Goal: Task Accomplishment & Management: Manage account settings

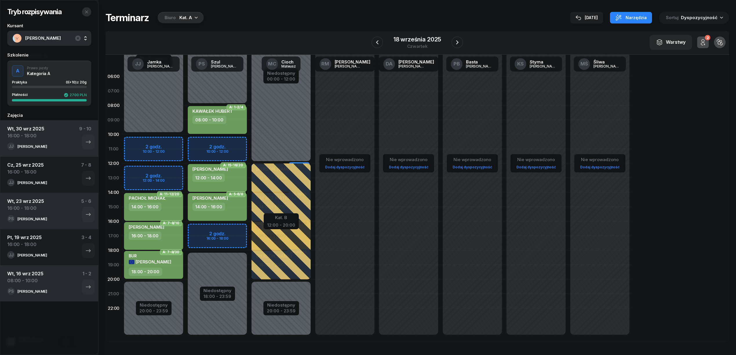
click at [84, 11] on icon "button" at bounding box center [86, 12] width 5 height 5
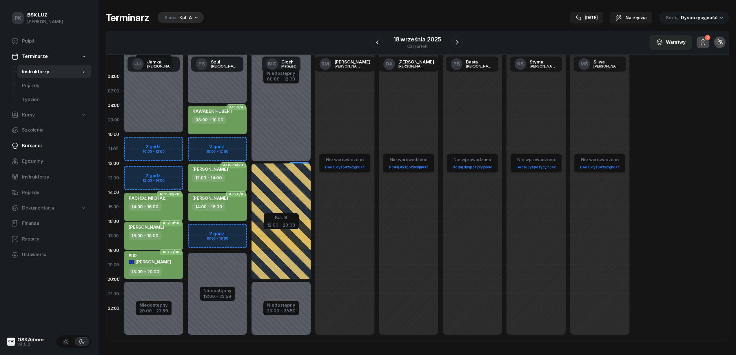
click at [36, 145] on span "Kursanci" at bounding box center [54, 146] width 65 height 8
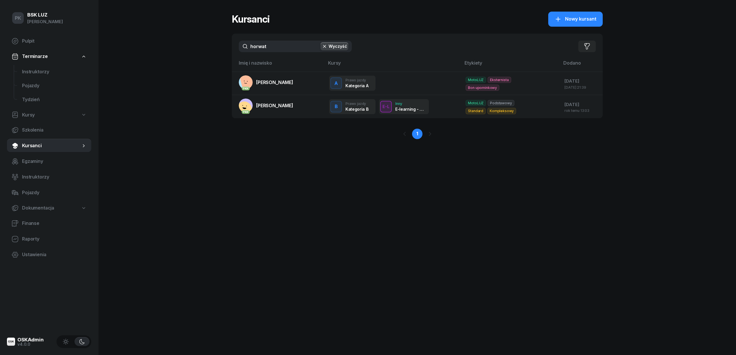
drag, startPoint x: 272, startPoint y: 46, endPoint x: 184, endPoint y: 59, distance: 88.4
click at [184, 59] on div "PK BSK LUZ Piotr Klimek Pulpit Terminarze Instruktorzy Pojazdy Tydzień Kursy Sz…" at bounding box center [368, 177] width 736 height 355
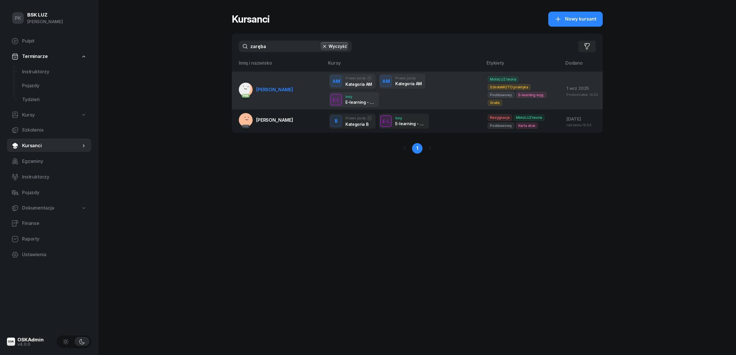
type input "zaręba"
click at [290, 87] on span "ZARĘBA-PASZKIEWICZ BORYS" at bounding box center [274, 90] width 37 height 6
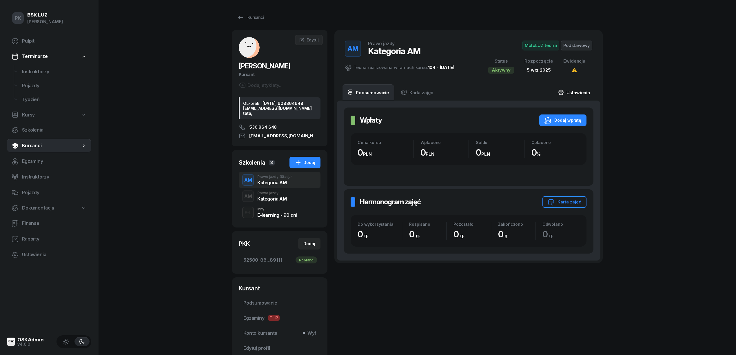
click at [583, 93] on link "Ustawienia" at bounding box center [573, 92] width 41 height 16
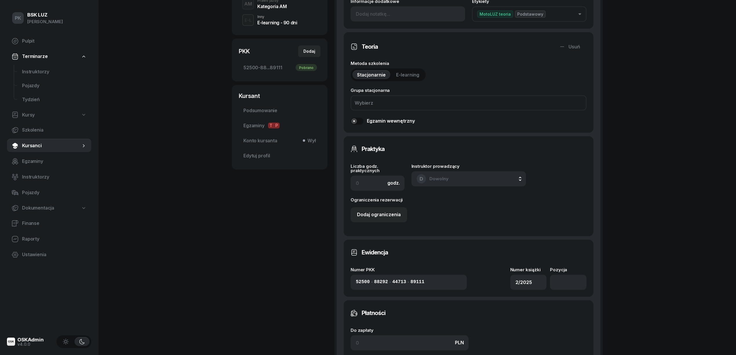
scroll to position [232, 0]
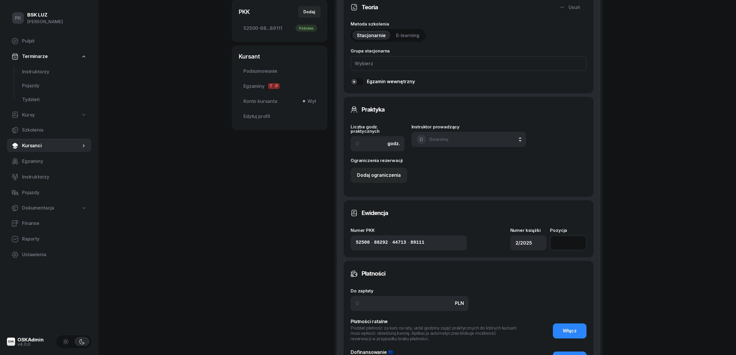
click at [569, 245] on input "number" at bounding box center [568, 242] width 37 height 15
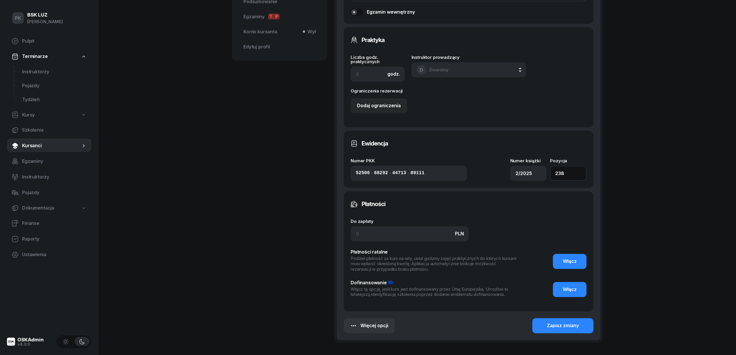
scroll to position [345, 0]
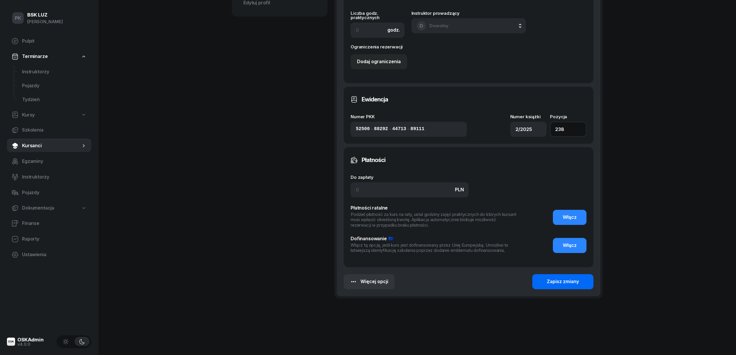
type input "238"
click at [567, 279] on div "Zapisz zmiany" at bounding box center [563, 282] width 32 height 8
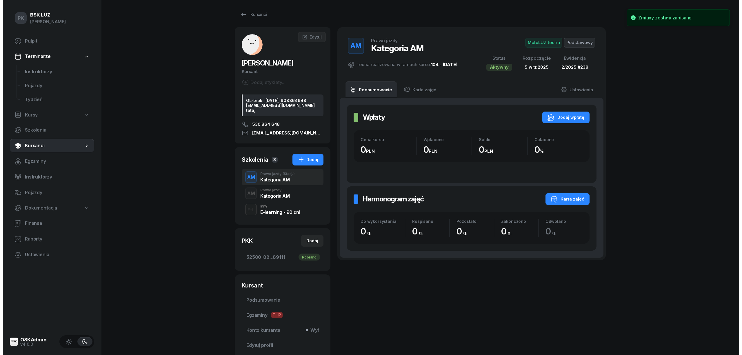
scroll to position [0, 0]
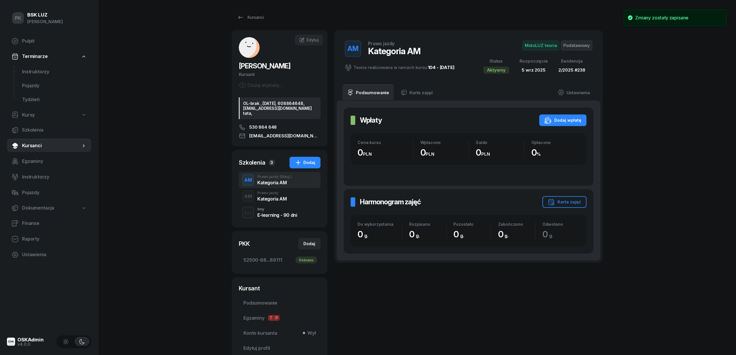
click at [575, 47] on span "Podstawowy" at bounding box center [576, 46] width 31 height 10
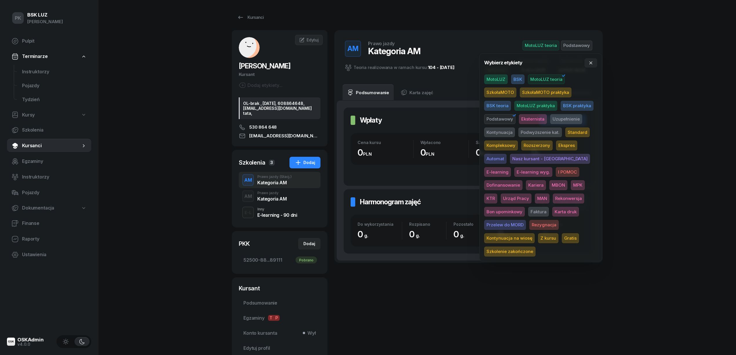
click at [552, 213] on span "Karta druk" at bounding box center [565, 212] width 27 height 10
click at [632, 169] on div "PK BSK LUZ Piotr Klimek Pulpit Terminarze Instruktorzy Pojazdy Tydzień Kursy Sz…" at bounding box center [368, 200] width 736 height 401
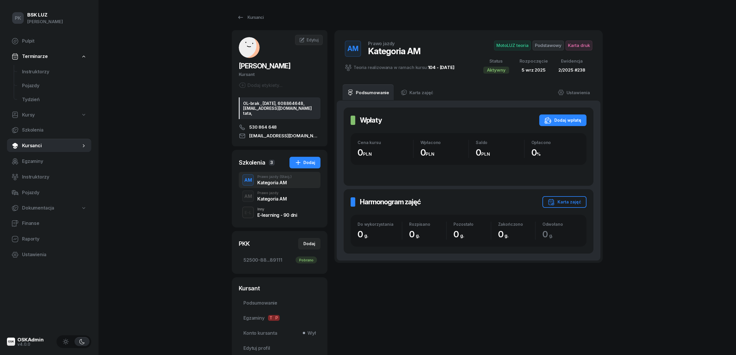
click at [269, 201] on div "Kategoria AM" at bounding box center [271, 198] width 29 height 5
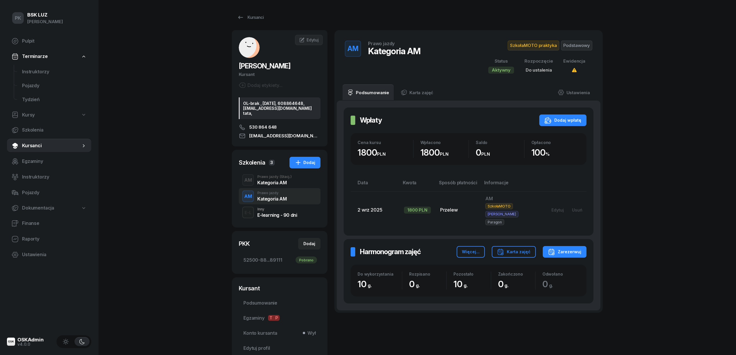
click at [285, 185] on div "Kategoria AM" at bounding box center [274, 182] width 34 height 5
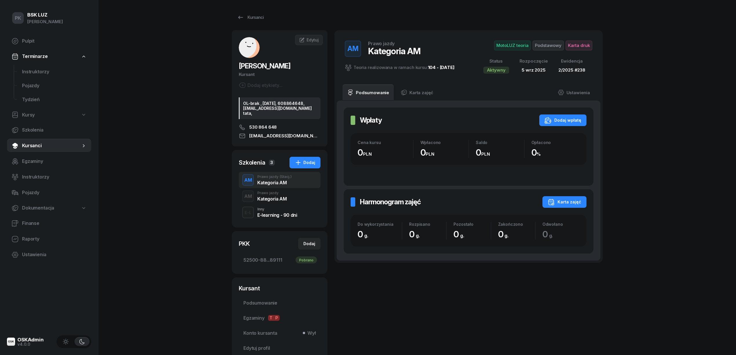
click at [546, 202] on button "Karta zajęć" at bounding box center [564, 202] width 44 height 12
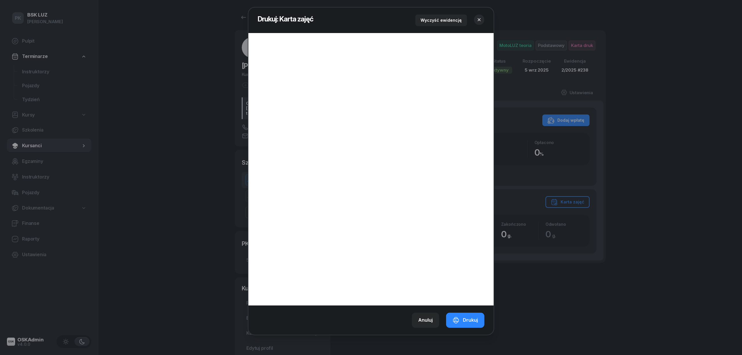
drag, startPoint x: 476, startPoint y: 13, endPoint x: 475, endPoint y: 20, distance: 7.6
click at [476, 21] on header "Drukuj: Karta zajęć Wyczyść ewidencję" at bounding box center [370, 20] width 245 height 25
click at [479, 20] on icon "button" at bounding box center [479, 20] width 6 height 6
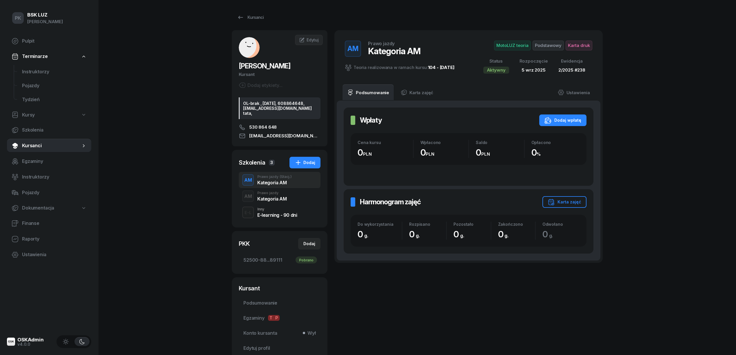
click at [32, 108] on link "Kursy" at bounding box center [49, 114] width 84 height 13
select select
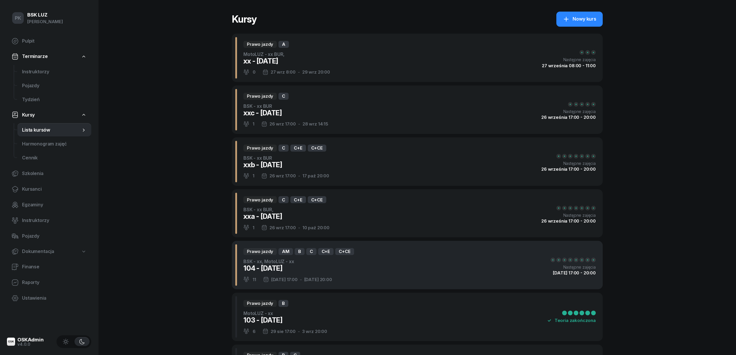
click at [356, 258] on div "Prawo jazdy AM B C C+E C+CE BSK - xx, MotoLUZ - xx 104 - 2025/09/05 11 5 wrz 17…" at bounding box center [417, 265] width 371 height 48
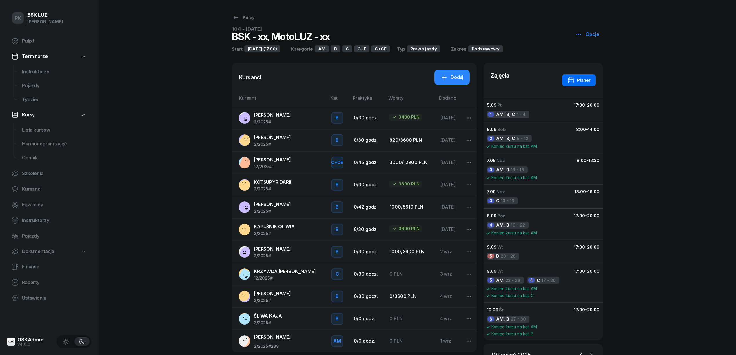
click at [591, 78] on button "Planer" at bounding box center [579, 80] width 34 height 12
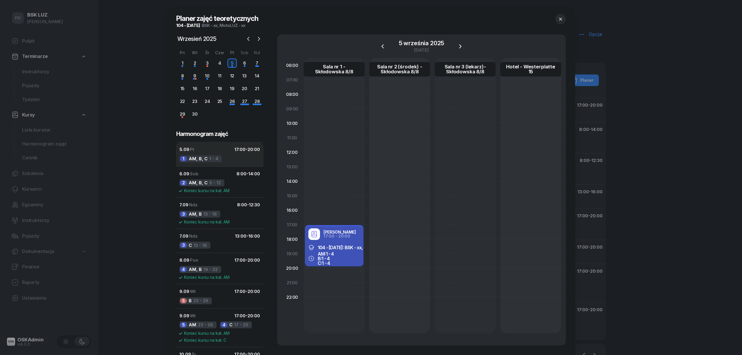
click at [231, 163] on button "5.09 Pt 17:00 - 20:00 1 AM, B, C 1 - 4" at bounding box center [219, 154] width 87 height 24
click at [199, 156] on span "AM, B, C" at bounding box center [198, 159] width 19 height 8
click at [208, 180] on div "2 AM, B, C 5 - 12" at bounding box center [201, 182] width 45 height 7
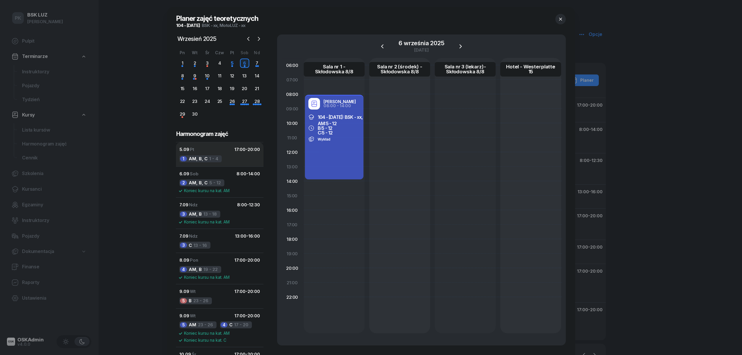
click at [202, 153] on div "5.09 Pt 17:00 - 20:00" at bounding box center [219, 150] width 81 height 8
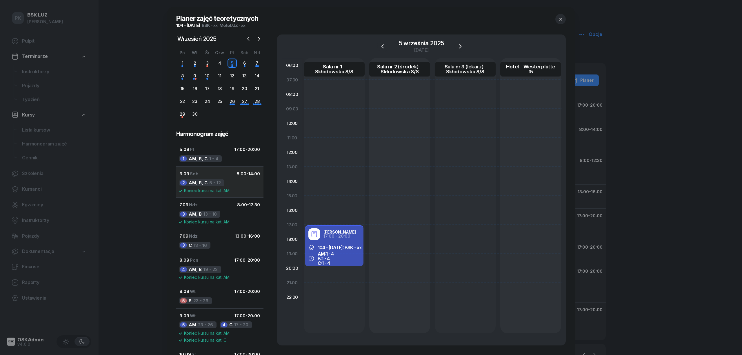
click at [222, 183] on button "6.09 Sob 8:00 - 14:00 2 AM, B, C 5 - 12 Koniec kursu na kat. AM" at bounding box center [219, 181] width 87 height 31
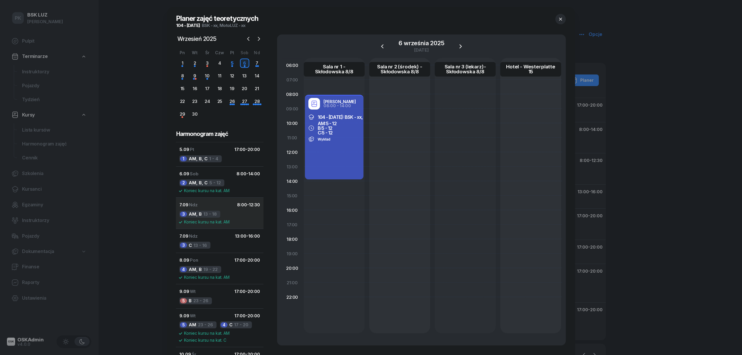
click at [225, 218] on div "Koniec kursu na kat. AM" at bounding box center [219, 221] width 81 height 7
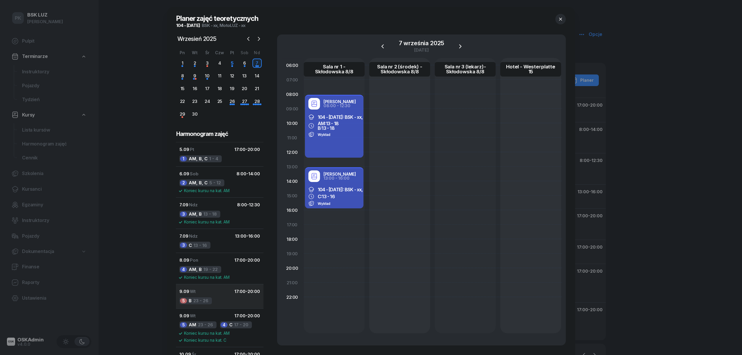
click at [222, 290] on div "9.09 Wt 17:00 - 20:00" at bounding box center [219, 292] width 81 height 8
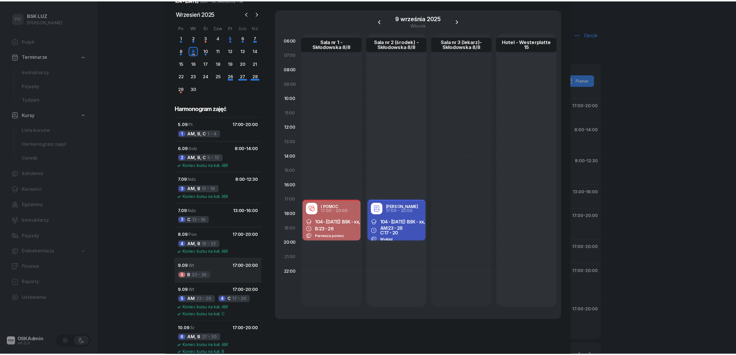
scroll to position [39, 0]
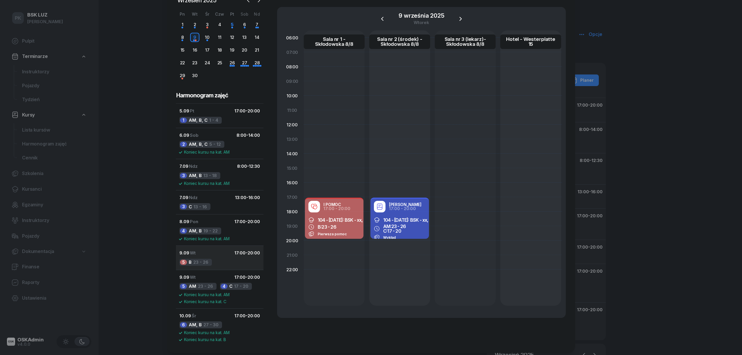
click at [220, 261] on button "9.09 Wt 17:00 - 20:00 5 B 23 - 26" at bounding box center [219, 257] width 87 height 24
click at [338, 220] on span "104 - 2025/09/05: BSK - xx, MotoLUZ - xx" at bounding box center [353, 220] width 73 height 6
select select "17"
select select "20"
select select "med"
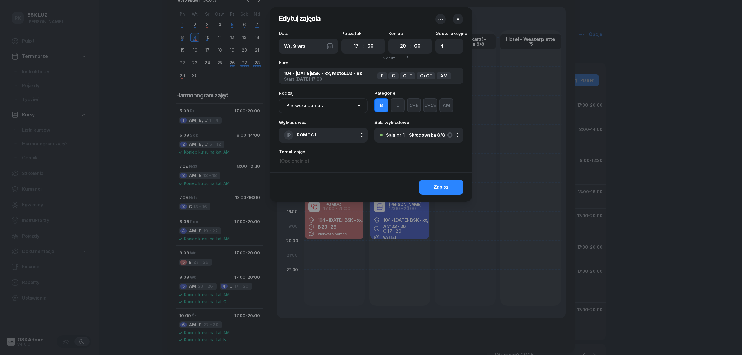
click at [445, 106] on button "AM" at bounding box center [446, 105] width 14 height 14
click at [455, 182] on button "Zapisz" at bounding box center [441, 187] width 44 height 15
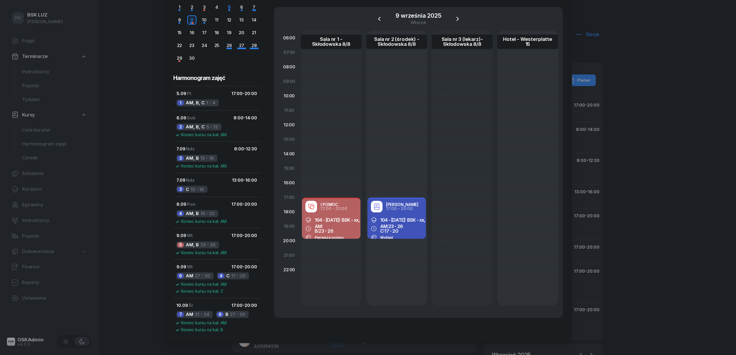
scroll to position [63, 0]
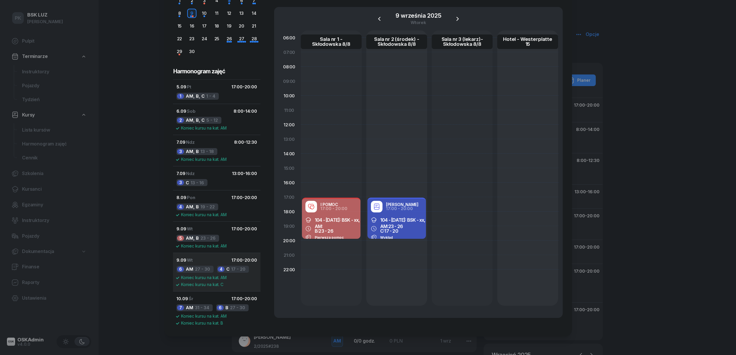
click at [206, 282] on div "Koniec kursu na kat. C" at bounding box center [216, 284] width 81 height 7
click at [211, 283] on span "Koniec kursu na kat. C" at bounding box center [202, 284] width 42 height 4
click at [412, 228] on div "AM: 23 - 26 C: 17 - 20" at bounding box center [397, 228] width 52 height 9
select select "17"
select select "20"
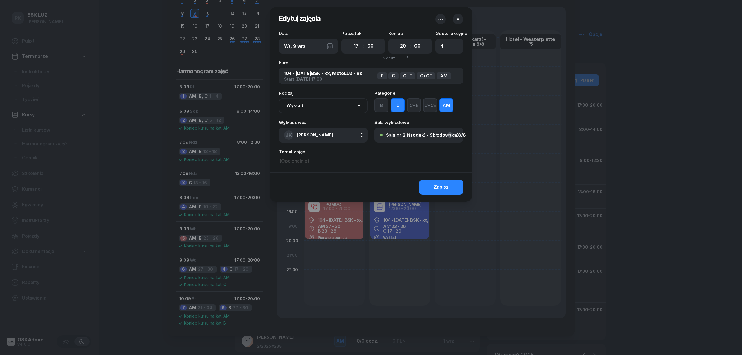
click at [452, 107] on button "AM" at bounding box center [446, 105] width 14 height 14
click at [454, 184] on button "Zapisz" at bounding box center [441, 187] width 44 height 15
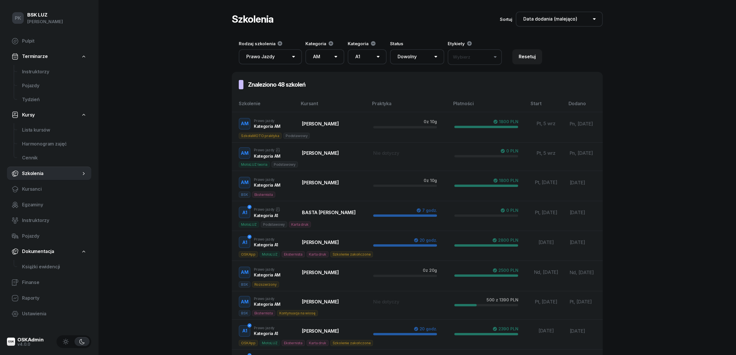
select select "createdAt-desc"
select select "100"
select select "AM"
select select "A1"
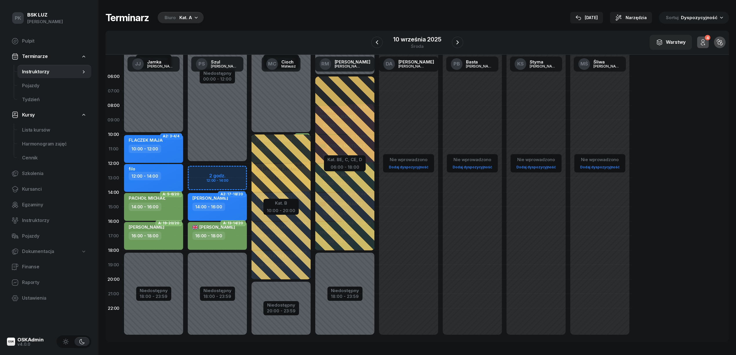
click at [190, 18] on div "Kat. A" at bounding box center [185, 17] width 13 height 7
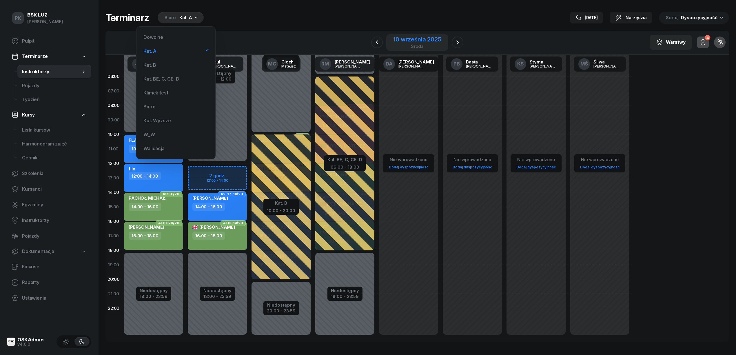
click at [427, 43] on div "10 września 2025 środa" at bounding box center [417, 43] width 48 height 12
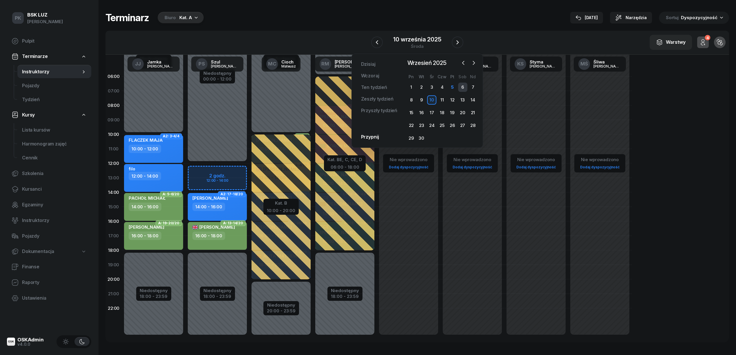
click at [463, 86] on div "6" at bounding box center [462, 87] width 9 height 9
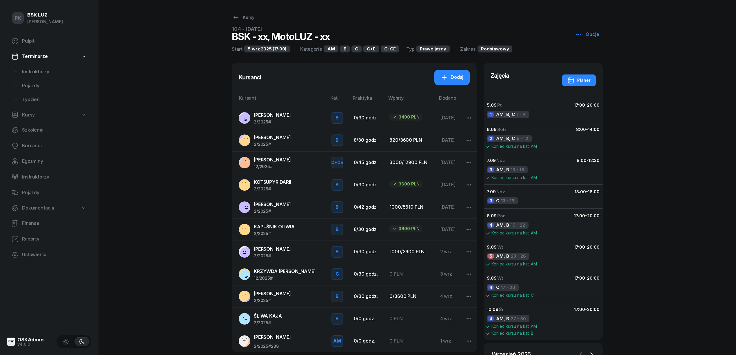
click at [30, 116] on span "Kursy" at bounding box center [28, 115] width 13 height 8
select select
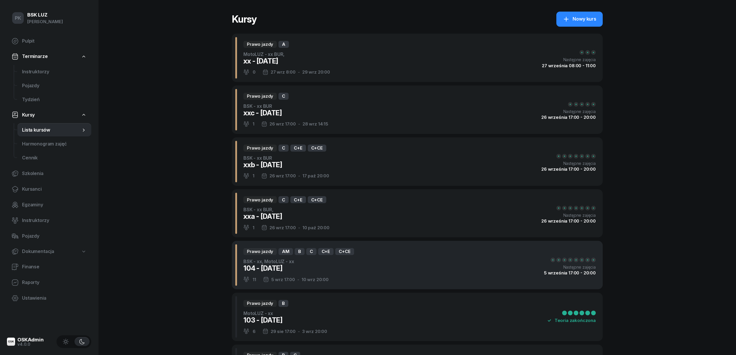
click at [333, 269] on div "104 - 2025/09/05" at bounding box center [298, 268] width 111 height 9
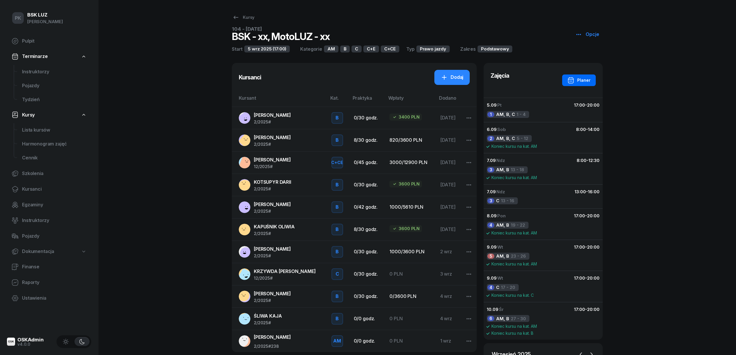
click at [580, 80] on div "Planer" at bounding box center [578, 80] width 23 height 7
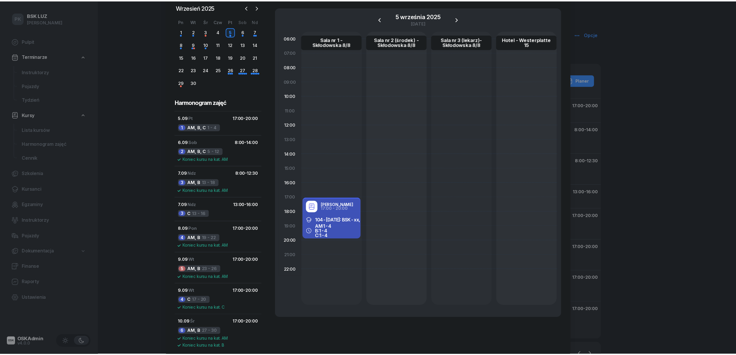
scroll to position [55, 0]
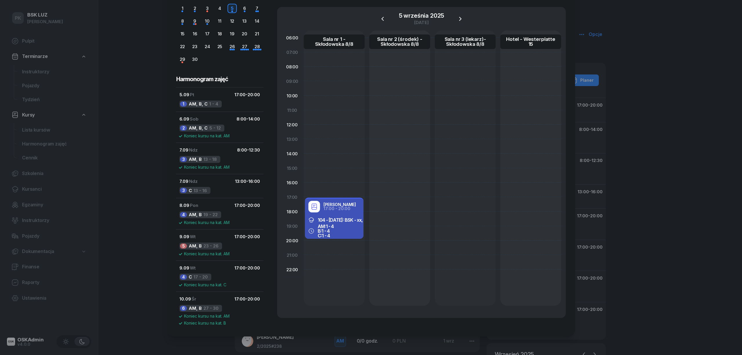
click at [41, 73] on div at bounding box center [371, 177] width 742 height 355
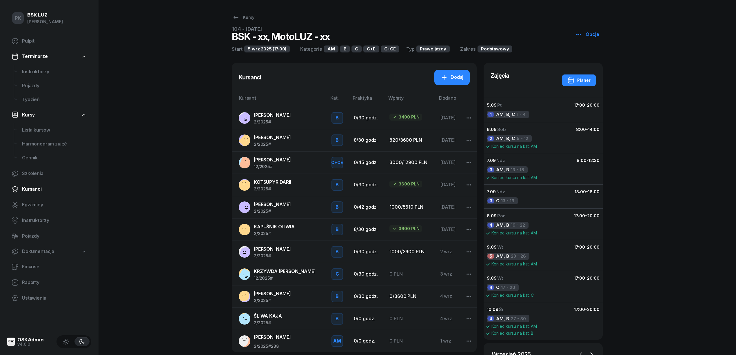
click at [33, 185] on link "Kursanci" at bounding box center [49, 189] width 84 height 14
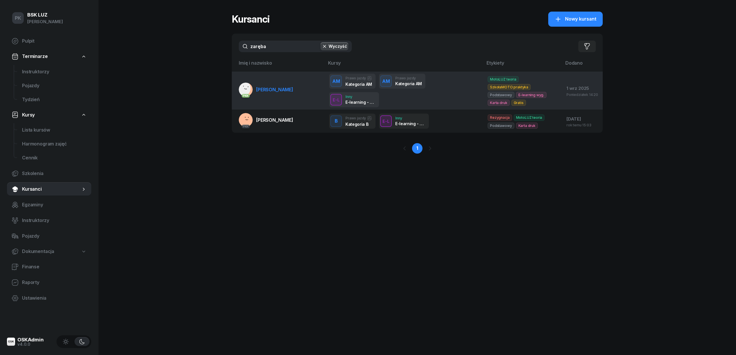
click at [278, 94] on link "PKK ZARĘBA-PASZKIEWICZ BORYS" at bounding box center [266, 90] width 54 height 14
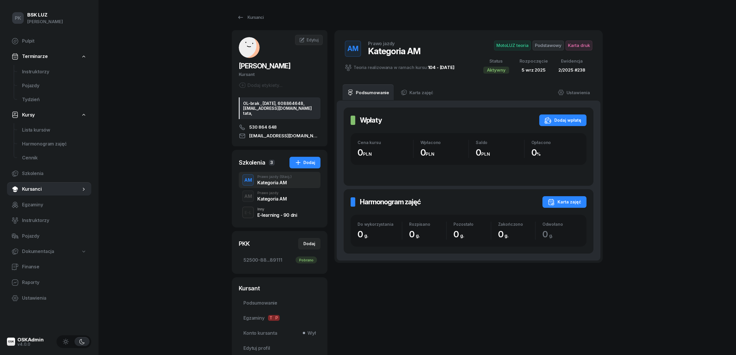
click at [566, 204] on div "Karta zajęć" at bounding box center [565, 201] width 34 height 7
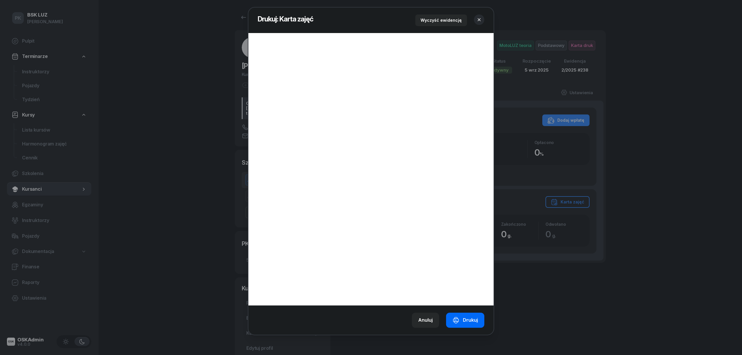
click at [470, 323] on div "Drukuj" at bounding box center [464, 320] width 25 height 8
click at [477, 17] on icon "button" at bounding box center [479, 20] width 6 height 6
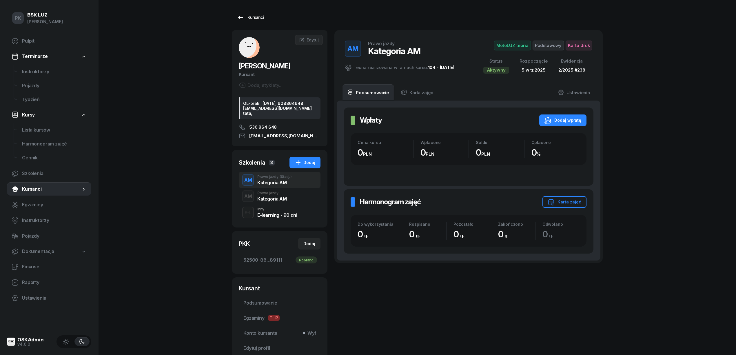
click at [256, 19] on div "Kursanci" at bounding box center [250, 17] width 27 height 7
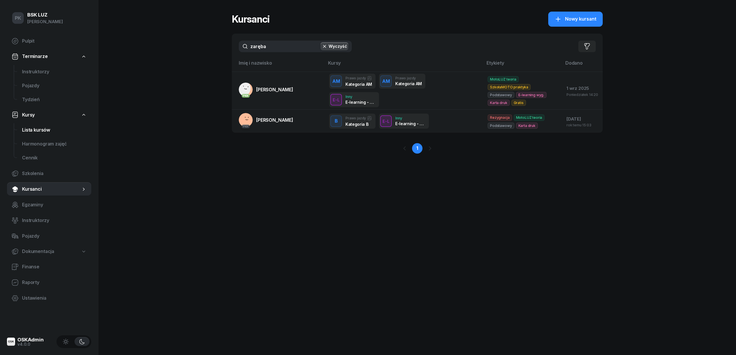
click at [39, 128] on span "Lista kursów" at bounding box center [54, 130] width 65 height 8
select select
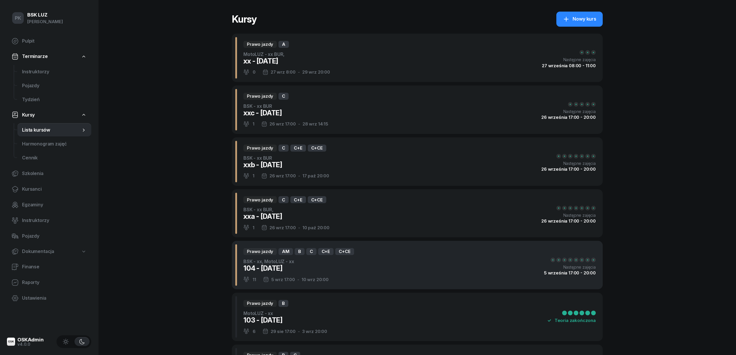
click at [304, 272] on div "104 - 2025/09/05" at bounding box center [298, 268] width 111 height 9
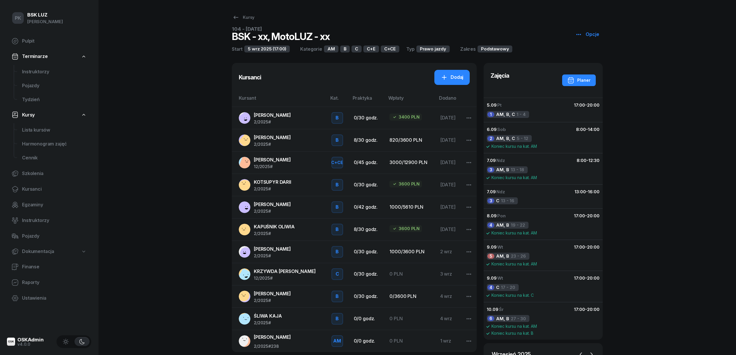
scroll to position [39, 0]
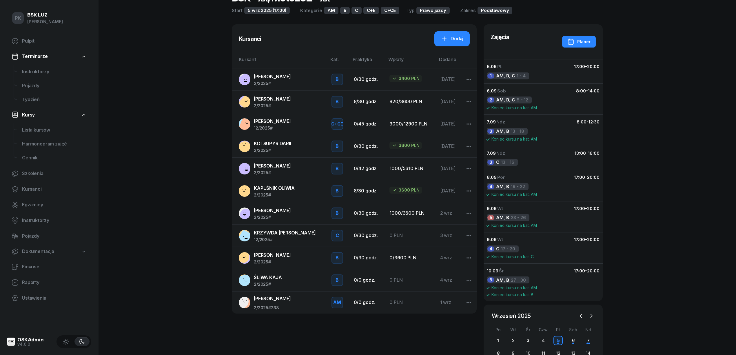
click at [267, 77] on span "KRALKA EWELINA" at bounding box center [272, 77] width 37 height 6
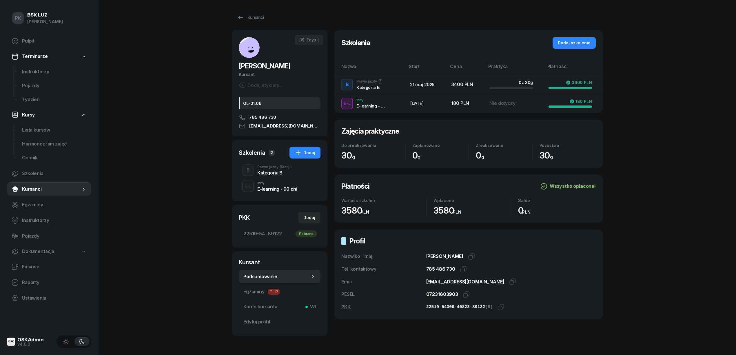
click at [268, 172] on div "Kategoria B" at bounding box center [274, 172] width 34 height 5
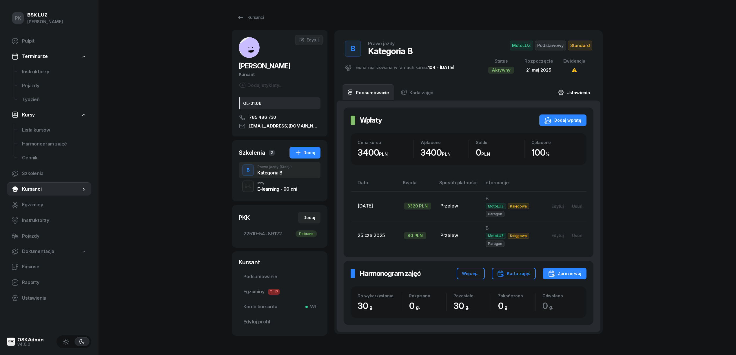
click at [582, 92] on link "Ustawienia" at bounding box center [573, 92] width 41 height 16
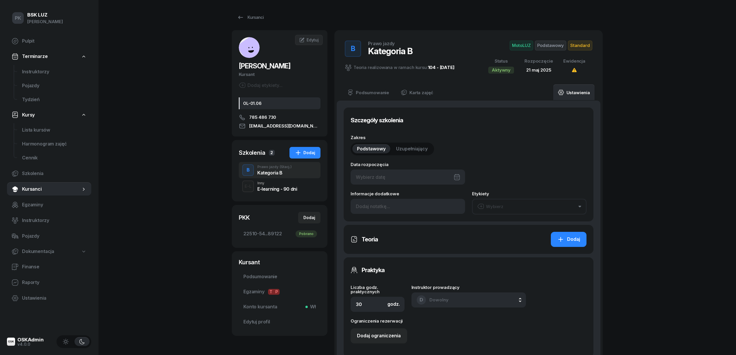
type input "21/05/2025"
type input "22510"
type input "54300"
type input "40823"
type input "89122"
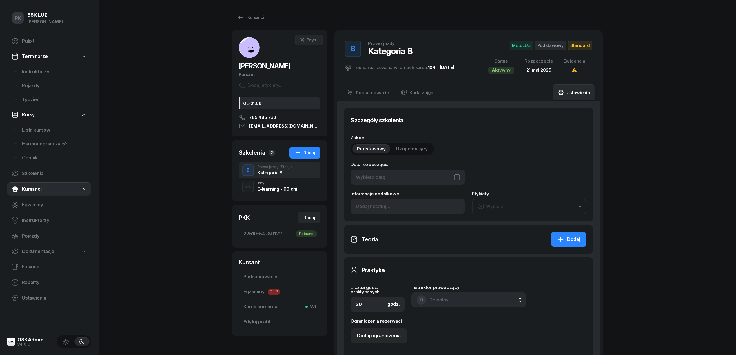
type input "2/2025"
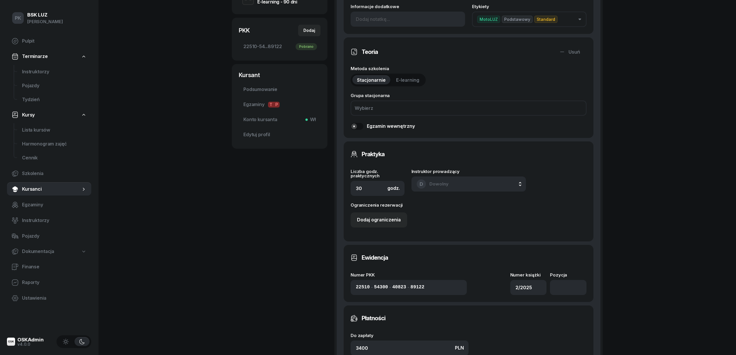
scroll to position [232, 0]
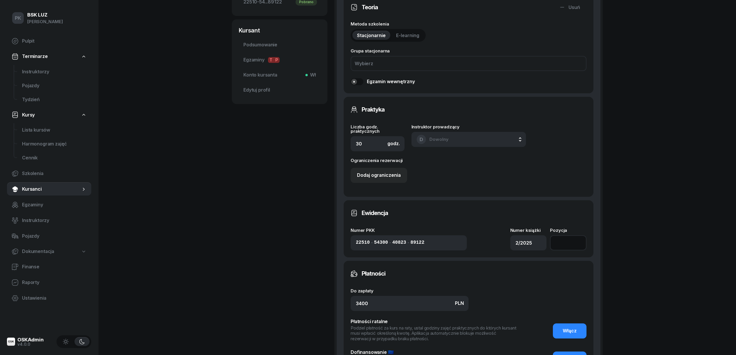
click at [561, 245] on input "number" at bounding box center [568, 242] width 37 height 15
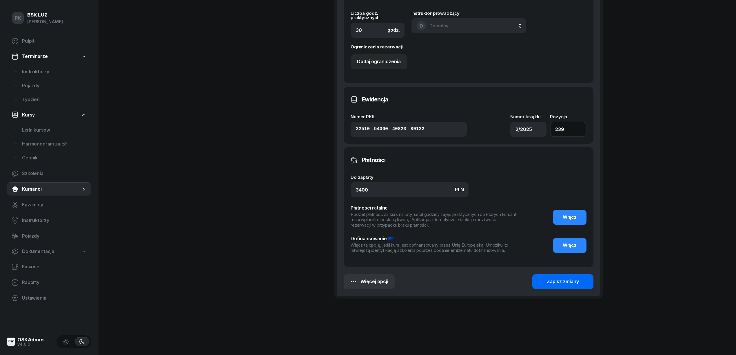
type input "239"
click at [572, 282] on div "Zapisz zmiany" at bounding box center [563, 282] width 32 height 8
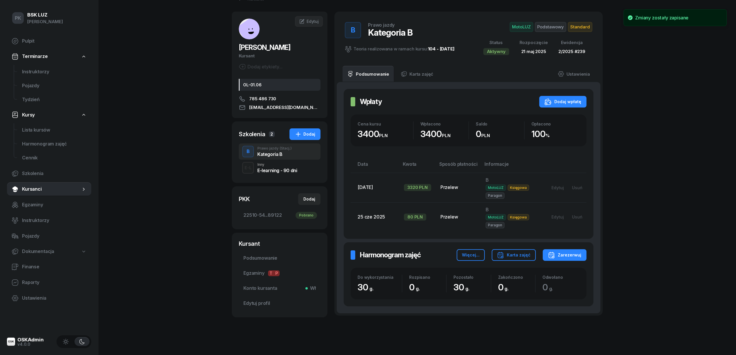
scroll to position [0, 0]
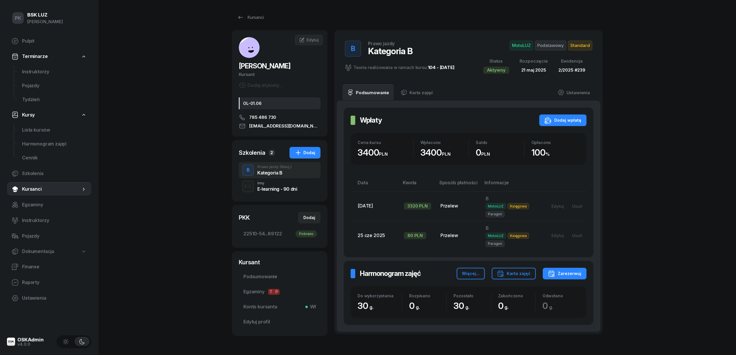
click at [572, 45] on span "Standard" at bounding box center [580, 46] width 24 height 10
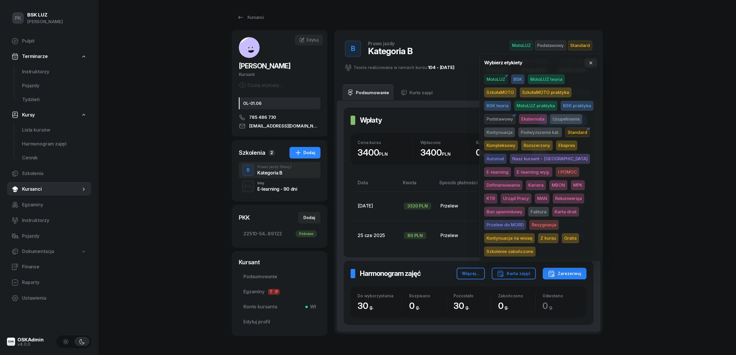
click at [552, 212] on span "Karta druk" at bounding box center [565, 212] width 27 height 10
click at [639, 149] on div "PK BSK LUZ Piotr Klimek Pulpit Terminarze Instruktorzy Pojazdy Tydzień Kursy Li…" at bounding box center [368, 195] width 736 height 391
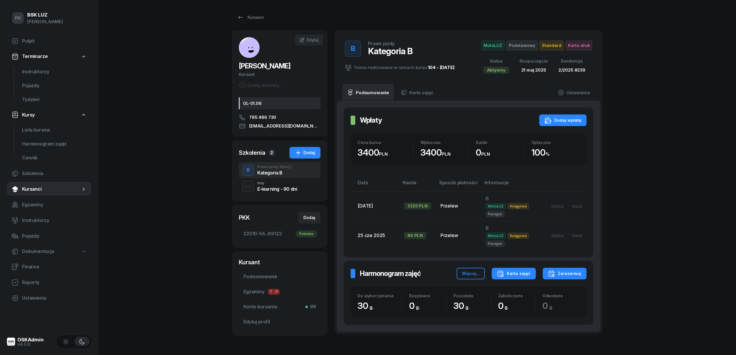
click at [517, 275] on div "Karta zajęć" at bounding box center [514, 273] width 34 height 7
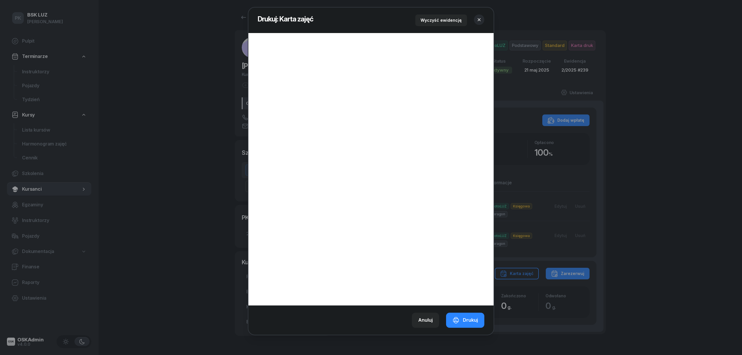
click at [475, 19] on button "button" at bounding box center [479, 19] width 10 height 10
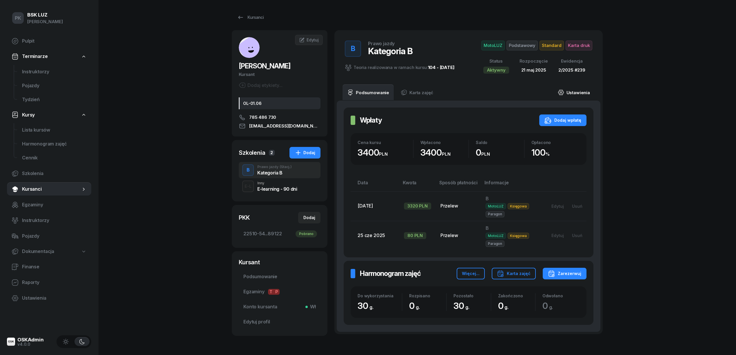
click at [585, 87] on link "Ustawienia" at bounding box center [573, 92] width 41 height 16
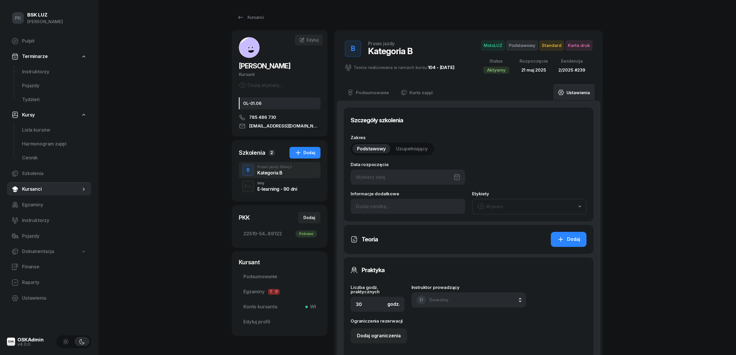
type input "21/05/2025"
type input "22510"
type input "54300"
type input "40823"
type input "89122"
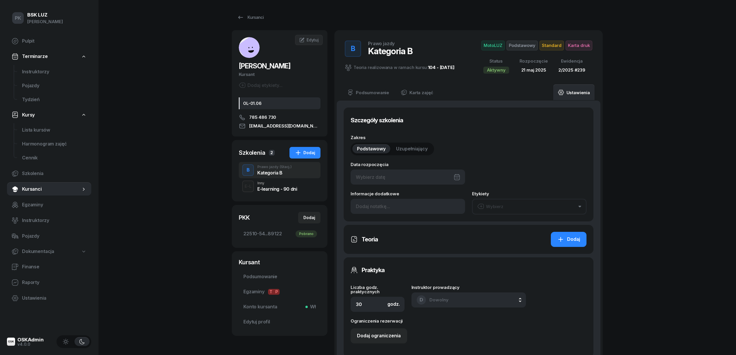
type input "2/2025"
type input "239"
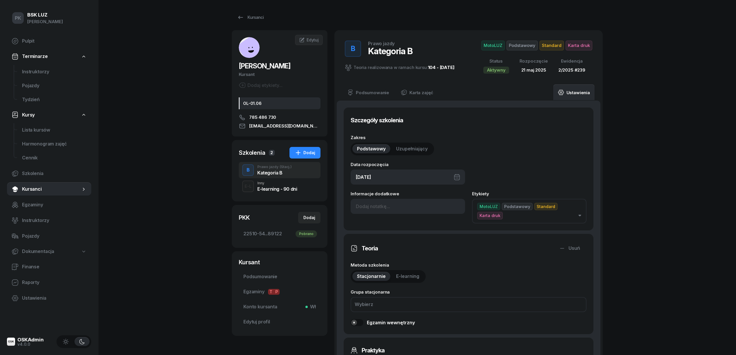
click at [434, 172] on div "21/05/2025" at bounding box center [408, 176] width 114 height 15
click at [454, 198] on icon "button" at bounding box center [455, 197] width 6 height 6
click at [454, 197] on icon "button" at bounding box center [455, 197] width 6 height 6
click at [453, 194] on icon "button" at bounding box center [455, 197] width 6 height 6
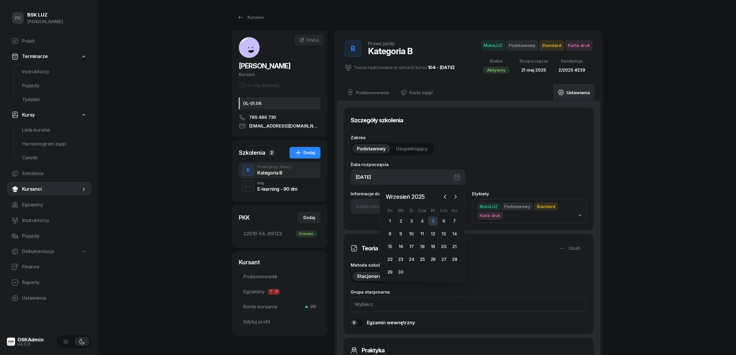
click at [431, 222] on div "5" at bounding box center [432, 220] width 9 height 9
type input "05/09/2025"
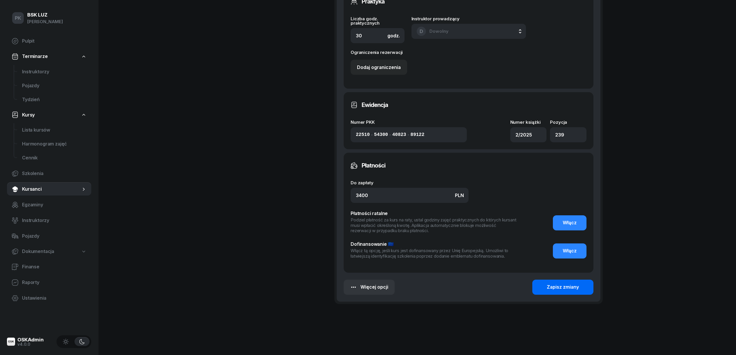
drag, startPoint x: 541, startPoint y: 275, endPoint x: 547, endPoint y: 283, distance: 9.9
click at [544, 282] on button "Zapisz zmiany" at bounding box center [562, 287] width 61 height 15
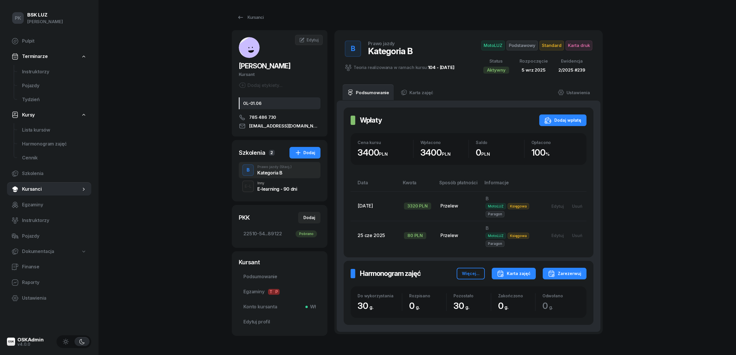
click at [520, 273] on div "Karta zajęć" at bounding box center [514, 273] width 34 height 7
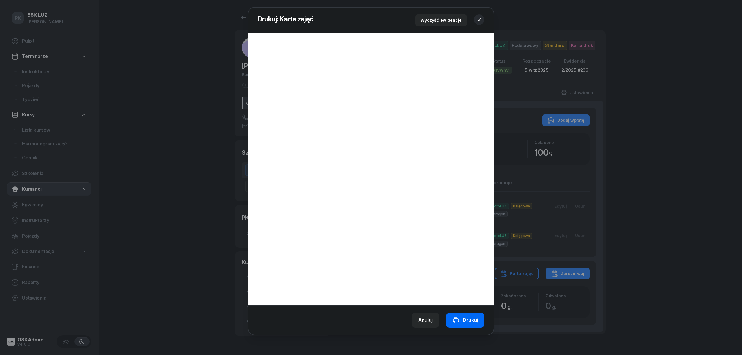
click at [468, 315] on button "Drukuj" at bounding box center [465, 320] width 38 height 15
click at [478, 20] on icon "button" at bounding box center [479, 20] width 6 height 6
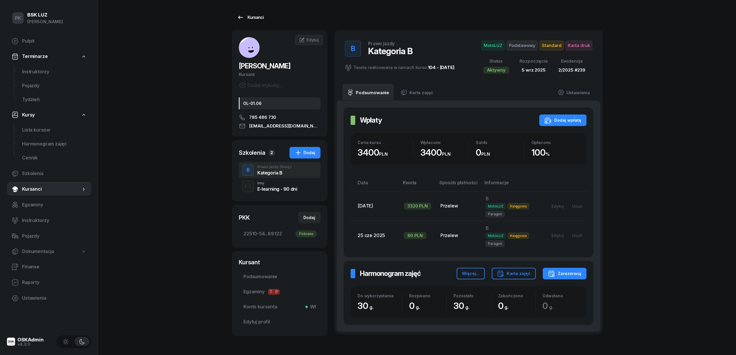
click at [252, 13] on link "Kursanci" at bounding box center [250, 18] width 37 height 12
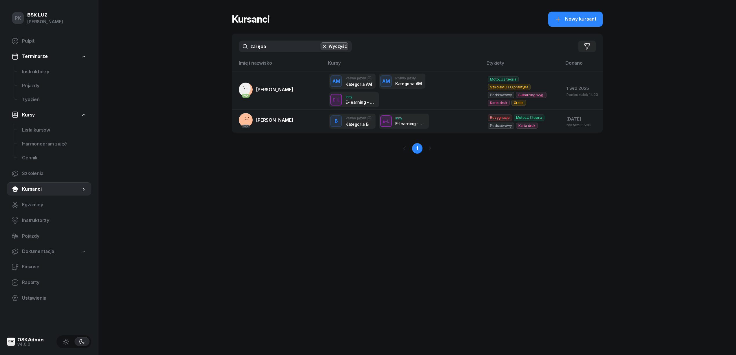
click at [198, 43] on div "PK BSK LUZ Piotr Klimek Pulpit Terminarze Instruktorzy Pojazdy Tydzień Kursy Li…" at bounding box center [368, 177] width 736 height 355
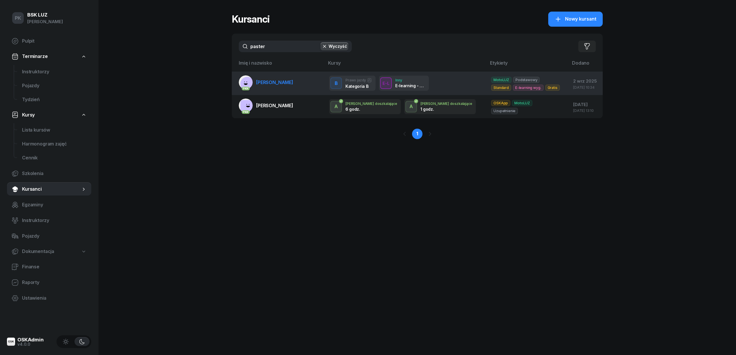
type input "paster"
click at [276, 85] on span "PASTERNAK MACIEJ" at bounding box center [274, 82] width 37 height 6
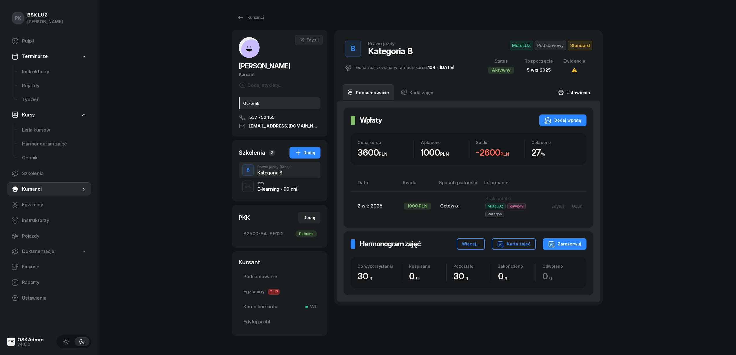
click at [574, 93] on link "Ustawienia" at bounding box center [573, 92] width 41 height 16
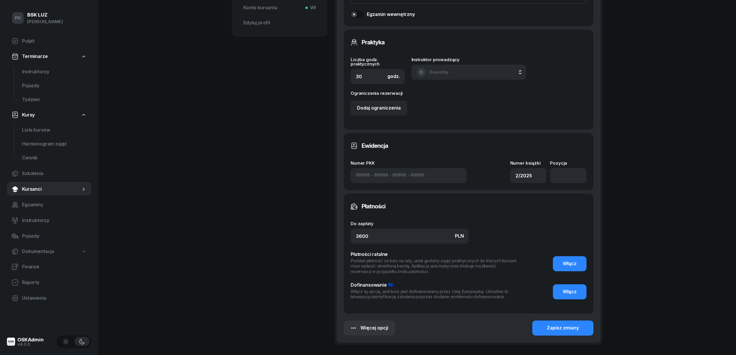
scroll to position [309, 0]
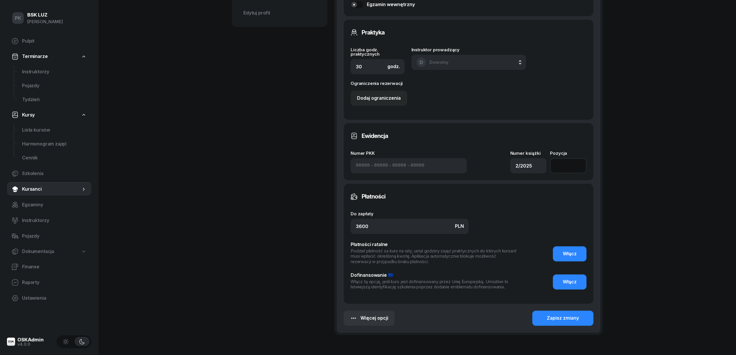
click at [575, 169] on input "number" at bounding box center [568, 165] width 37 height 15
type input "240"
click at [556, 313] on button "Zapisz zmiany" at bounding box center [562, 318] width 61 height 15
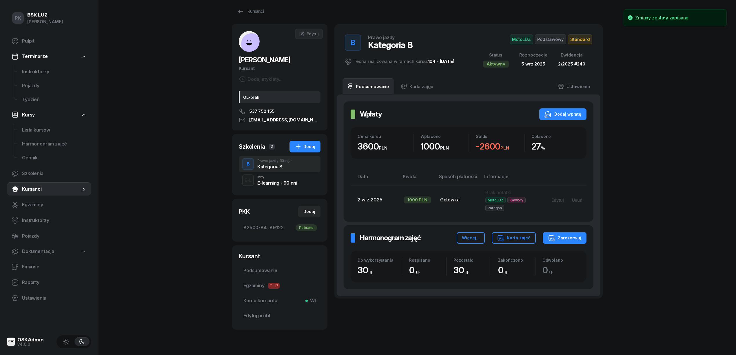
scroll to position [0, 0]
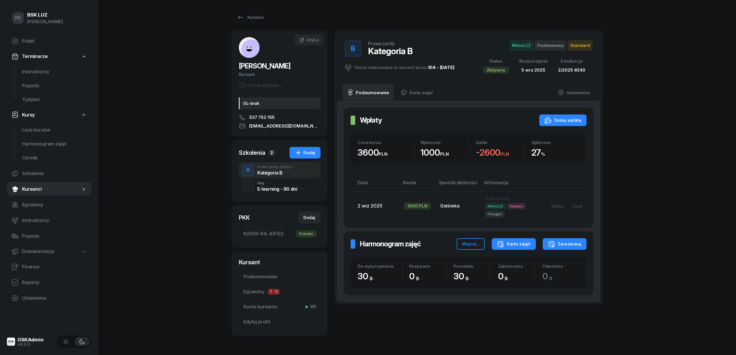
click at [523, 244] on div "Karta zajęć" at bounding box center [514, 243] width 34 height 7
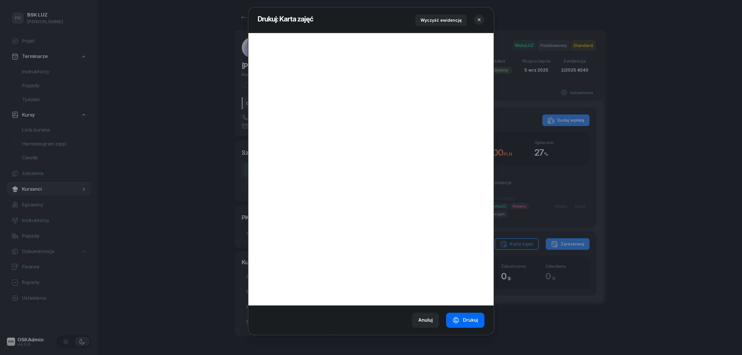
click at [472, 318] on div "Drukuj" at bounding box center [464, 320] width 25 height 8
click at [478, 20] on icon "button" at bounding box center [479, 20] width 6 height 6
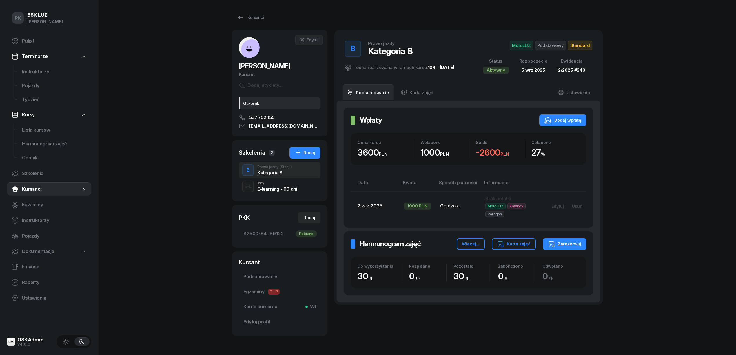
click at [588, 42] on span "Standard" at bounding box center [580, 46] width 24 height 10
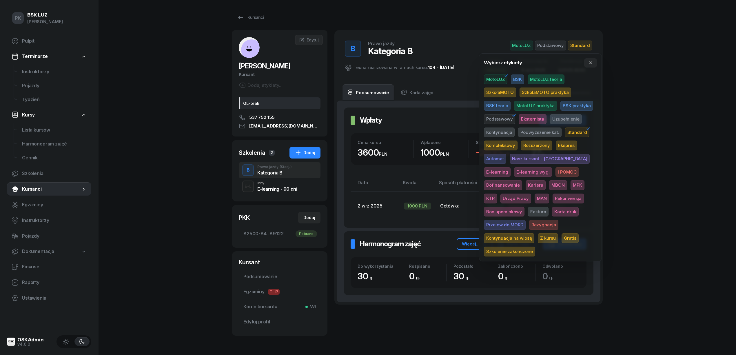
click at [552, 210] on span "Karta druk" at bounding box center [565, 212] width 27 height 10
click at [688, 158] on div "PK BSK LUZ Piotr Klimek Pulpit Terminarze Instruktorzy Pojazdy Tydzień Kursy Li…" at bounding box center [368, 187] width 736 height 375
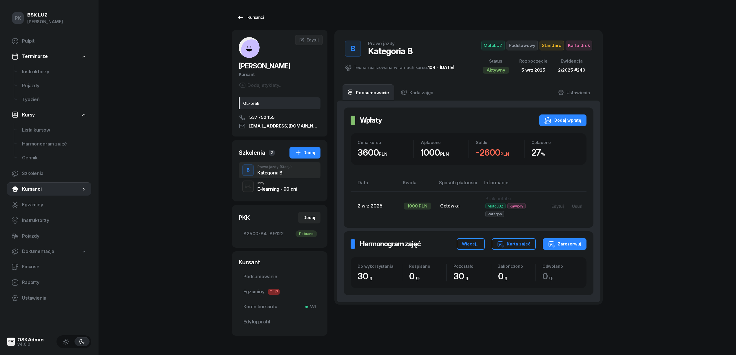
click at [242, 19] on icon at bounding box center [240, 17] width 7 height 7
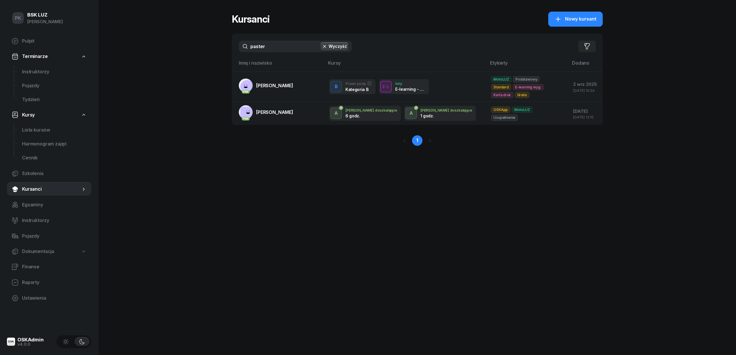
drag, startPoint x: 290, startPoint y: 49, endPoint x: 195, endPoint y: 50, distance: 95.3
click at [195, 50] on div "PK BSK LUZ Piotr Klimek Pulpit Terminarze Instruktorzy Pojazdy Tydzień Kursy Li…" at bounding box center [368, 177] width 736 height 355
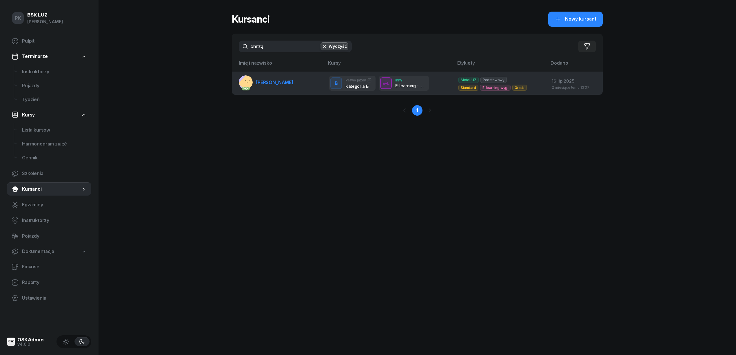
type input "chrzą"
click at [278, 87] on link "PKK CHRZĄSZCZ MACIEJ" at bounding box center [266, 82] width 54 height 14
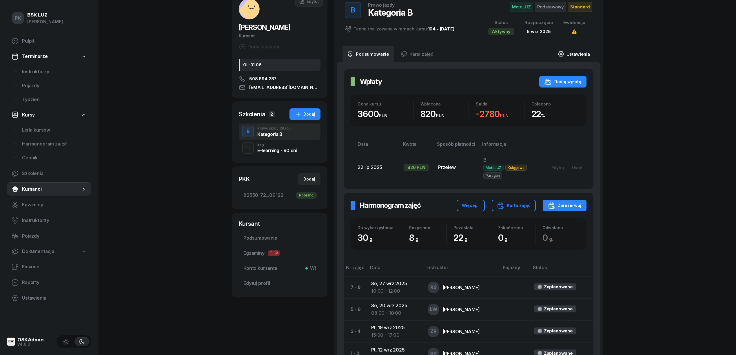
click at [576, 57] on link "Ustawienia" at bounding box center [573, 54] width 41 height 16
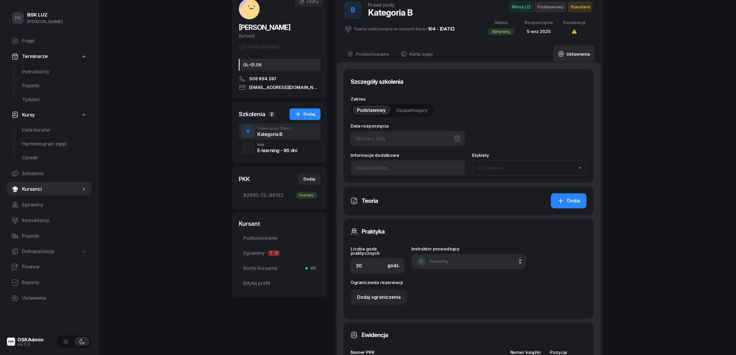
type input "[DATE]"
type input "82550"
type input "72162"
type input "02883"
type input "89122"
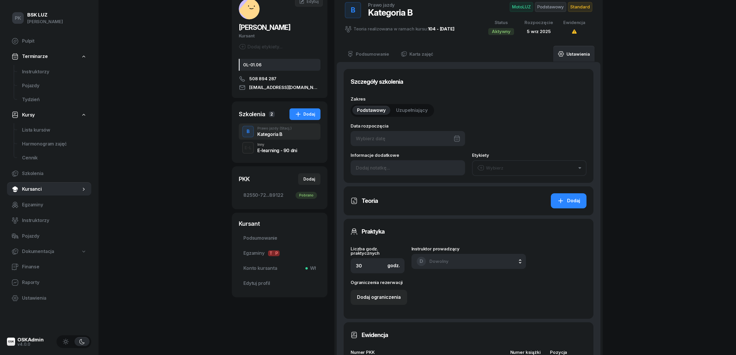
type input "2/2025"
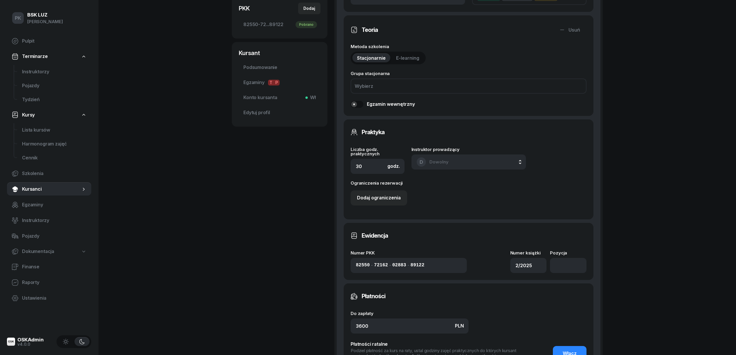
scroll to position [232, 0]
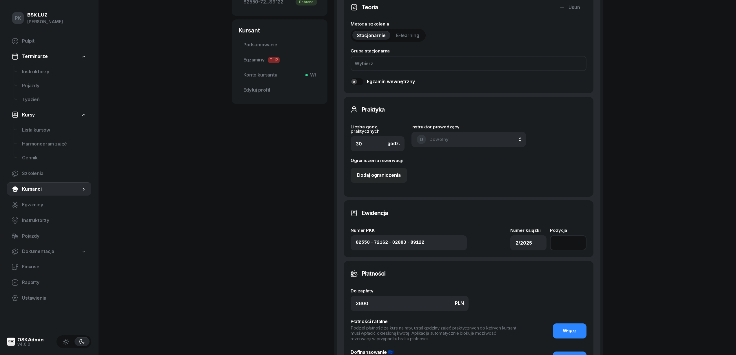
click at [574, 235] on input "number" at bounding box center [568, 242] width 37 height 15
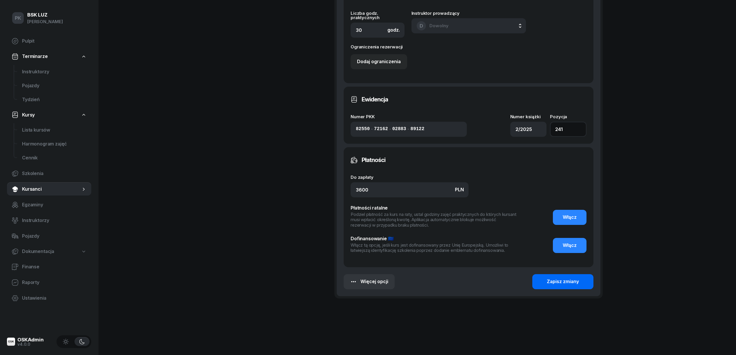
type input "241"
click at [555, 280] on div "Zapisz zmiany" at bounding box center [563, 282] width 32 height 8
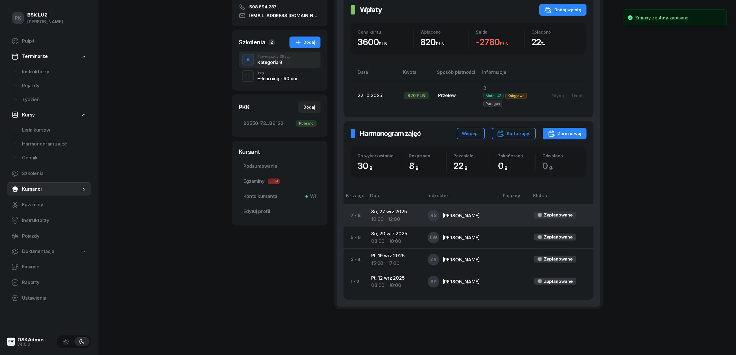
scroll to position [0, 0]
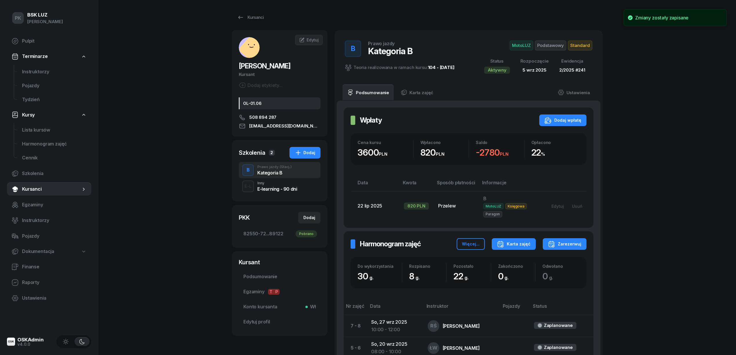
click at [526, 246] on div "Karta zajęć" at bounding box center [514, 243] width 34 height 7
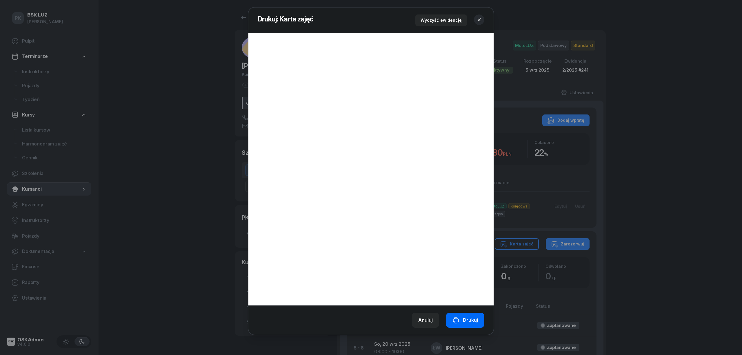
click at [466, 319] on div "Drukuj" at bounding box center [464, 320] width 25 height 8
click at [480, 20] on icon "button" at bounding box center [479, 20] width 6 height 6
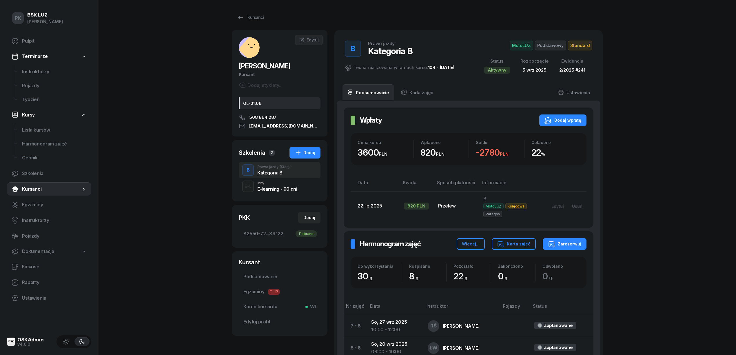
click at [582, 43] on span "Standard" at bounding box center [580, 46] width 24 height 10
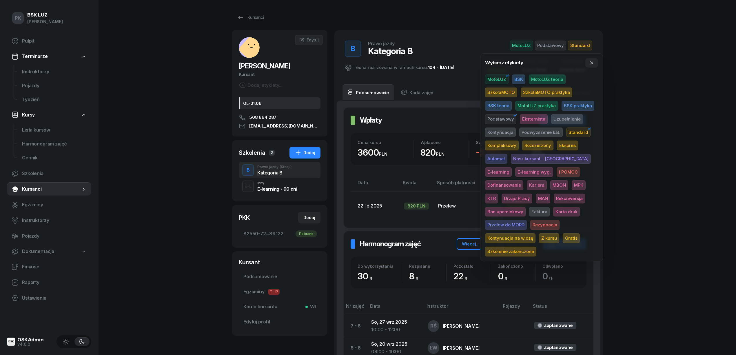
drag, startPoint x: 530, startPoint y: 212, endPoint x: 563, endPoint y: 191, distance: 39.1
click at [553, 211] on span "Karta druk" at bounding box center [566, 212] width 27 height 10
click at [633, 171] on div "PK BSK LUZ Piotr Klimek Pulpit Terminarze Instruktorzy Pojazdy Tydzień Kursy Li…" at bounding box center [368, 238] width 736 height 476
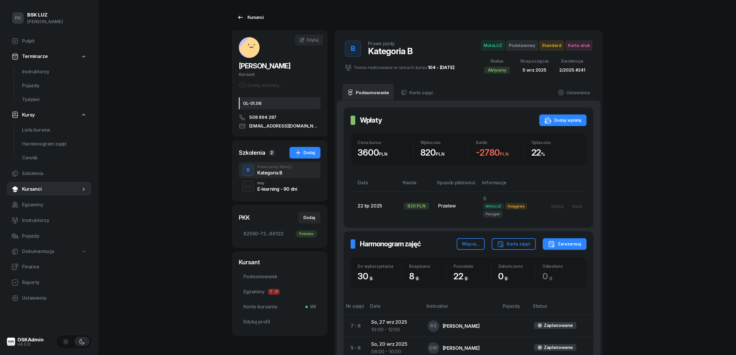
click at [247, 18] on div "Kursanci" at bounding box center [250, 17] width 27 height 7
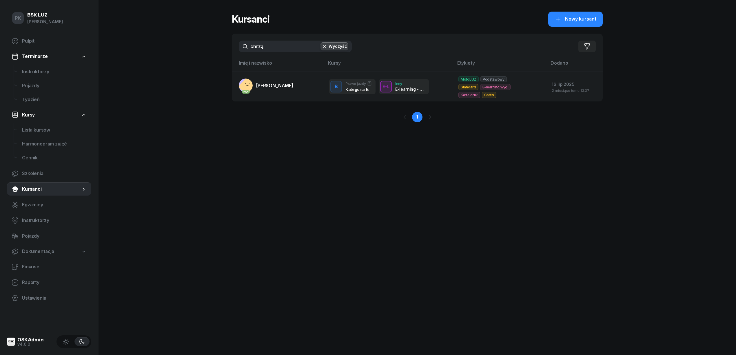
drag, startPoint x: 283, startPoint y: 43, endPoint x: 154, endPoint y: 52, distance: 129.2
click at [154, 52] on div "PK BSK LUZ Piotr Klimek Pulpit Terminarze Instruktorzy Pojazdy Tydzień Kursy Li…" at bounding box center [368, 177] width 736 height 355
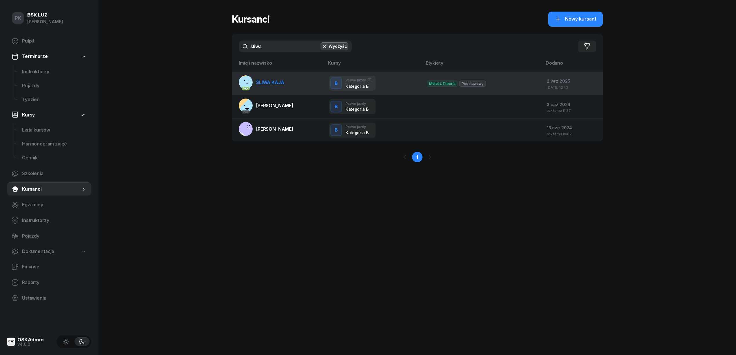
type input "śliwa"
click at [270, 84] on span "ŚLIWA KAJA" at bounding box center [270, 82] width 28 height 6
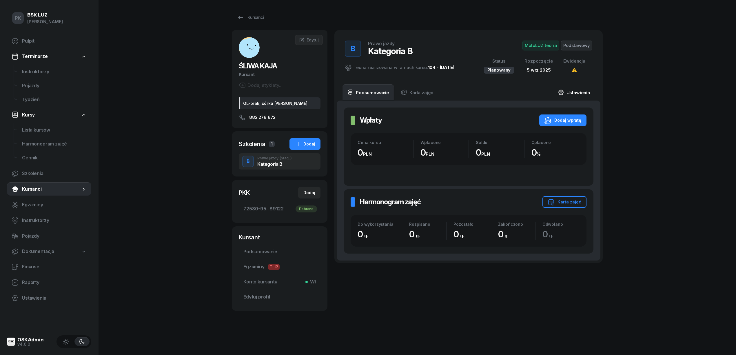
click at [575, 92] on link "Ustawienia" at bounding box center [573, 92] width 41 height 16
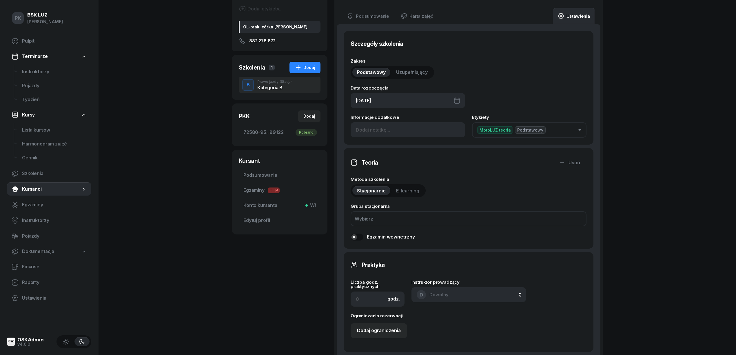
scroll to position [193, 0]
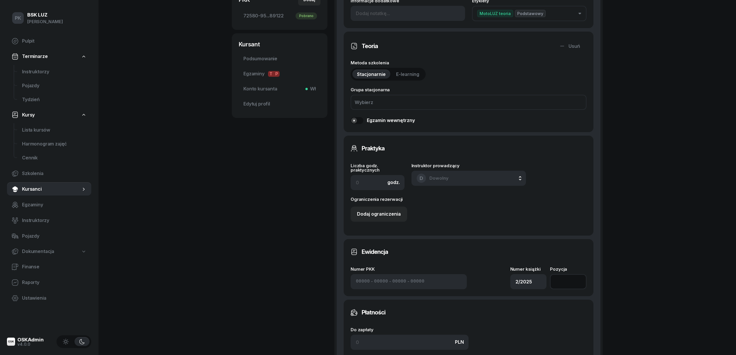
click at [575, 276] on input "number" at bounding box center [568, 281] width 37 height 15
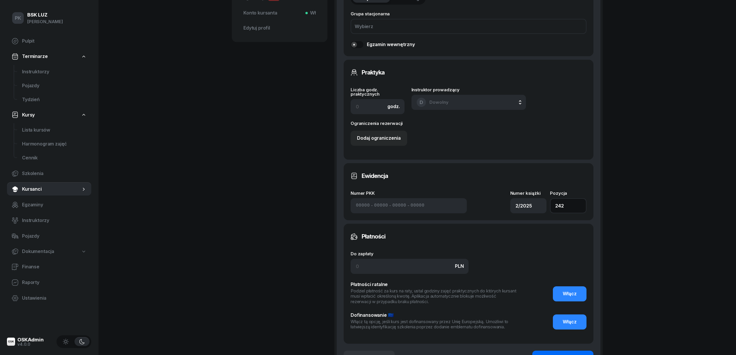
scroll to position [345, 0]
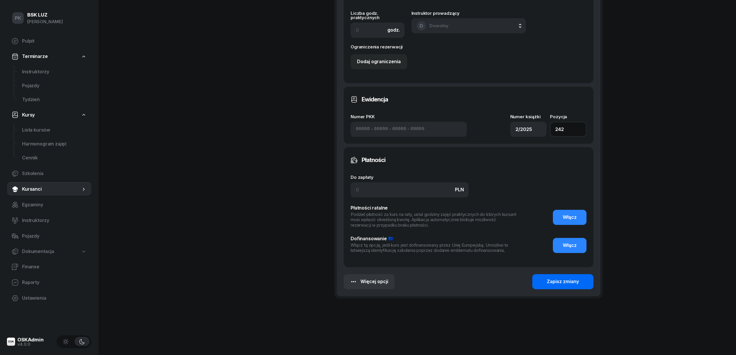
type input "242"
click at [551, 283] on div "Zapisz zmiany" at bounding box center [563, 282] width 32 height 8
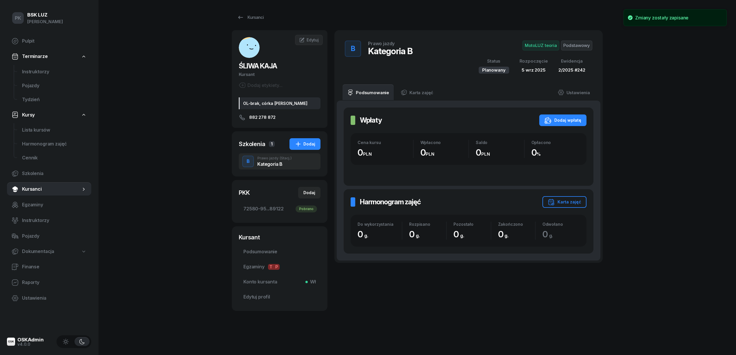
scroll to position [0, 0]
click at [574, 204] on div "Karta zajęć" at bounding box center [565, 201] width 34 height 7
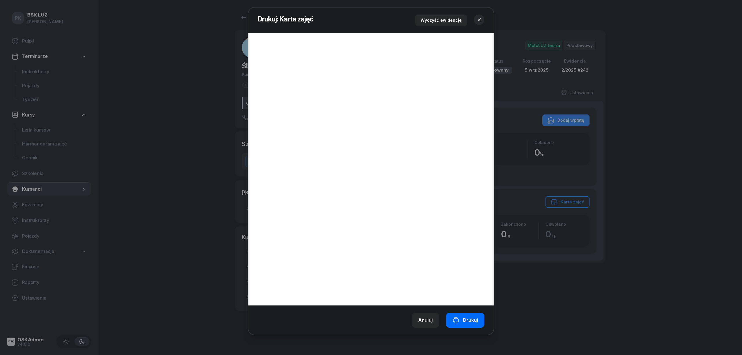
click at [472, 316] on button "Drukuj" at bounding box center [465, 320] width 38 height 15
click at [480, 21] on icon "button" at bounding box center [479, 20] width 6 height 6
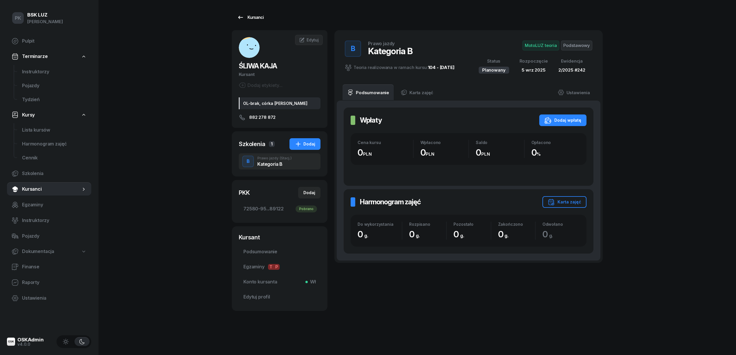
click at [253, 18] on div "Kursanci" at bounding box center [250, 17] width 27 height 7
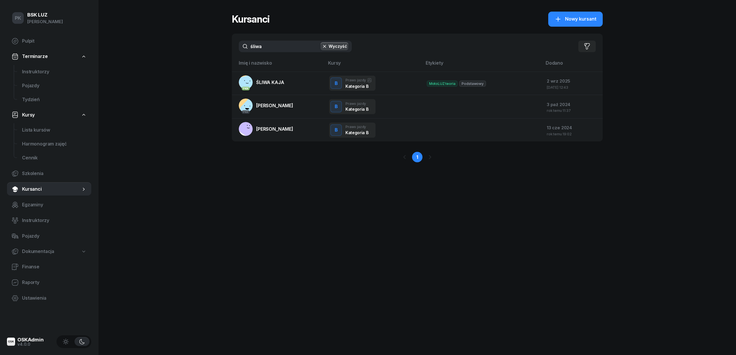
drag, startPoint x: 274, startPoint y: 44, endPoint x: 217, endPoint y: 42, distance: 56.8
click at [232, 47] on div "śliwa Wyczyść Filtruj" at bounding box center [417, 46] width 371 height 25
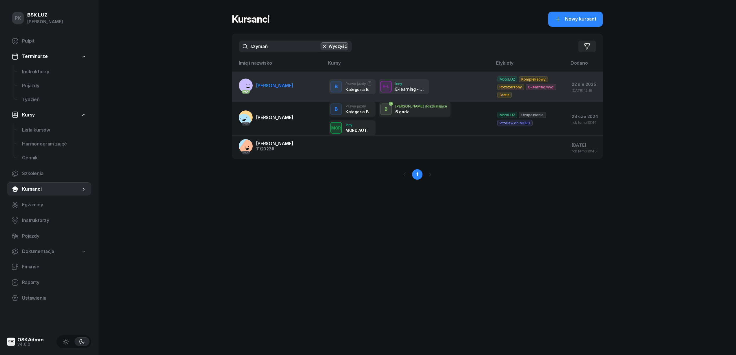
type input "szymań"
click at [276, 85] on span "[PERSON_NAME]" at bounding box center [274, 86] width 37 height 6
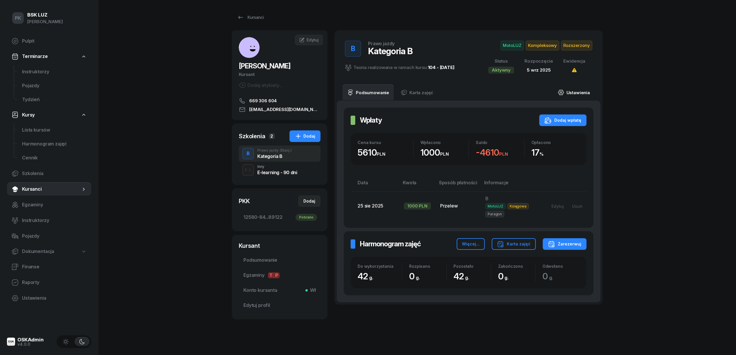
click at [576, 88] on link "Ustawienia" at bounding box center [573, 92] width 41 height 16
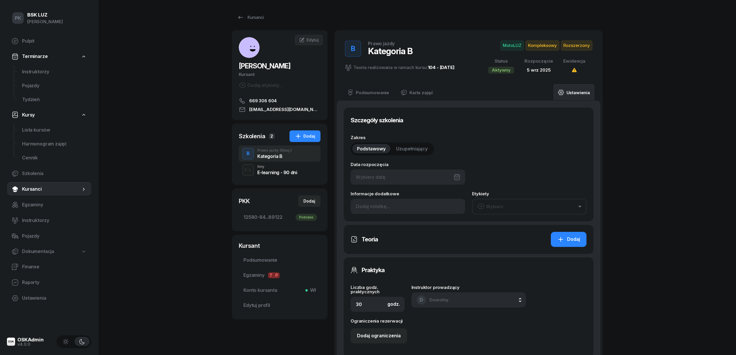
type input "[DATE]"
type input "42"
type input "2/2025"
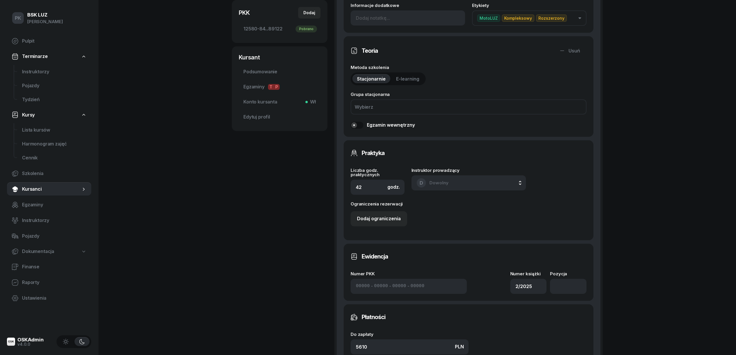
scroll to position [232, 0]
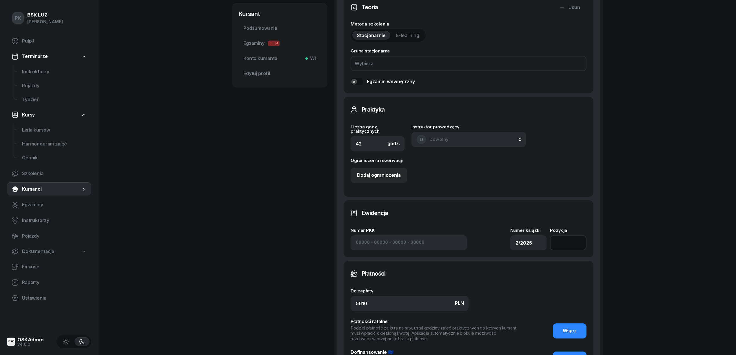
click at [565, 245] on input "number" at bounding box center [568, 242] width 37 height 15
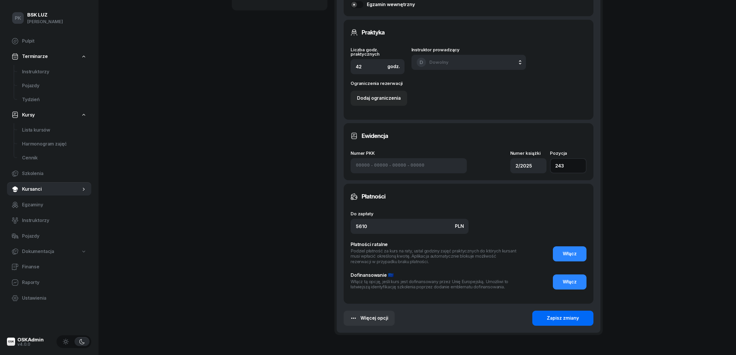
type input "243"
click at [578, 317] on div "Zapisz zmiany" at bounding box center [563, 318] width 32 height 8
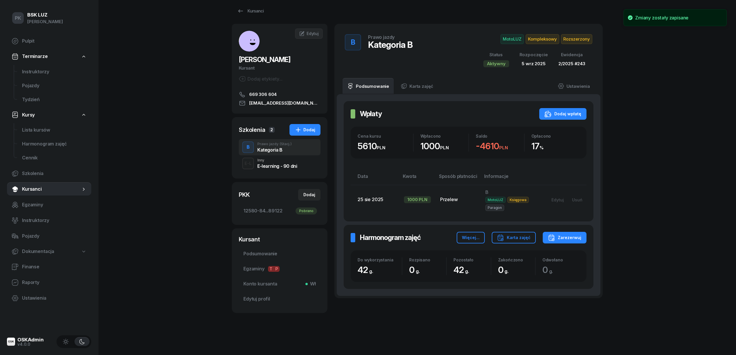
scroll to position [7, 0]
click at [528, 238] on div "Karta zajęć" at bounding box center [514, 237] width 34 height 7
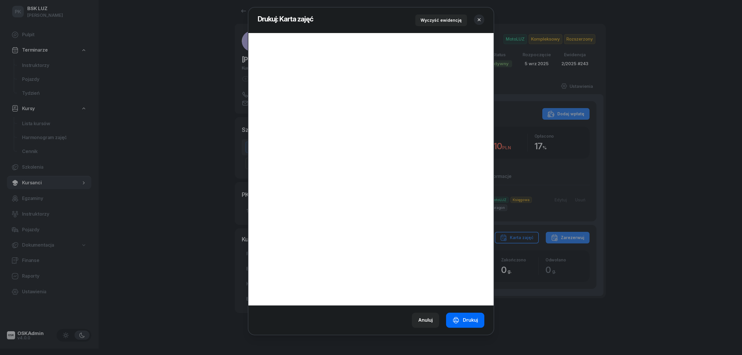
click at [466, 324] on button "Drukuj" at bounding box center [465, 320] width 38 height 15
drag, startPoint x: 477, startPoint y: 17, endPoint x: 475, endPoint y: 21, distance: 5.2
click at [477, 17] on icon "button" at bounding box center [479, 20] width 6 height 6
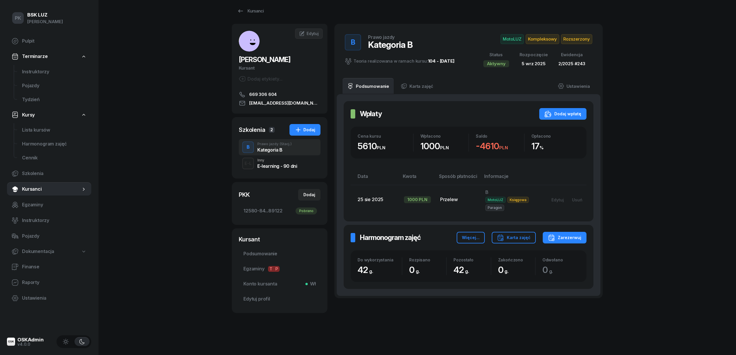
click at [582, 39] on span "Rozszerzony" at bounding box center [576, 39] width 31 height 10
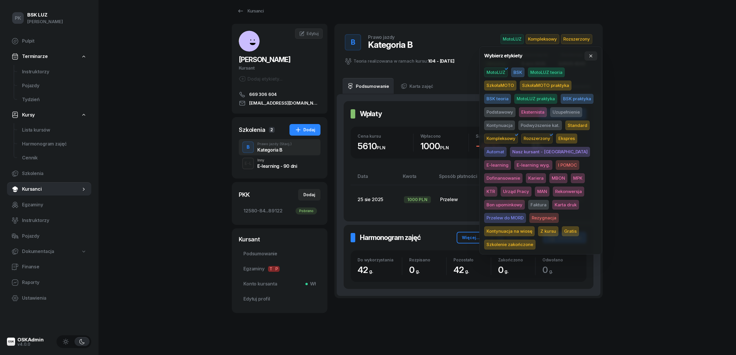
click at [552, 204] on span "Karta druk" at bounding box center [565, 205] width 27 height 10
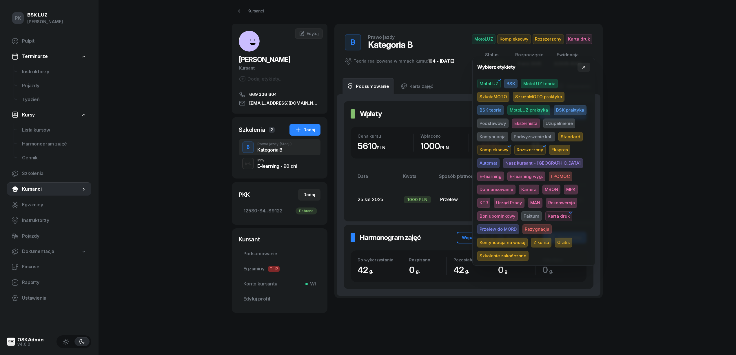
click at [644, 170] on div "PK BSK LUZ Piotr Klimek Pulpit Terminarze Instruktorzy Pojazdy Tydzień Kursy Li…" at bounding box center [368, 174] width 736 height 361
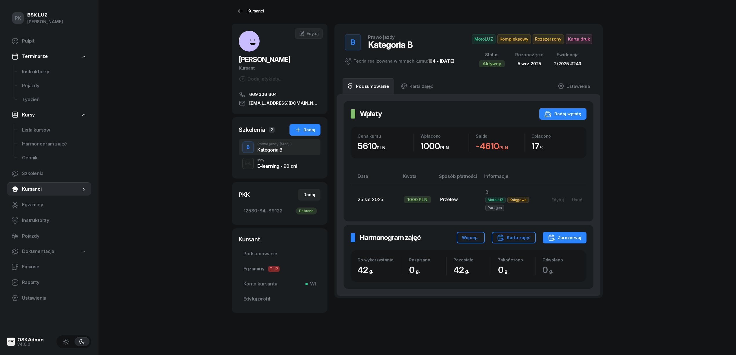
click at [249, 14] on link "Kursanci" at bounding box center [250, 11] width 37 height 12
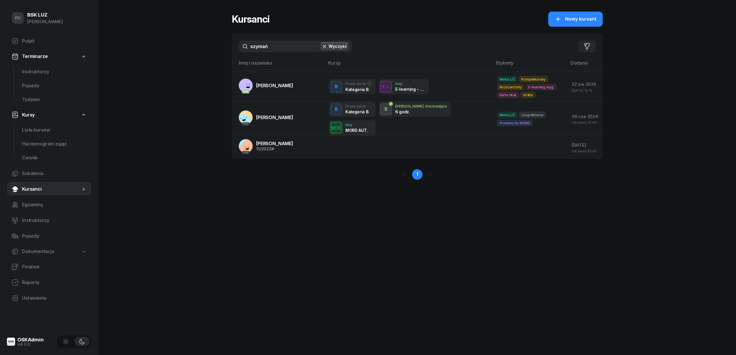
drag, startPoint x: 287, startPoint y: 42, endPoint x: 169, endPoint y: 43, distance: 118.2
click at [169, 43] on div "PK BSK LUZ Piotr Klimek Pulpit Terminarze Instruktorzy Pojazdy Tydzień Kursy Li…" at bounding box center [368, 177] width 736 height 355
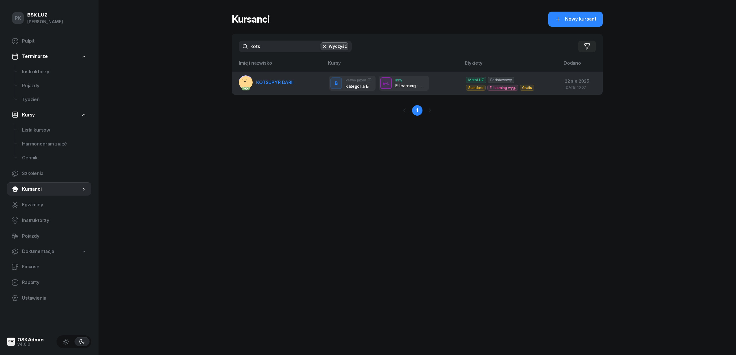
type input "kots"
click at [286, 91] on td "PKK KOTSUPYR DARII" at bounding box center [278, 83] width 93 height 23
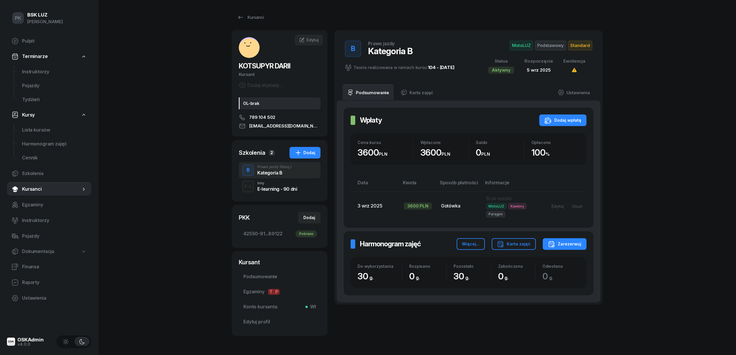
click at [583, 45] on span "Standard" at bounding box center [580, 46] width 24 height 10
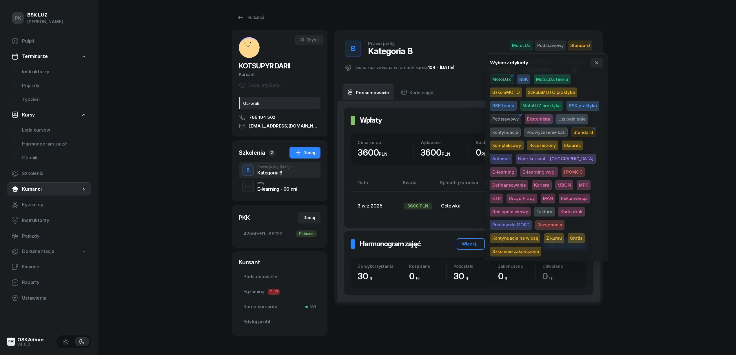
click at [558, 207] on span "Karta druk" at bounding box center [571, 212] width 27 height 10
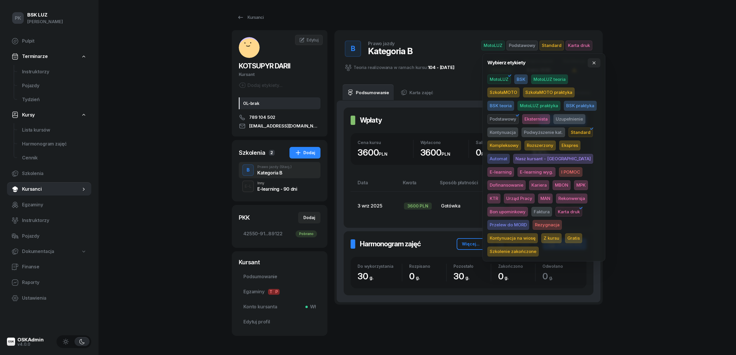
click at [637, 163] on div "PK BSK LUZ Piotr Klimek Pulpit Terminarze Instruktorzy Pojazdy Tydzień Kursy Li…" at bounding box center [368, 187] width 736 height 375
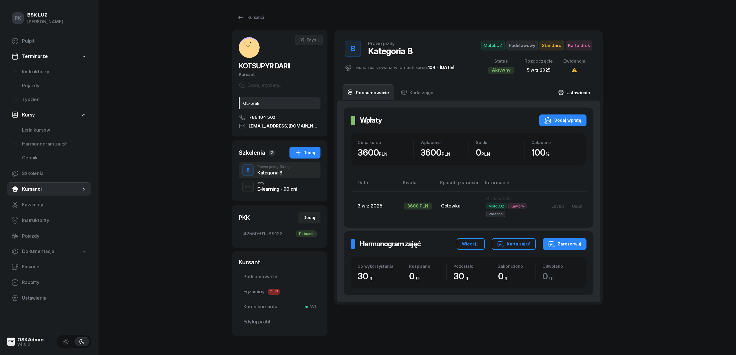
click at [572, 94] on link "Ustawienia" at bounding box center [573, 92] width 41 height 16
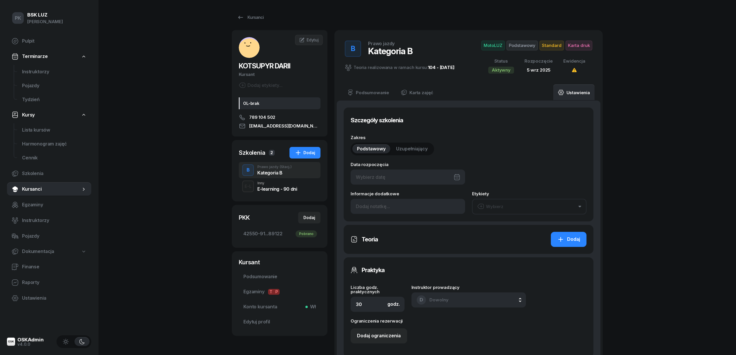
type input "05/09/2025"
type input "2/2025"
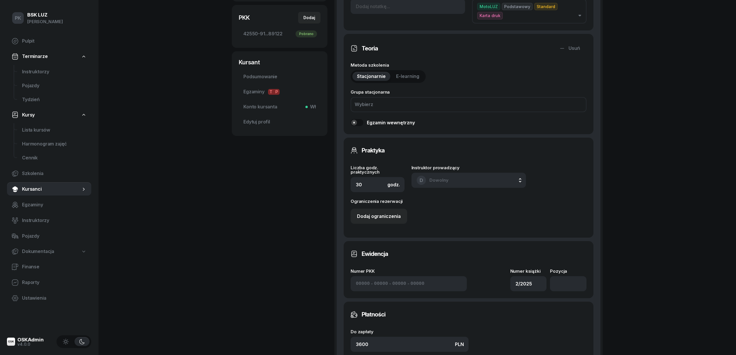
scroll to position [270, 0]
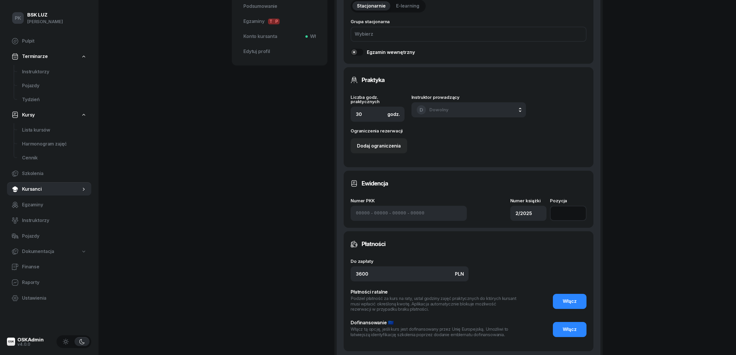
click at [567, 208] on input "number" at bounding box center [568, 213] width 37 height 15
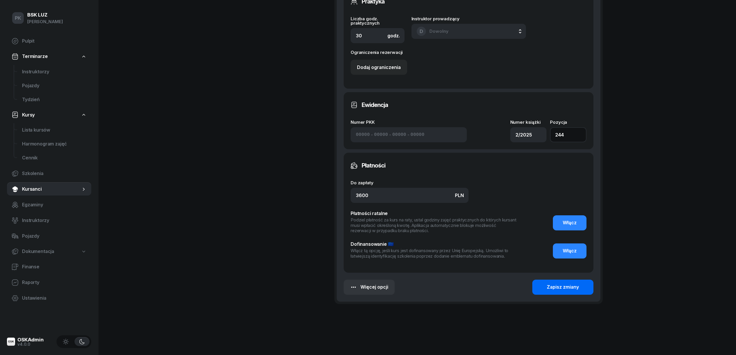
type input "244"
click at [554, 283] on div "Zapisz zmiany" at bounding box center [563, 287] width 32 height 8
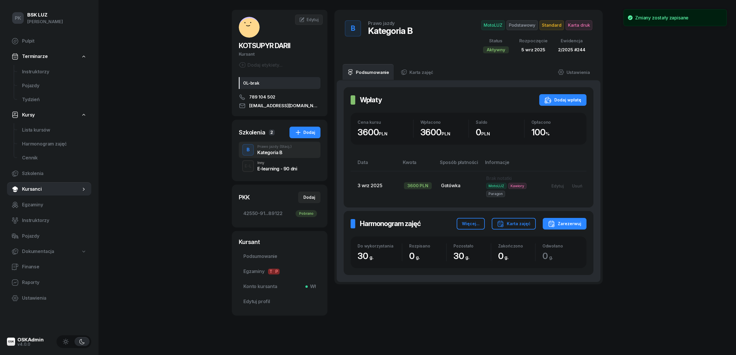
scroll to position [20, 0]
click at [508, 222] on div "Karta zajęć" at bounding box center [514, 223] width 34 height 7
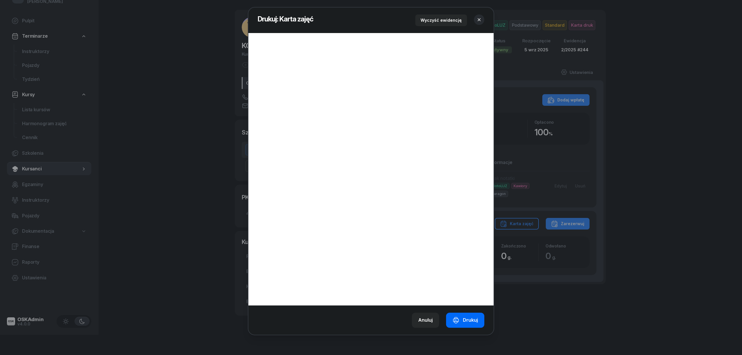
click at [472, 320] on div "Drukuj" at bounding box center [464, 320] width 25 height 8
click at [479, 20] on icon "button" at bounding box center [479, 20] width 6 height 6
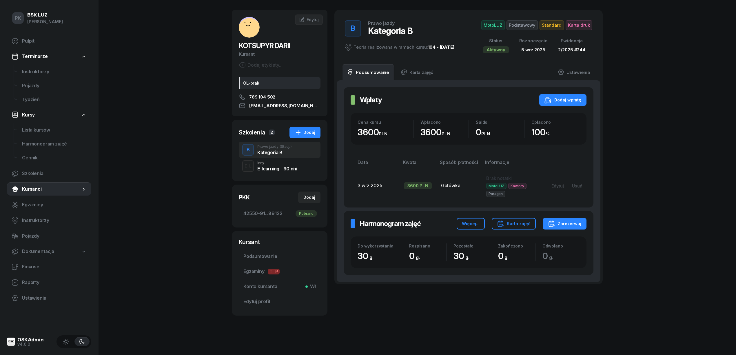
scroll to position [0, 0]
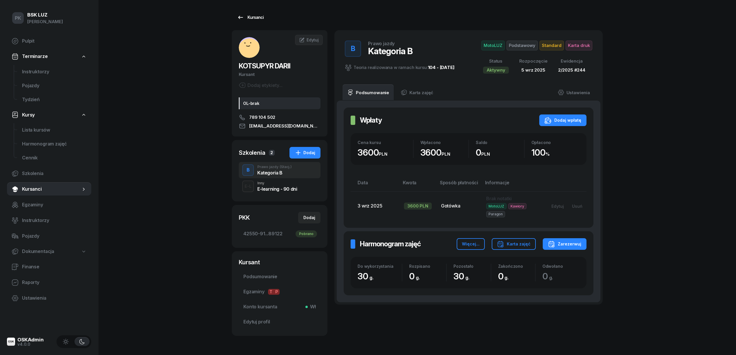
click at [260, 19] on div "Kursanci" at bounding box center [250, 17] width 27 height 7
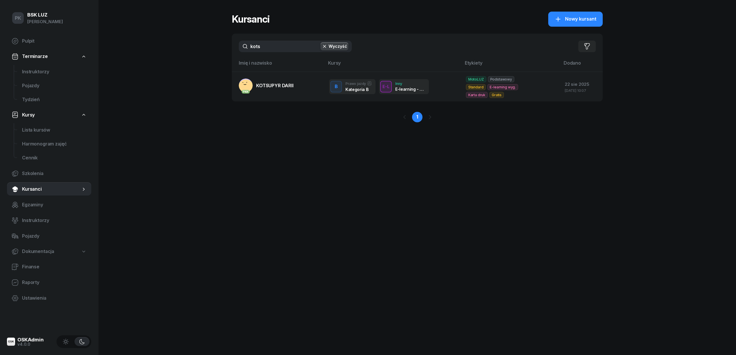
drag, startPoint x: 285, startPoint y: 48, endPoint x: 169, endPoint y: 49, distance: 115.9
click at [169, 49] on div "PK BSK LUZ Piotr Klimek Pulpit Terminarze Instruktorzy Pojazdy Tydzień Kursy Li…" at bounding box center [368, 177] width 736 height 355
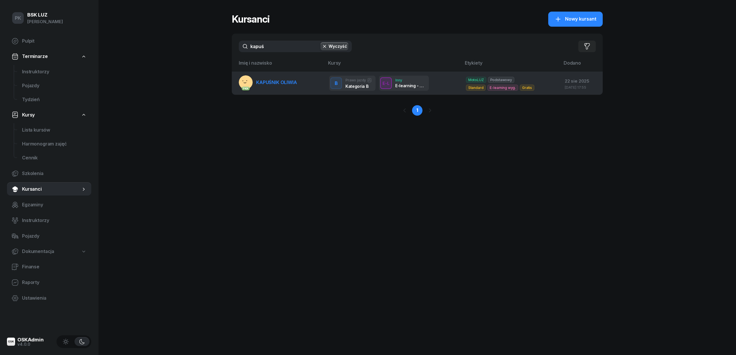
type input "kapuś"
click at [267, 84] on span "KAPUŚNIK OLIWIA" at bounding box center [276, 82] width 41 height 6
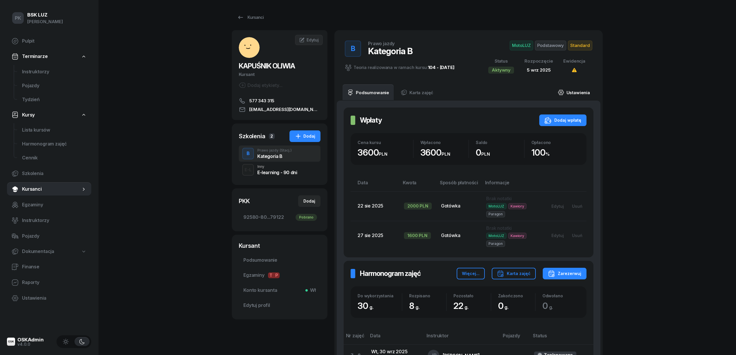
click at [576, 90] on link "Ustawienia" at bounding box center [573, 92] width 41 height 16
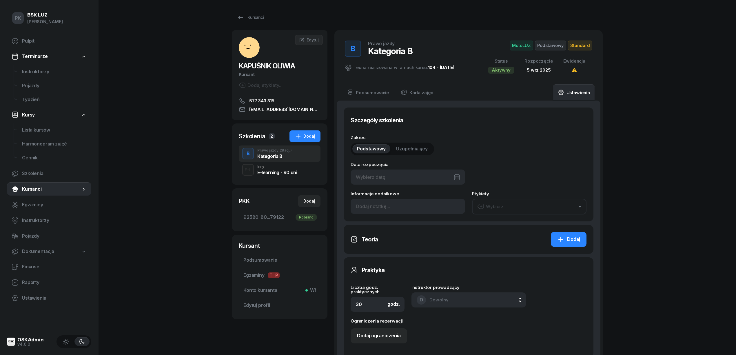
type input "05/09/2025"
type input "2/2025"
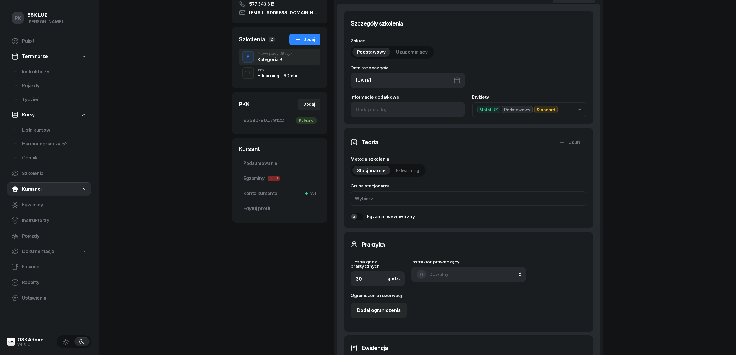
scroll to position [154, 0]
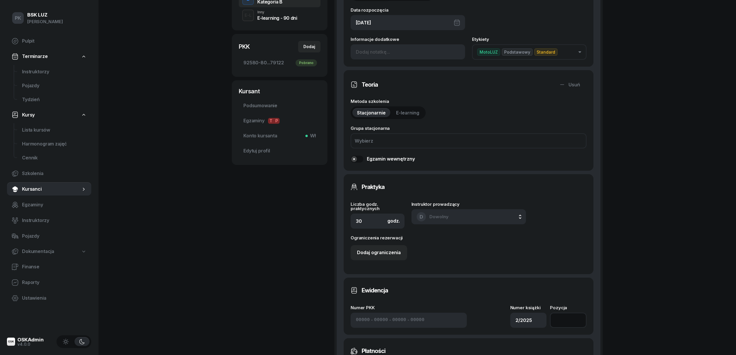
click at [575, 319] on input "number" at bounding box center [568, 320] width 37 height 15
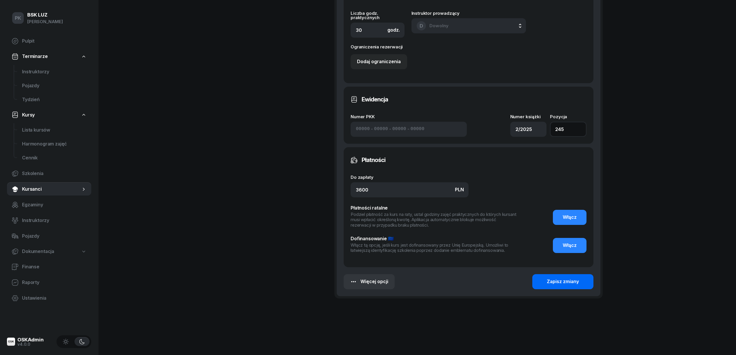
type input "245"
click at [565, 287] on button "Zapisz zmiany" at bounding box center [562, 281] width 61 height 15
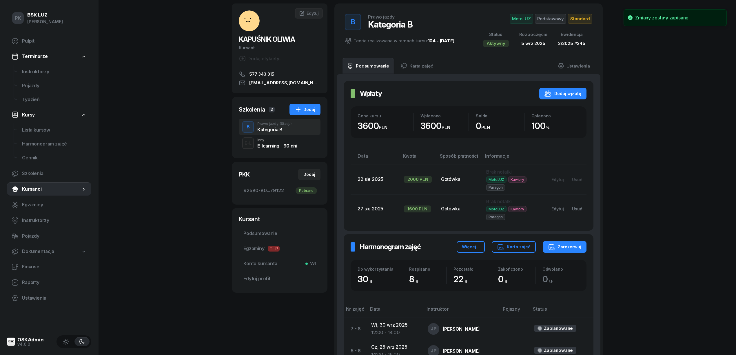
scroll to position [0, 0]
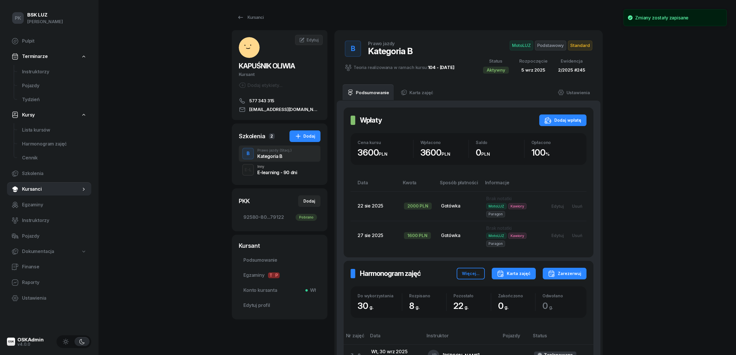
click at [528, 276] on div "Karta zajęć" at bounding box center [514, 273] width 34 height 7
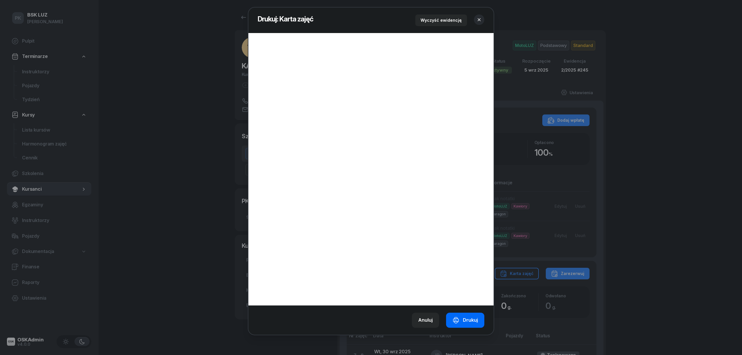
click at [466, 318] on div "Drukuj" at bounding box center [464, 320] width 25 height 8
click at [479, 18] on icon "button" at bounding box center [479, 20] width 6 height 6
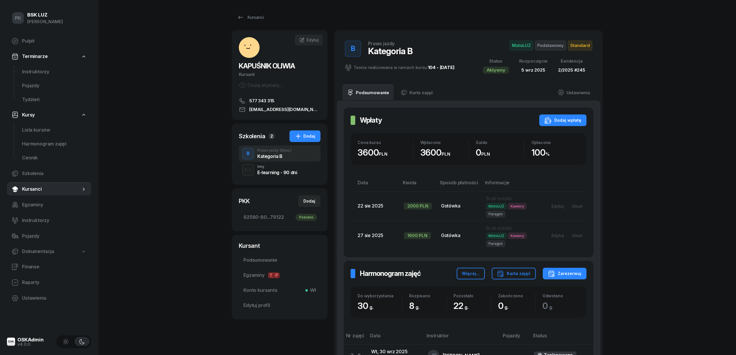
click at [574, 42] on span "Standard" at bounding box center [580, 46] width 24 height 10
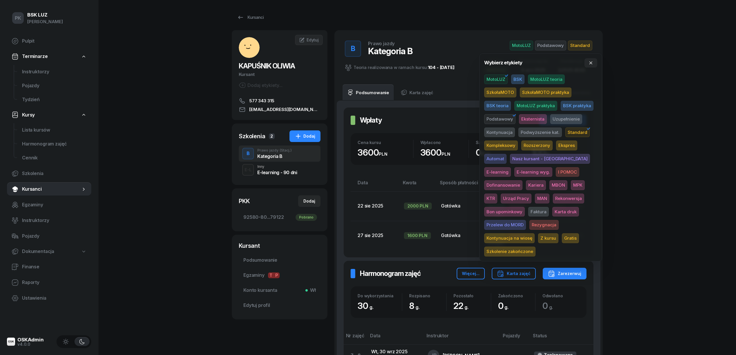
click at [552, 210] on span "Karta druk" at bounding box center [565, 212] width 27 height 10
click at [670, 165] on div "PK BSK LUZ Piotr Klimek Pulpit Terminarze Instruktorzy Pojazdy Tydzień Kursy Li…" at bounding box center [368, 252] width 736 height 505
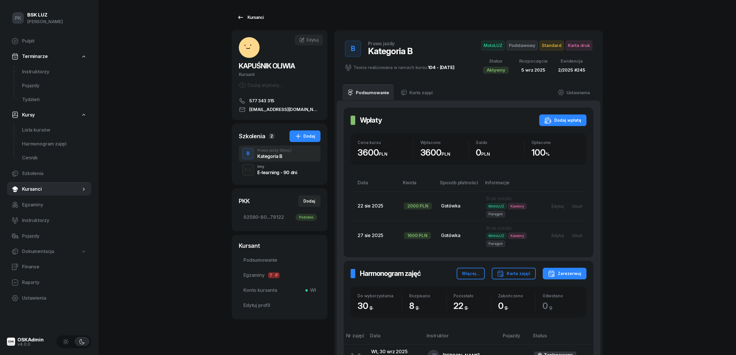
click at [253, 15] on div "Kursanci" at bounding box center [250, 17] width 27 height 7
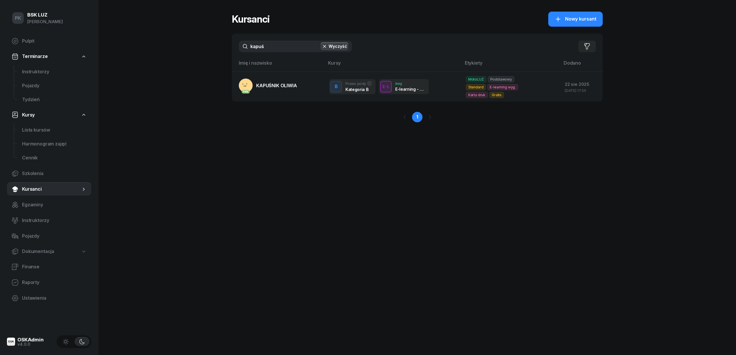
drag, startPoint x: 186, startPoint y: 44, endPoint x: 154, endPoint y: 44, distance: 31.9
click at [152, 43] on div "PK BSK LUZ Piotr Klimek Pulpit Terminarze Instruktorzy Pojazdy Tydzień Kursy Li…" at bounding box center [368, 177] width 736 height 355
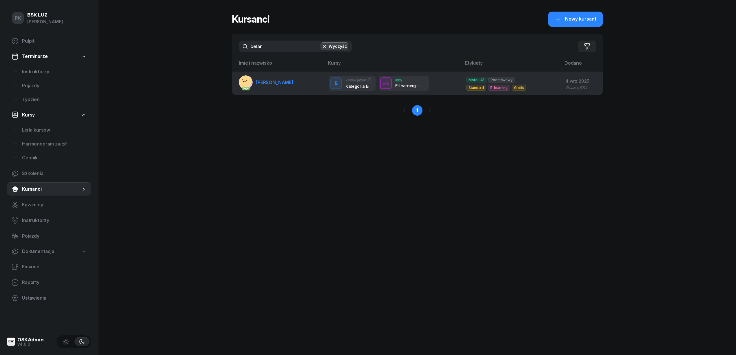
type input "celar"
click at [267, 78] on link "PKK CELARY KATARZYNA" at bounding box center [266, 82] width 54 height 14
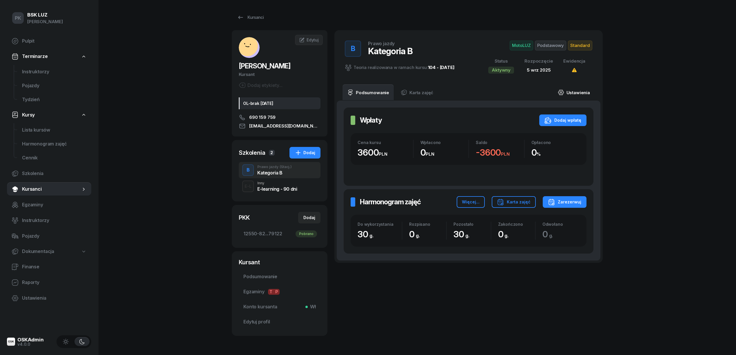
click at [574, 92] on link "Ustawienia" at bounding box center [573, 92] width 41 height 16
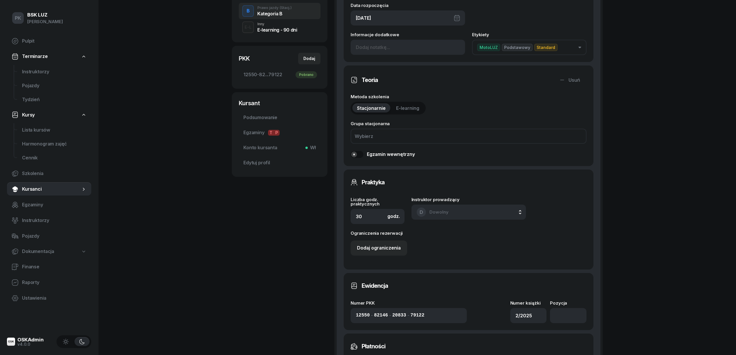
scroll to position [232, 0]
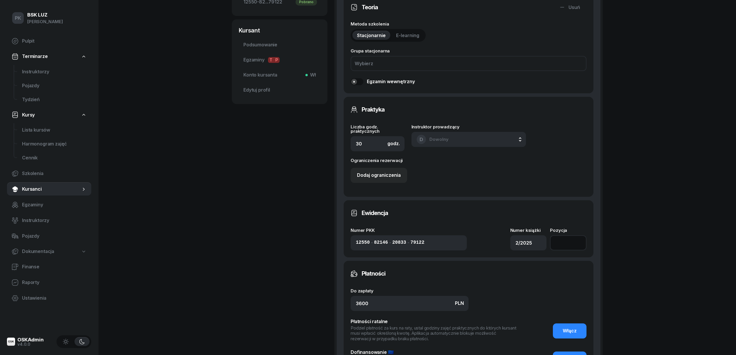
click at [561, 239] on input "number" at bounding box center [568, 242] width 37 height 15
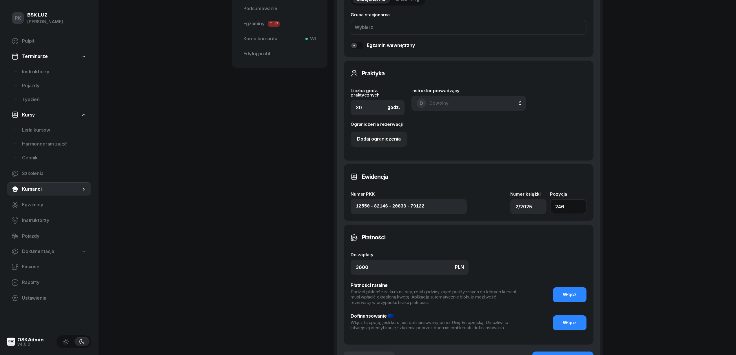
scroll to position [309, 0]
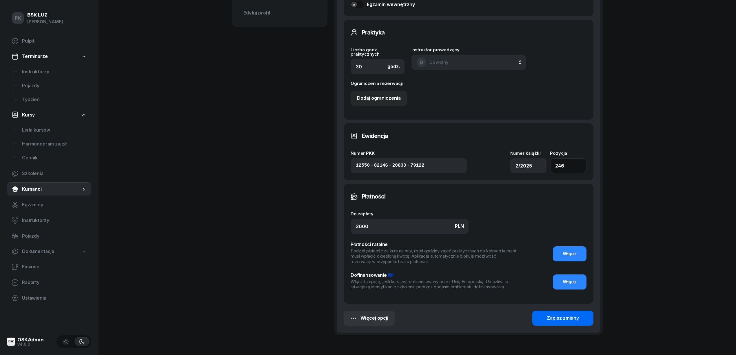
type input "246"
click at [568, 314] on div "Zapisz zmiany" at bounding box center [563, 318] width 32 height 8
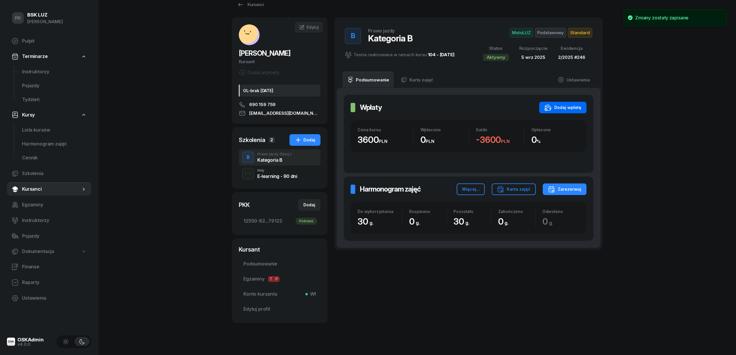
scroll to position [0, 0]
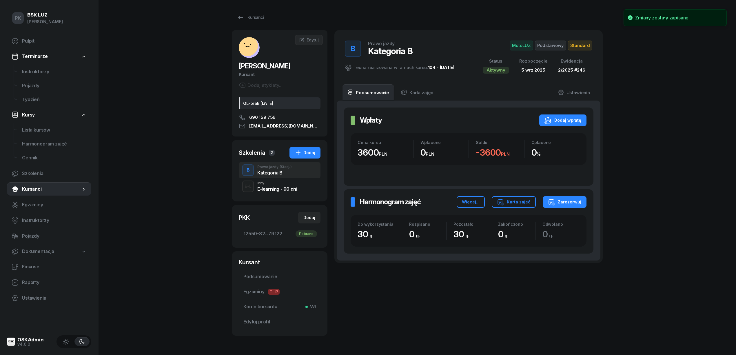
click at [577, 44] on span "Standard" at bounding box center [580, 46] width 24 height 10
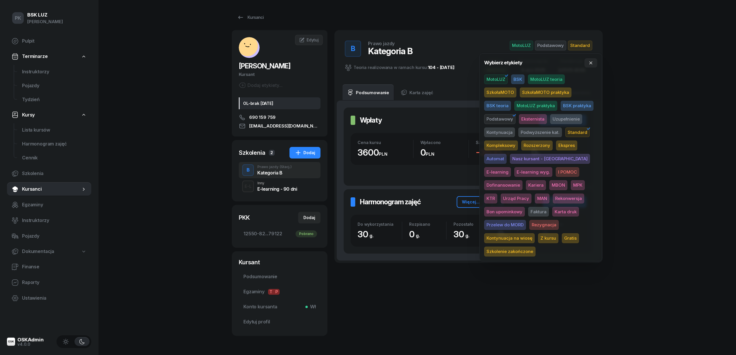
click at [552, 211] on span "Karta druk" at bounding box center [565, 212] width 27 height 10
click at [670, 167] on div "PK BSK LUZ Piotr Klimek Pulpit Terminarze Instruktorzy Pojazdy Tydzień Kursy Li…" at bounding box center [368, 187] width 736 height 375
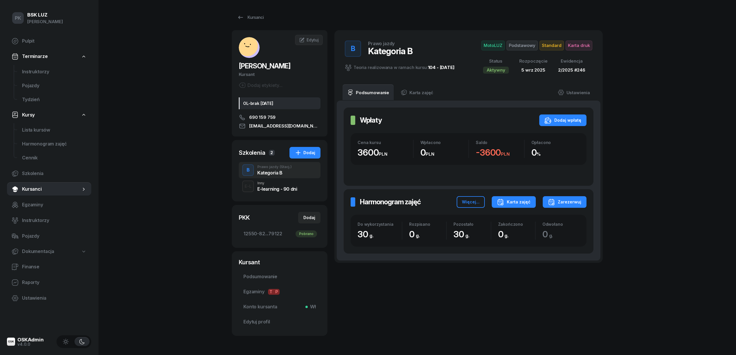
click at [521, 207] on button "Karta zajęć" at bounding box center [514, 202] width 44 height 12
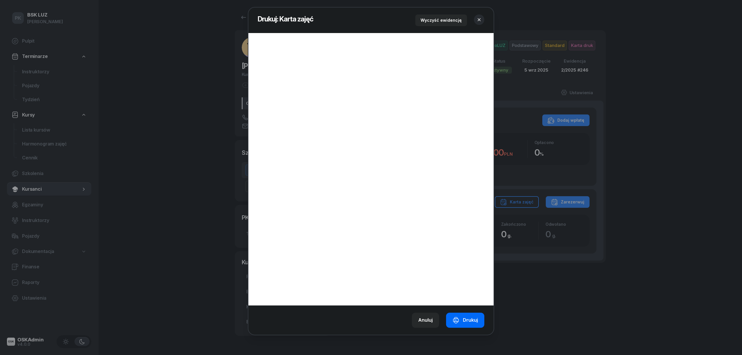
click at [474, 317] on div "Drukuj" at bounding box center [464, 320] width 25 height 8
click at [481, 20] on icon "button" at bounding box center [479, 20] width 6 height 6
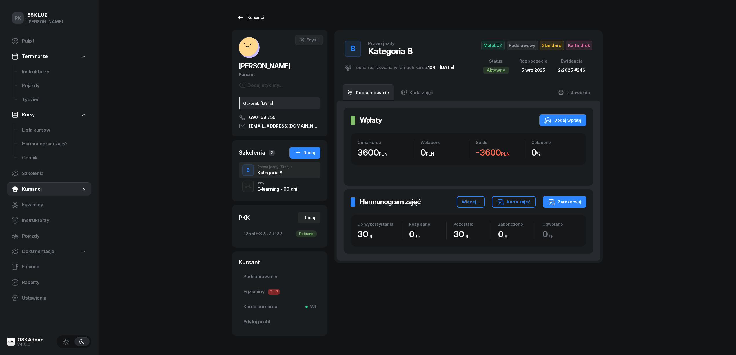
click at [249, 17] on div "Kursanci" at bounding box center [250, 17] width 27 height 7
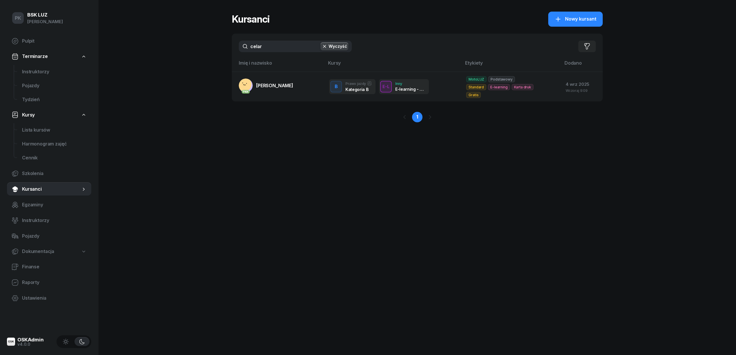
click at [273, 45] on input "celar" at bounding box center [295, 47] width 113 height 12
drag, startPoint x: 275, startPoint y: 45, endPoint x: 224, endPoint y: 45, distance: 50.4
click at [224, 45] on div "PK BSK LUZ Piotr Klimek Pulpit Terminarze Instruktorzy Pojazdy Tydzień Kursy Li…" at bounding box center [368, 177] width 736 height 355
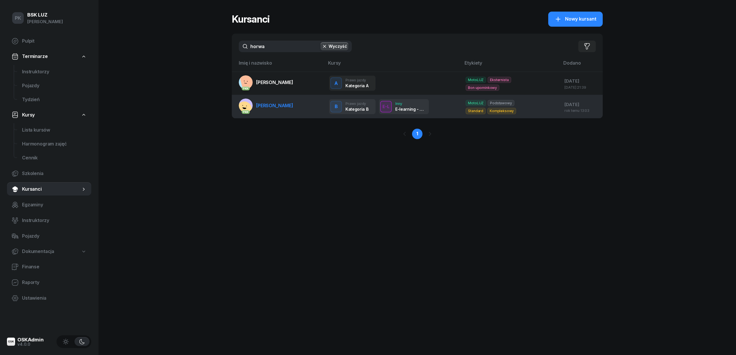
type input "horwa"
click at [281, 103] on span "HORWAT JAGODA" at bounding box center [274, 106] width 37 height 6
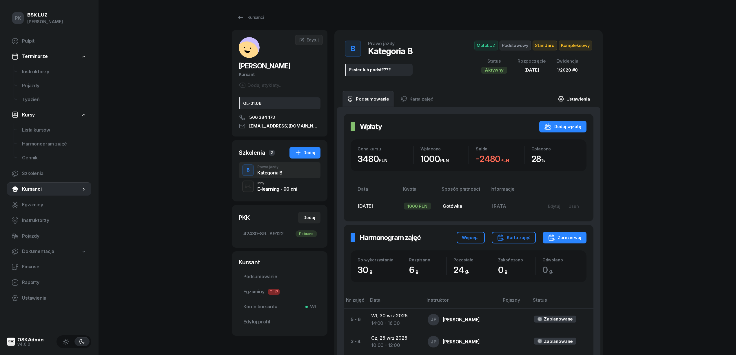
click at [578, 98] on link "Ustawienia" at bounding box center [573, 99] width 41 height 16
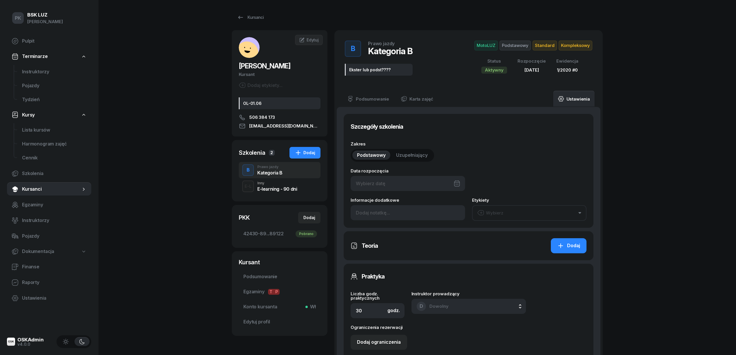
type input "07/08/2024"
type input "Ekster lub podst????"
type input "1/2020"
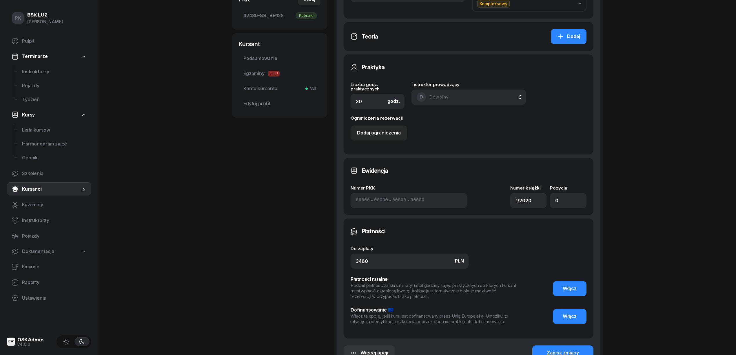
scroll to position [232, 0]
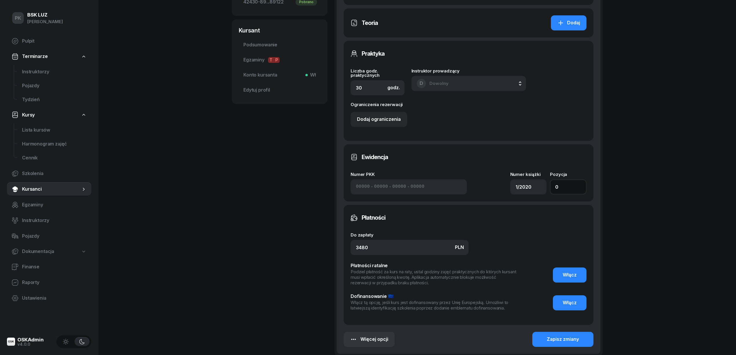
drag, startPoint x: 553, startPoint y: 189, endPoint x: 521, endPoint y: 189, distance: 31.9
click at [521, 189] on div "Numer PKK - - - Numer książki 1/2020 Pozycja 0" at bounding box center [469, 183] width 236 height 22
type input "247"
drag, startPoint x: 495, startPoint y: 188, endPoint x: 479, endPoint y: 190, distance: 15.8
click at [479, 190] on div "Numer PKK - - - Numer książki 1/2020 Pozycja 247" at bounding box center [469, 183] width 236 height 22
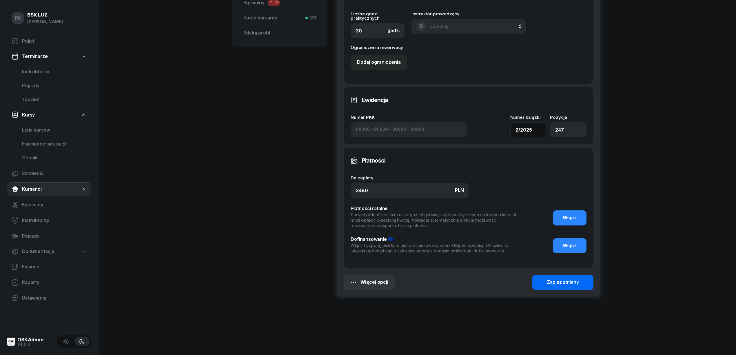
type input "2/2025"
click at [559, 283] on div "Zapisz zmiany" at bounding box center [563, 282] width 32 height 8
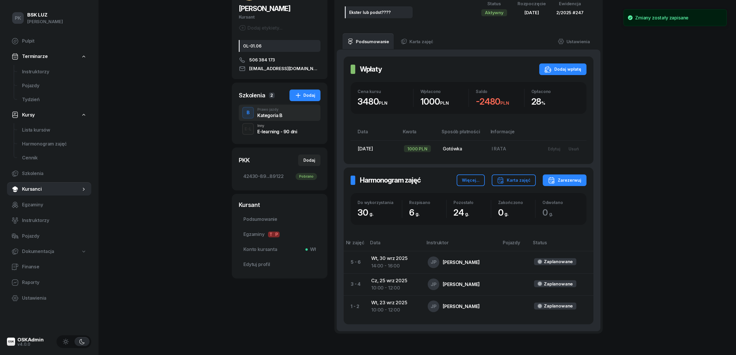
scroll to position [0, 0]
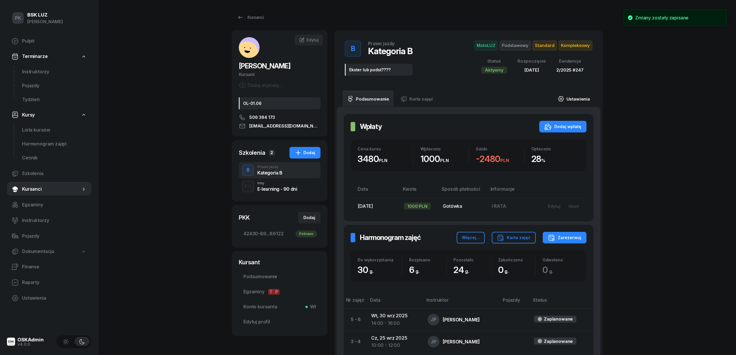
click at [577, 97] on link "Ustawienia" at bounding box center [573, 99] width 41 height 16
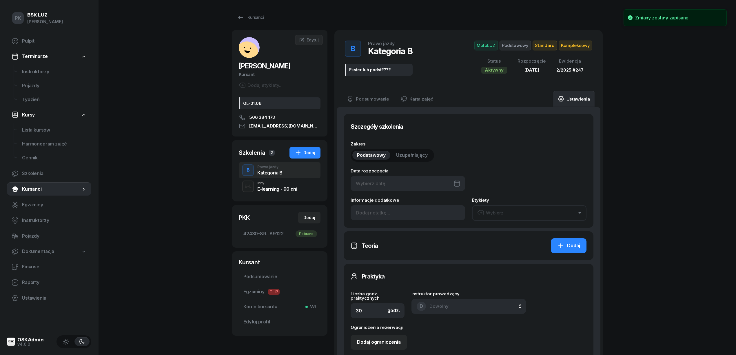
type input "07/08/2024"
type input "Ekster lub podst????"
type input "2/2025"
type input "247"
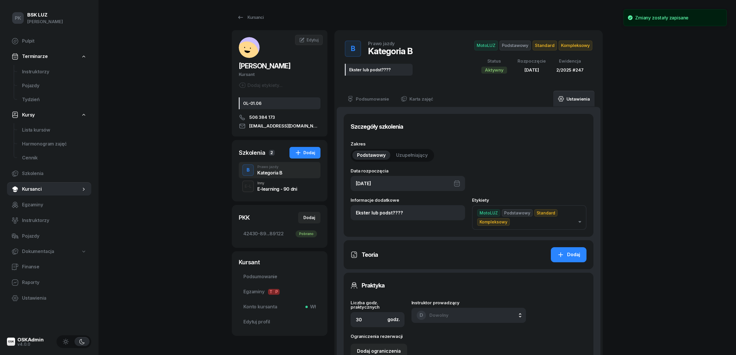
click at [434, 183] on div "07/08/2024" at bounding box center [408, 183] width 114 height 15
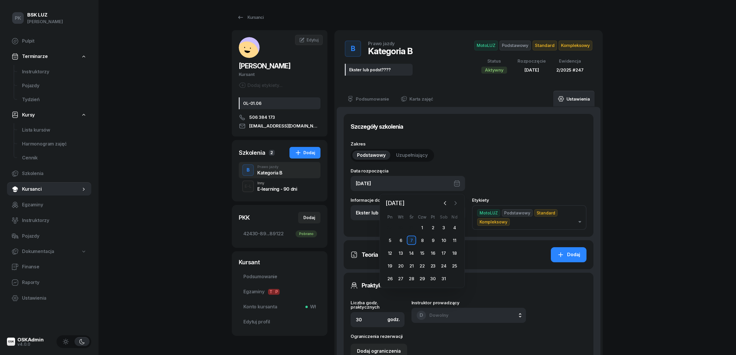
click at [454, 201] on icon "button" at bounding box center [455, 203] width 6 height 6
click at [454, 202] on icon "button" at bounding box center [455, 203] width 6 height 6
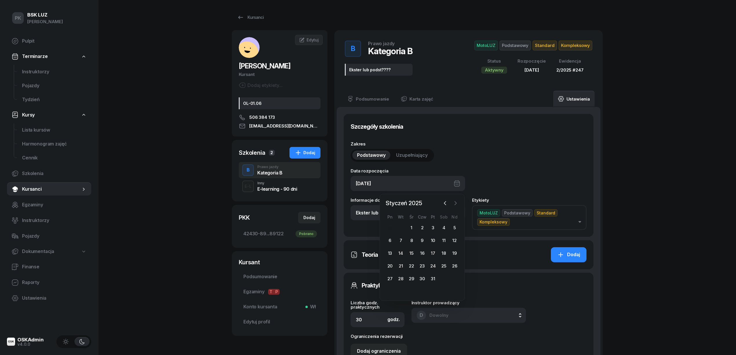
click at [454, 202] on icon "button" at bounding box center [455, 203] width 6 height 6
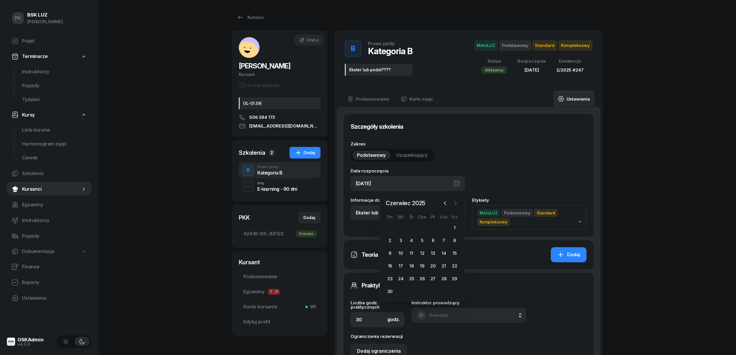
click at [457, 202] on icon "button" at bounding box center [455, 203] width 6 height 6
click at [443, 203] on icon "button" at bounding box center [445, 203] width 6 height 6
click at [454, 204] on icon "button" at bounding box center [455, 203] width 6 height 6
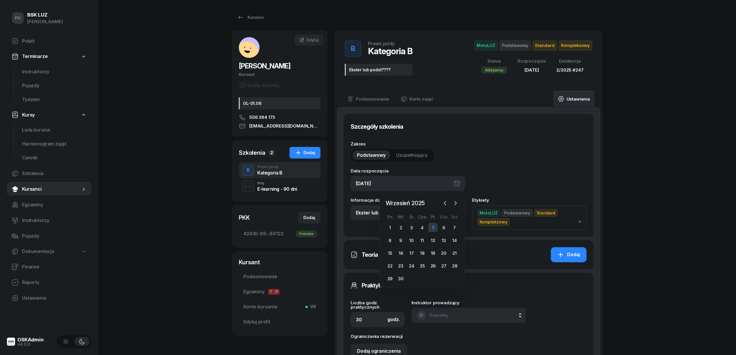
click at [434, 228] on div "5" at bounding box center [432, 227] width 9 height 9
type input "05/09/2025"
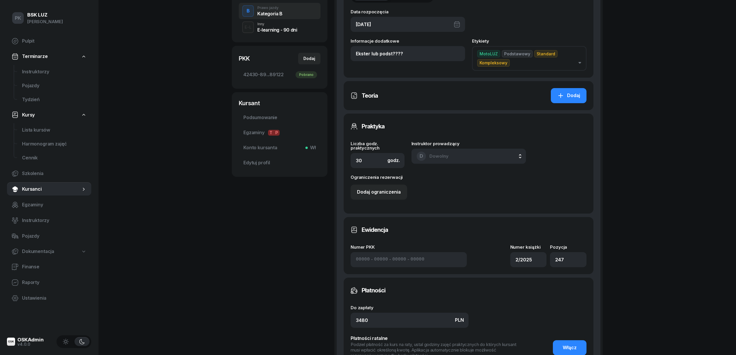
scroll to position [270, 0]
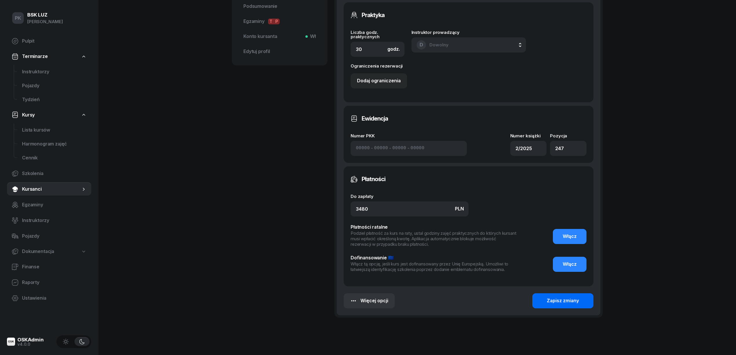
click at [573, 304] on div "Zapisz zmiany" at bounding box center [563, 301] width 32 height 8
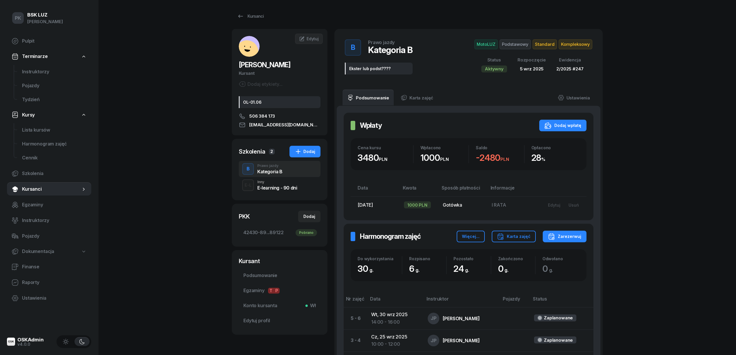
scroll to position [0, 0]
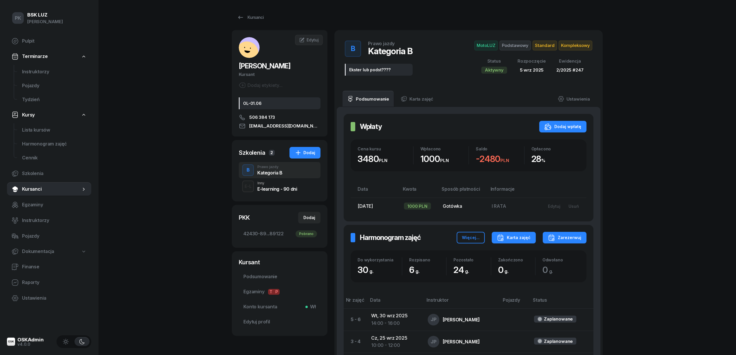
click at [529, 234] on div "Karta zajęć" at bounding box center [514, 237] width 34 height 7
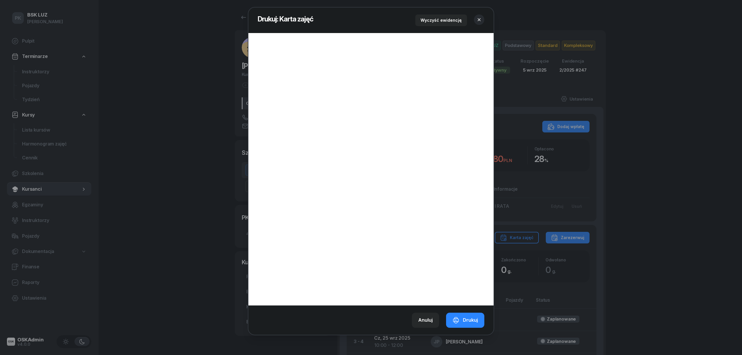
click at [478, 17] on icon "button" at bounding box center [479, 20] width 6 height 6
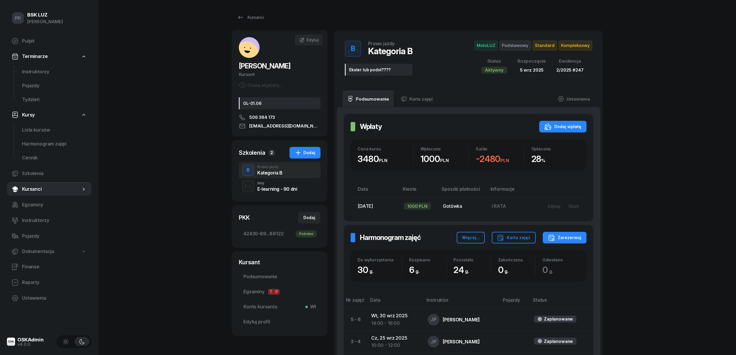
click at [289, 189] on div "E-learning - 90 dni" at bounding box center [277, 189] width 40 height 5
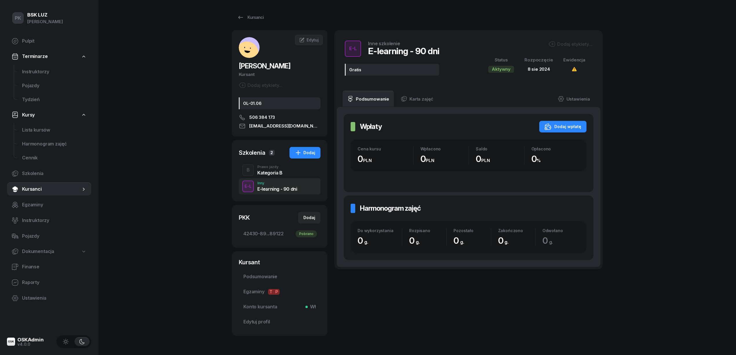
click at [284, 172] on div "B Prawo jazdy Kategoria B" at bounding box center [280, 170] width 82 height 16
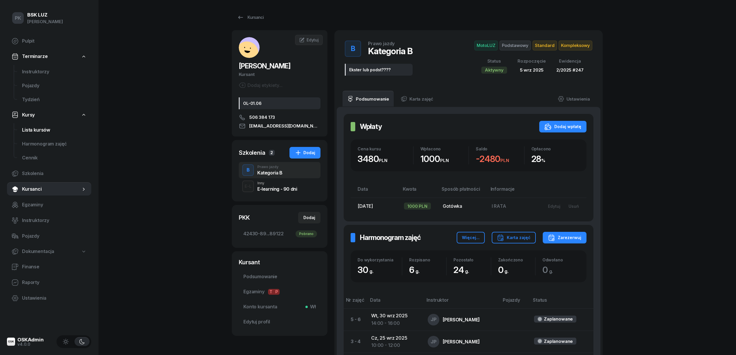
click at [30, 133] on span "Lista kursów" at bounding box center [54, 130] width 65 height 8
select select
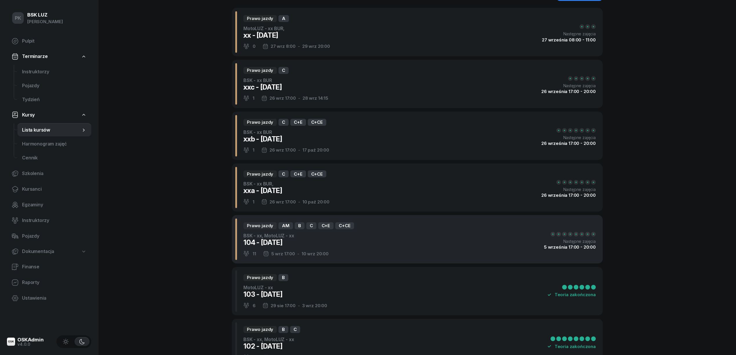
scroll to position [116, 0]
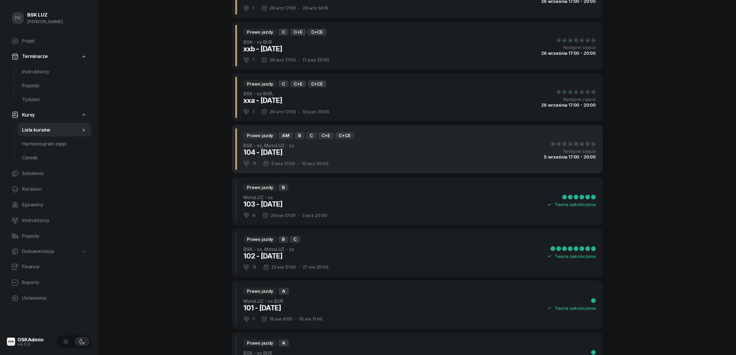
click at [383, 156] on div "Prawo jazdy AM B C C+E C+CE BSK - xx, MotoLUZ - xx 104 - 2025/09/05 11 5 wrz 17…" at bounding box center [417, 149] width 371 height 48
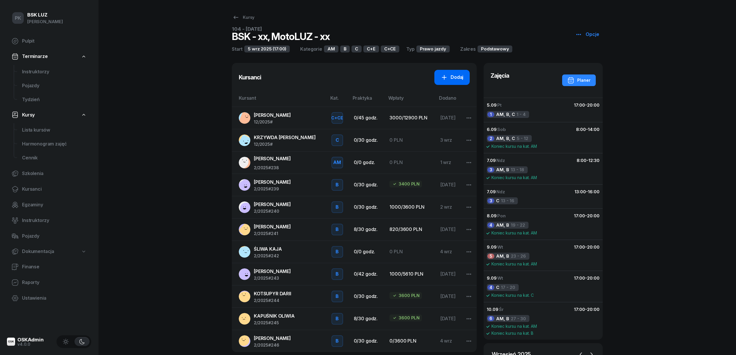
click at [447, 78] on icon at bounding box center [444, 77] width 7 height 7
select select "B"
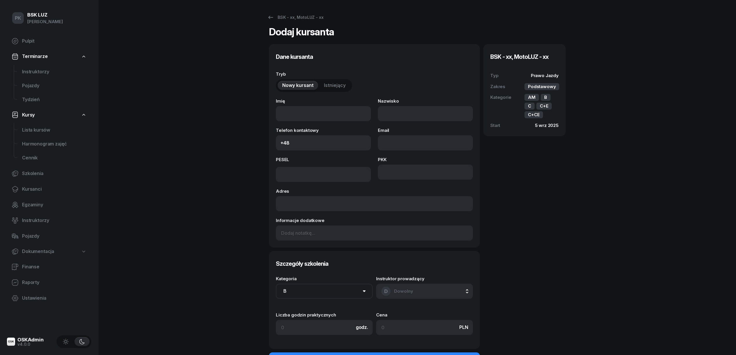
click at [333, 84] on span "Istniejący" at bounding box center [335, 86] width 22 height 8
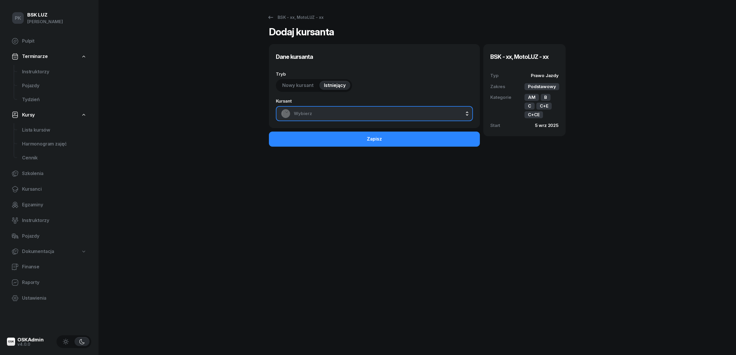
click at [341, 111] on span "Wybierz" at bounding box center [381, 114] width 174 height 8
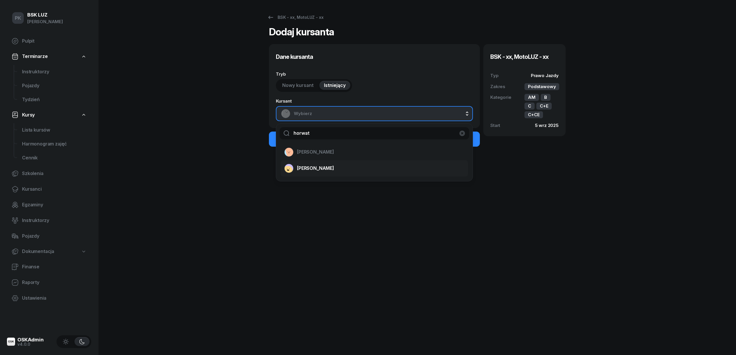
type input "horwat"
click at [333, 169] on span "HORWAT JAGODA" at bounding box center [315, 169] width 37 height 8
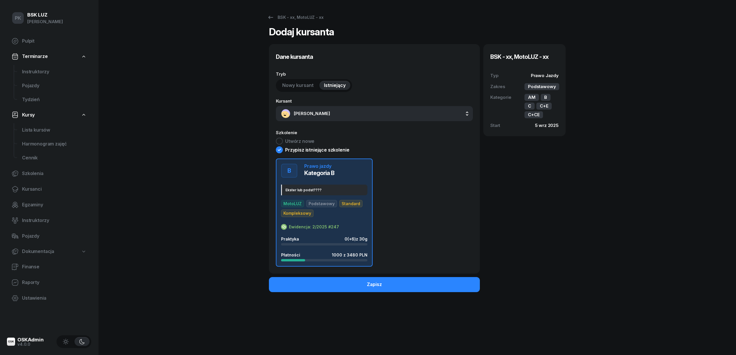
click at [333, 186] on div "Ekster lub podst????" at bounding box center [324, 190] width 86 height 11
click at [408, 289] on button "Zapisz" at bounding box center [374, 284] width 211 height 15
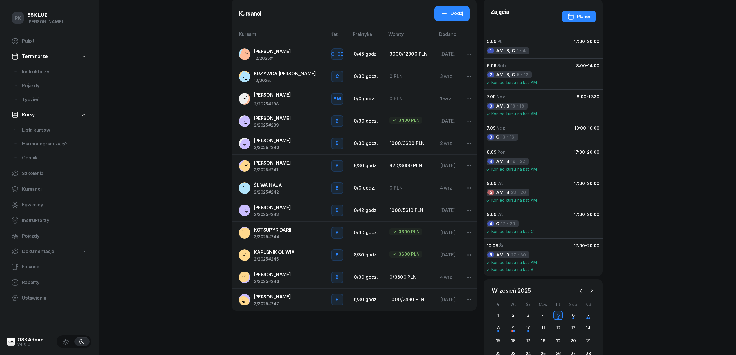
scroll to position [77, 0]
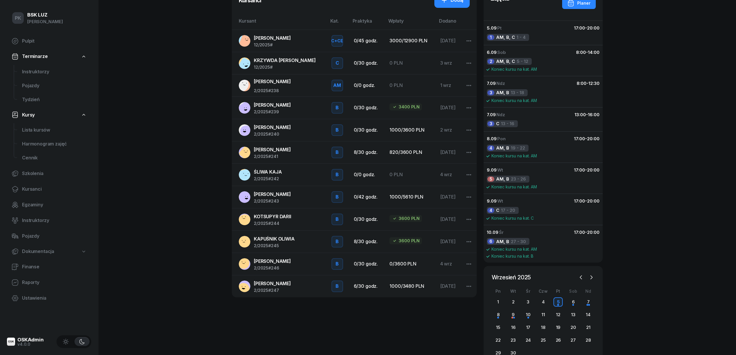
click at [276, 289] on span "#247" at bounding box center [273, 290] width 10 height 5
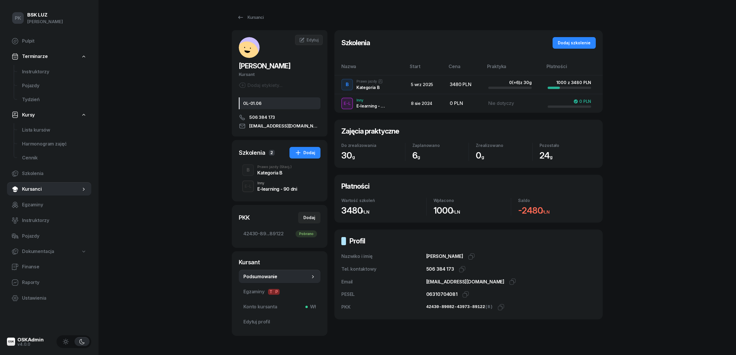
click at [275, 166] on div "Prawo jazdy (Stacj.)" at bounding box center [274, 166] width 34 height 3
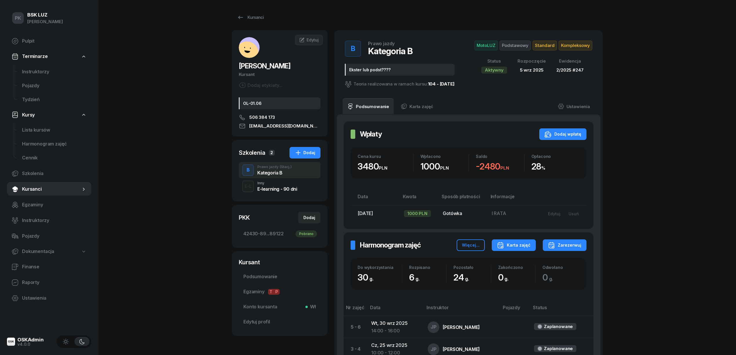
click at [515, 246] on div "Karta zajęć" at bounding box center [514, 245] width 34 height 7
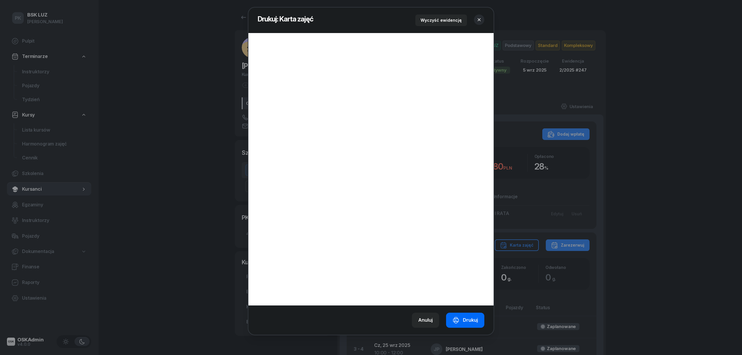
click at [457, 323] on icon "button" at bounding box center [455, 320] width 7 height 7
click at [479, 18] on icon "button" at bounding box center [479, 20] width 6 height 6
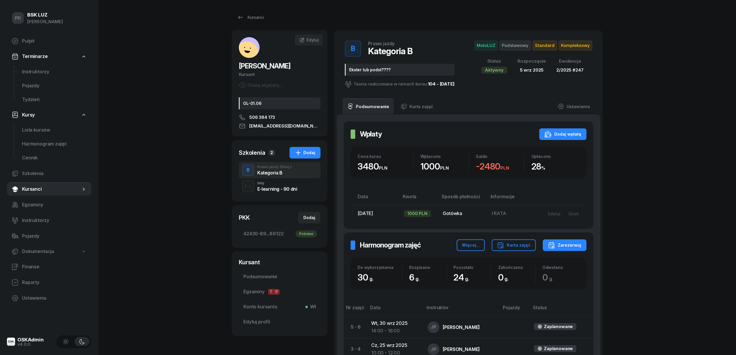
click at [34, 184] on link "Kursanci" at bounding box center [49, 189] width 84 height 14
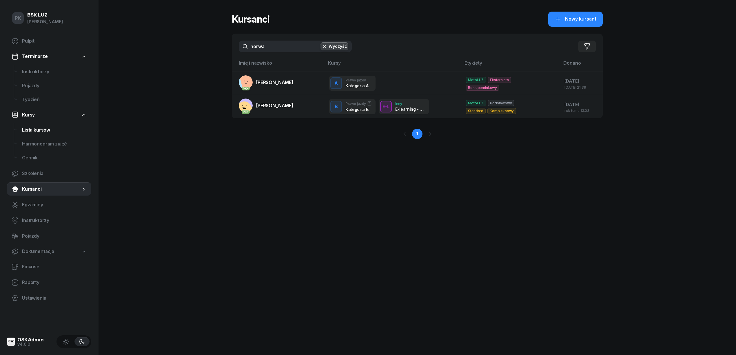
click at [53, 132] on span "Lista kursów" at bounding box center [54, 130] width 65 height 8
select select
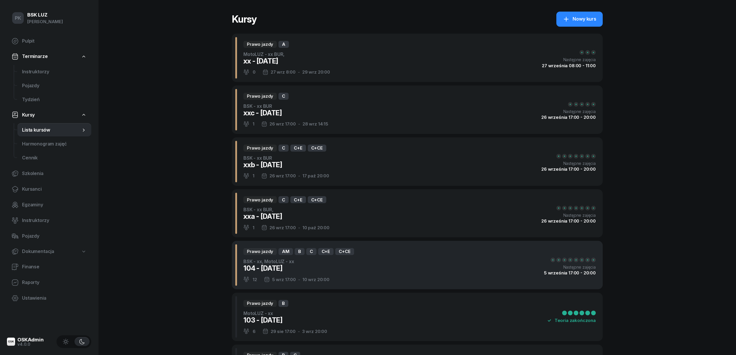
click at [362, 255] on div "Prawo jazdy AM B C C+E C+CE BSK - xx, MotoLUZ - xx 104 - 2025/09/05 12 5 wrz 17…" at bounding box center [417, 265] width 371 height 48
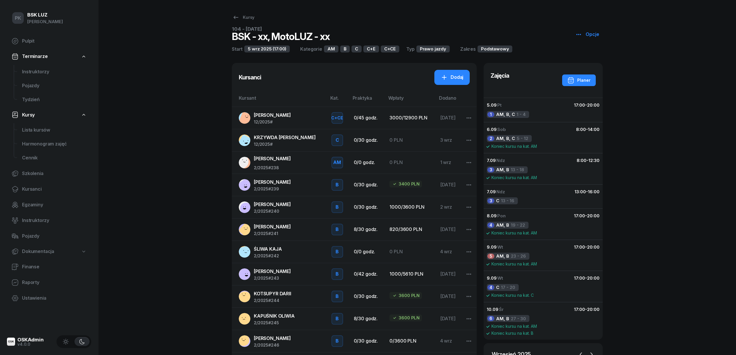
click at [300, 121] on link "POGAN ROBERT 12/2025 #" at bounding box center [280, 118] width 83 height 13
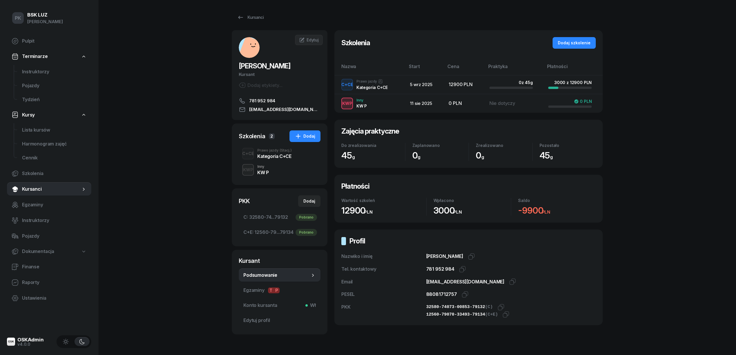
click at [265, 156] on div "Kategoria C+CE" at bounding box center [274, 156] width 34 height 5
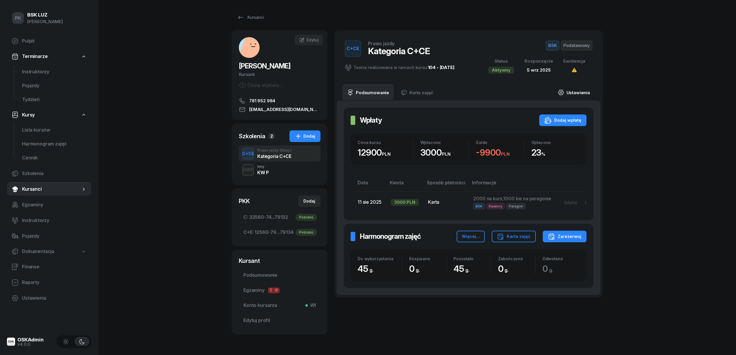
click at [577, 92] on link "Ustawienia" at bounding box center [573, 92] width 41 height 16
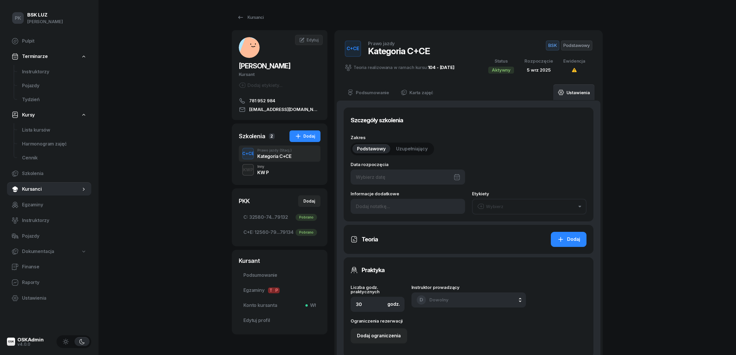
type input "05/09/2025"
type input "45"
type input "32580"
type input "74073"
type input "00853"
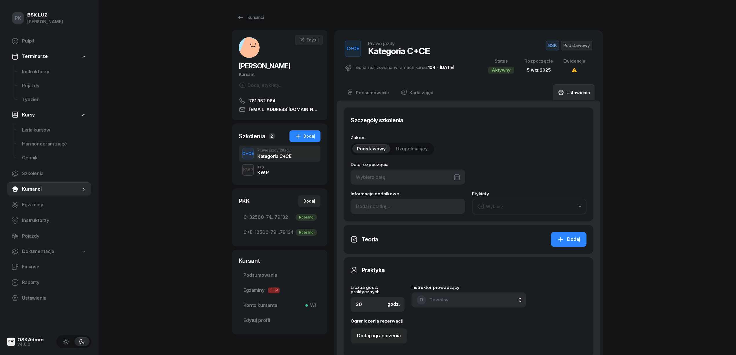
type input "79132"
type input "12/2025"
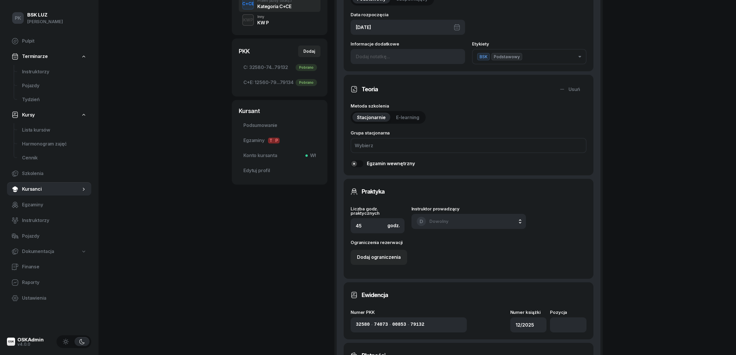
scroll to position [193, 0]
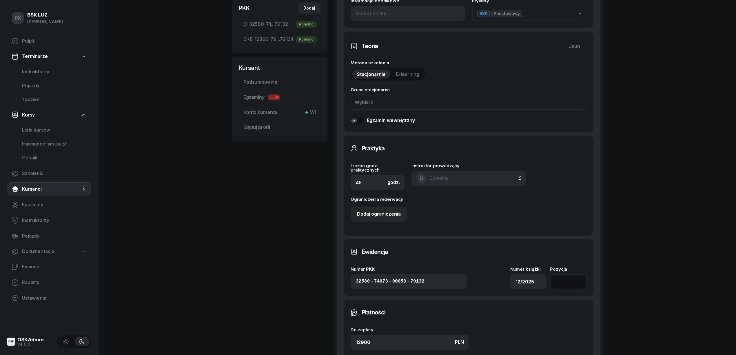
click at [562, 281] on input "number" at bounding box center [568, 281] width 37 height 15
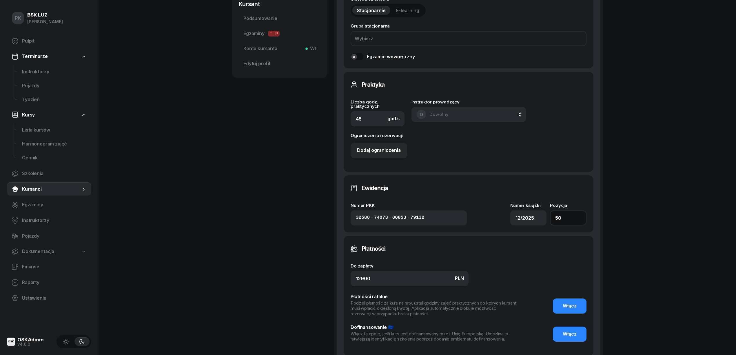
scroll to position [309, 0]
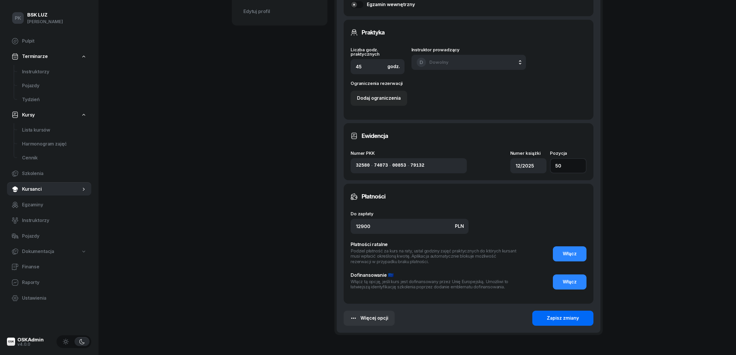
type input "50"
click at [582, 317] on button "Zapisz zmiany" at bounding box center [562, 318] width 61 height 15
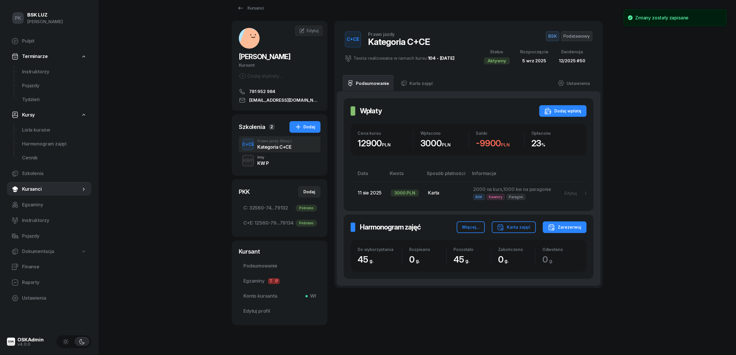
scroll to position [0, 0]
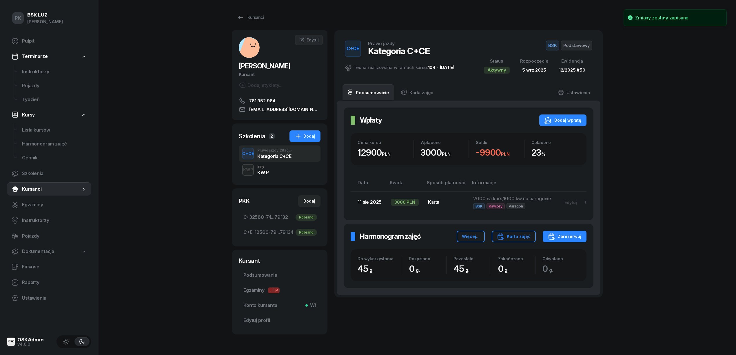
click at [587, 47] on span "Podstawowy" at bounding box center [576, 46] width 31 height 10
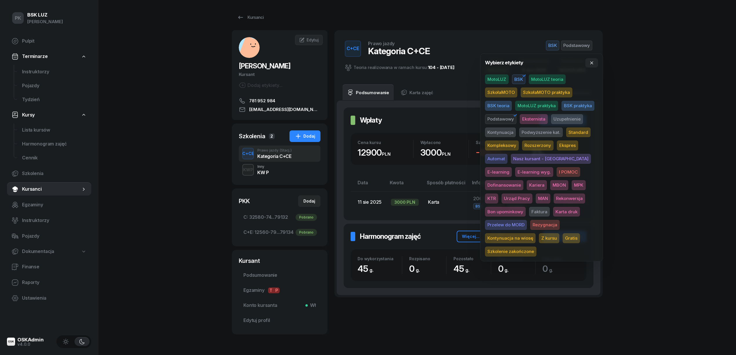
click at [553, 211] on span "Karta druk" at bounding box center [566, 212] width 27 height 10
click at [683, 155] on div "PK BSK LUZ Piotr Klimek Pulpit Terminarze Instruktorzy Pojazdy Tydzień Kursy Li…" at bounding box center [368, 187] width 736 height 374
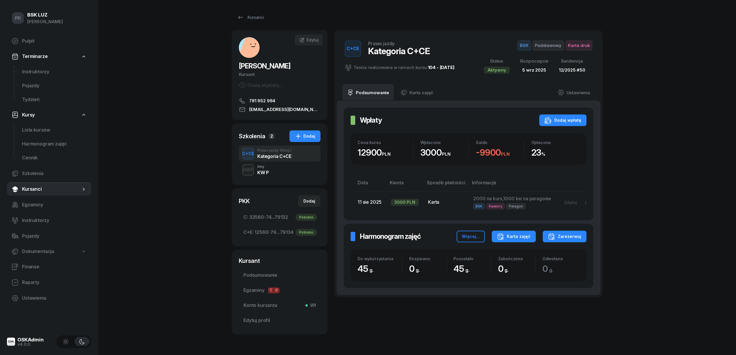
click at [509, 240] on div "Karta zajęć" at bounding box center [514, 236] width 34 height 7
click at [504, 258] on button "Kategoria C" at bounding box center [514, 261] width 76 height 14
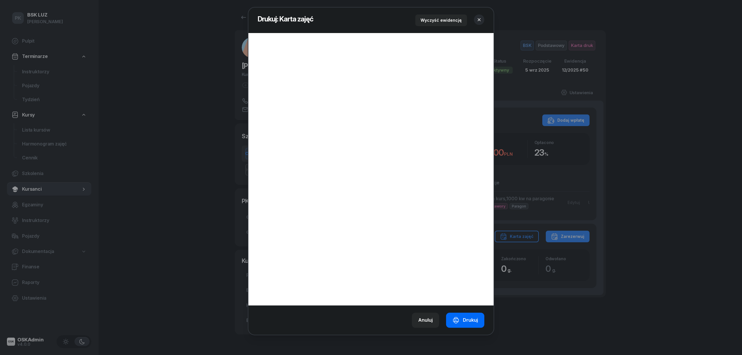
click at [462, 317] on div "Drukuj" at bounding box center [464, 320] width 25 height 8
click at [479, 18] on icon "button" at bounding box center [479, 20] width 6 height 6
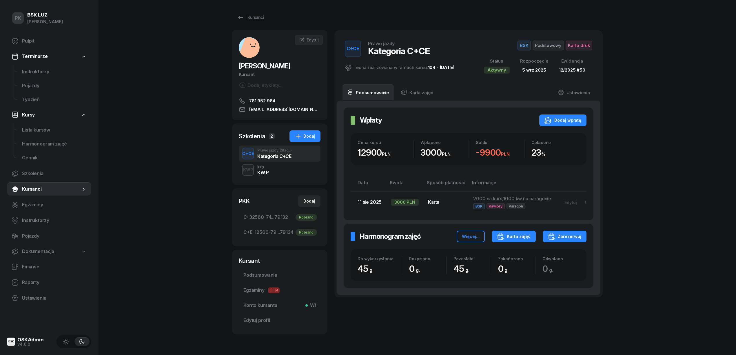
click at [521, 240] on div "Karta zajęć" at bounding box center [514, 236] width 34 height 7
click at [499, 276] on div "Kategoria C+E" at bounding box center [494, 276] width 31 height 8
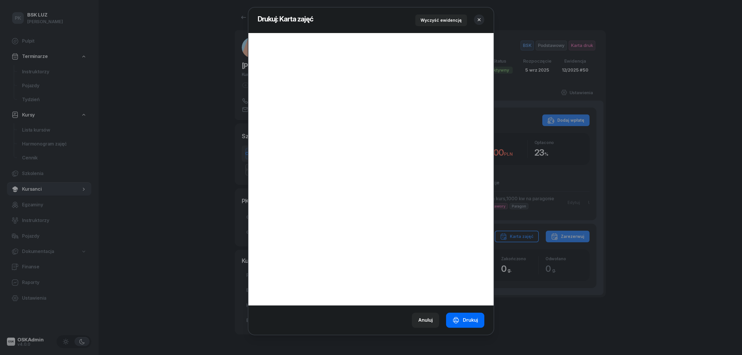
click at [472, 315] on button "Drukuj" at bounding box center [465, 320] width 38 height 15
click at [478, 18] on icon "button" at bounding box center [479, 20] width 6 height 6
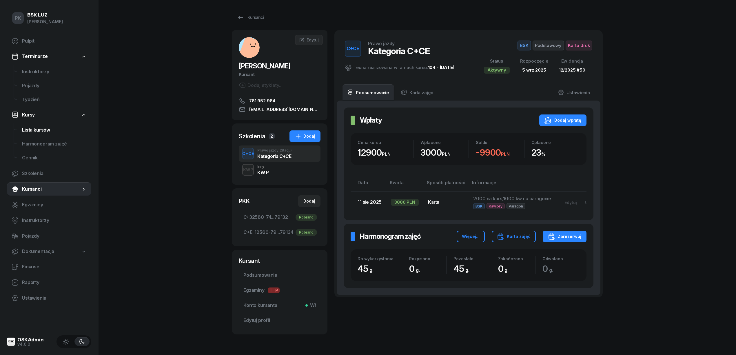
click at [35, 132] on span "Lista kursów" at bounding box center [54, 130] width 65 height 8
select select
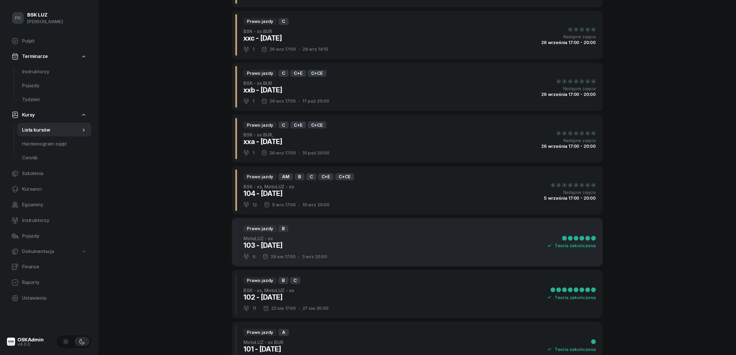
scroll to position [116, 0]
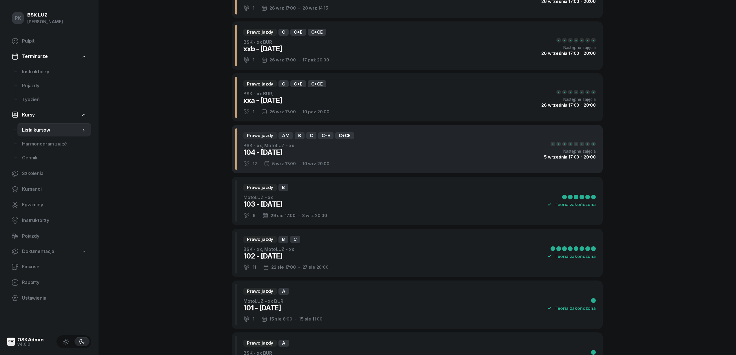
click at [375, 155] on div "Prawo jazdy AM B C C+E C+CE BSK - xx, MotoLUZ - xx 104 - 2025/09/05 12 5 wrz 17…" at bounding box center [417, 149] width 371 height 48
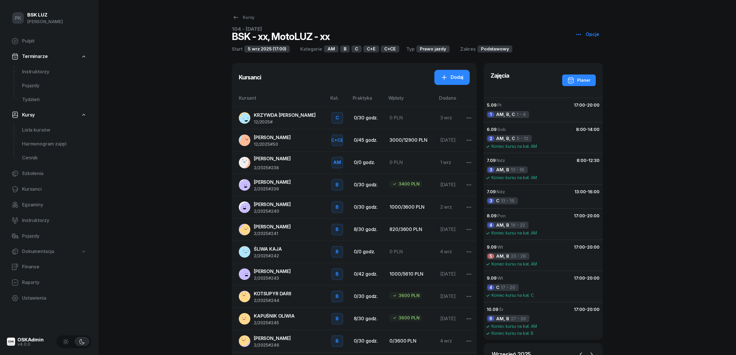
click at [287, 114] on span "KRZYWDA SŁAWOMIR" at bounding box center [285, 115] width 62 height 6
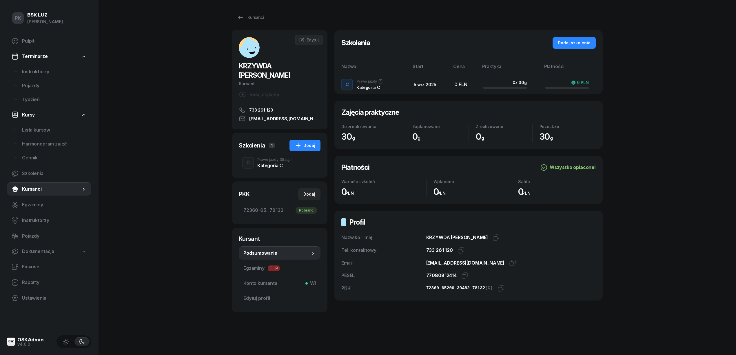
click at [269, 158] on div "Prawo jazdy (Stacj.)" at bounding box center [274, 159] width 34 height 3
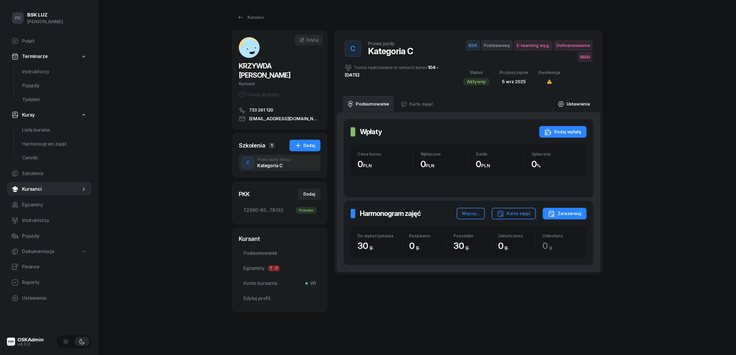
click at [580, 102] on link "Ustawienia" at bounding box center [573, 104] width 41 height 16
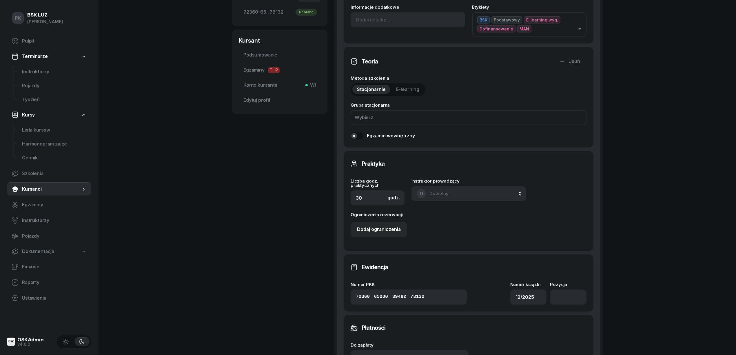
scroll to position [270, 0]
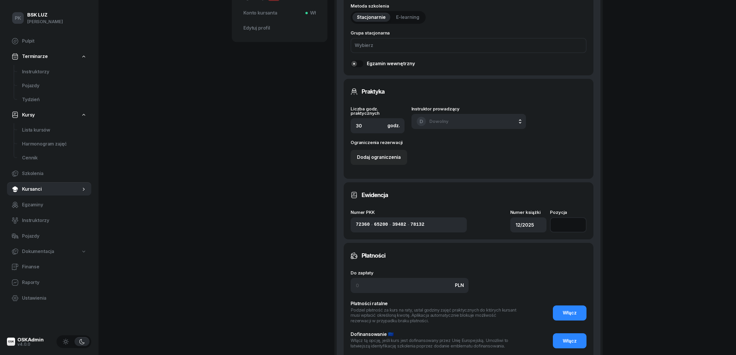
click at [554, 227] on input "number" at bounding box center [568, 224] width 37 height 15
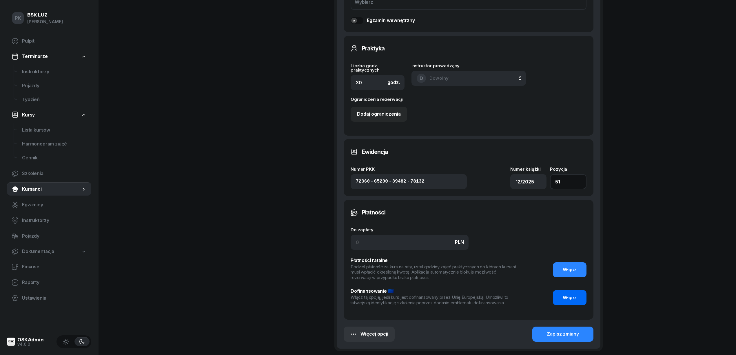
scroll to position [366, 0]
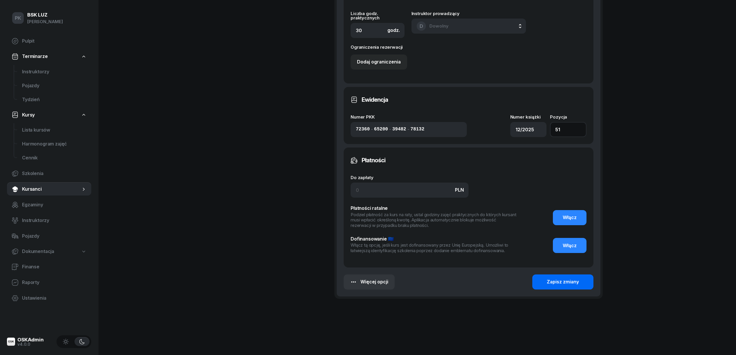
type input "51"
click at [574, 289] on button "Zapisz zmiany" at bounding box center [562, 281] width 61 height 15
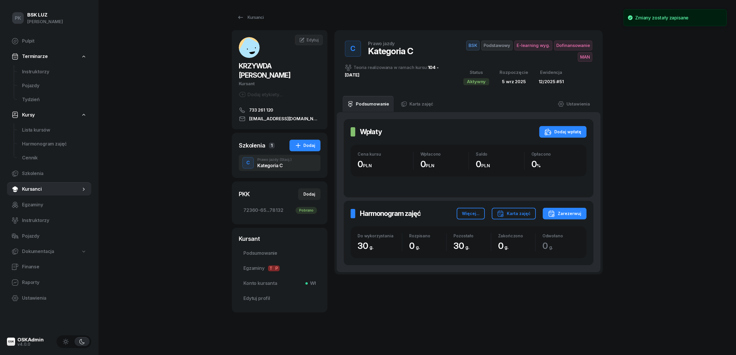
click at [575, 47] on span "Dofinansowanie" at bounding box center [573, 46] width 38 height 10
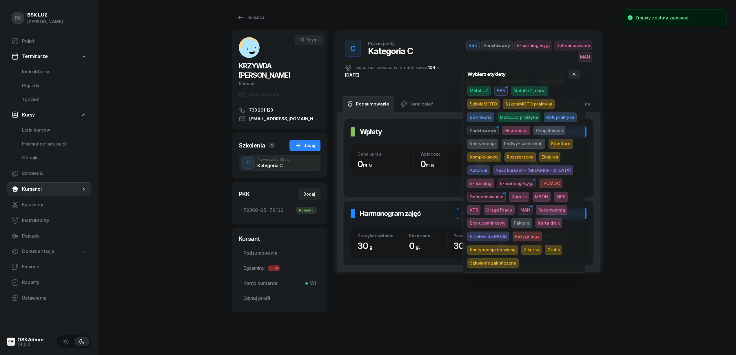
drag, startPoint x: 502, startPoint y: 222, endPoint x: 626, endPoint y: 181, distance: 130.8
click at [535, 222] on span "Karta druk" at bounding box center [548, 223] width 27 height 10
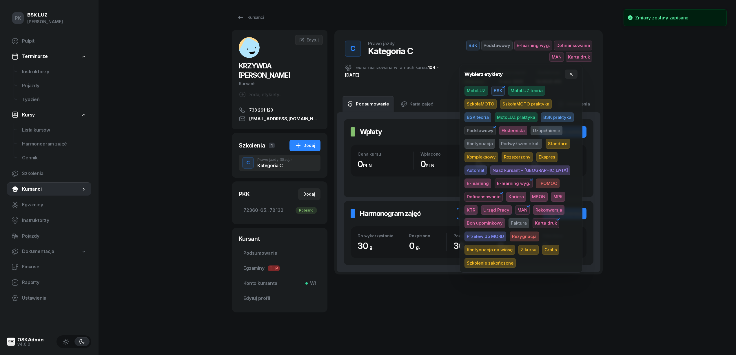
click at [649, 168] on div "PK BSK LUZ Piotr Klimek Pulpit Terminarze Instruktorzy Pojazdy Tydzień Kursy Li…" at bounding box center [368, 177] width 736 height 355
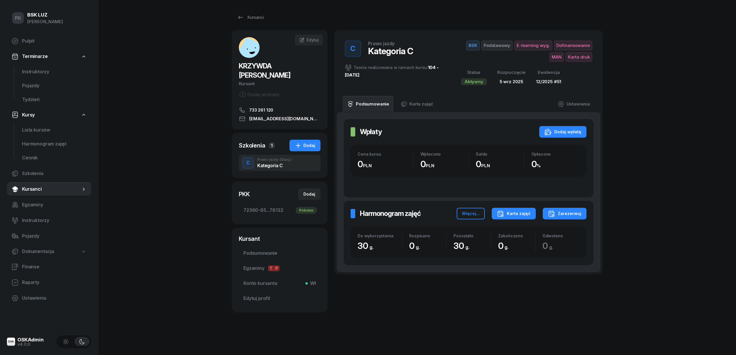
click at [518, 214] on div "Karta zajęć" at bounding box center [514, 213] width 34 height 7
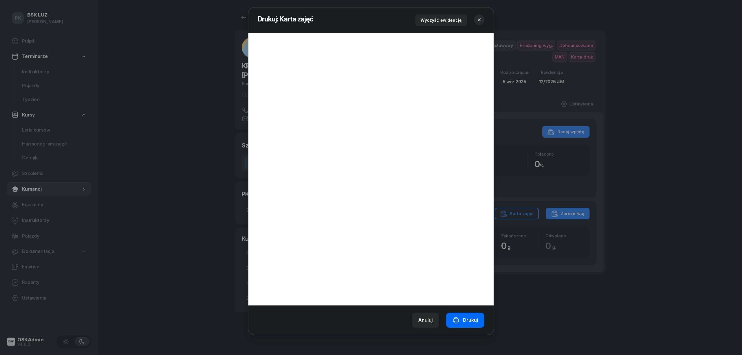
click at [471, 318] on div "Drukuj" at bounding box center [464, 320] width 25 height 8
click at [479, 17] on icon "button" at bounding box center [479, 20] width 6 height 6
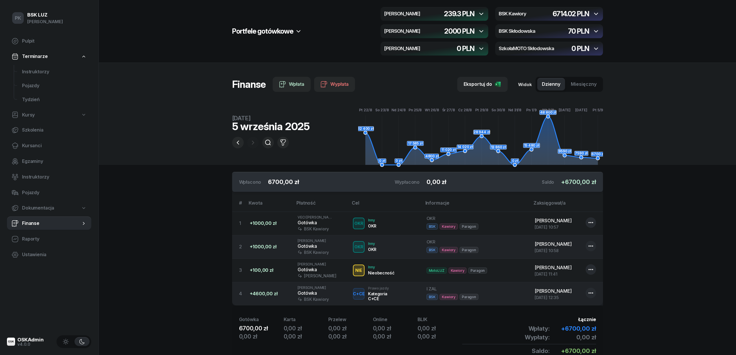
click at [180, 191] on section "Portfele gotówkowe MotoLUZ Kawiory 239.3 PLN BSK Kawiory 6714.02 PLN MotoLUZ Sk…" at bounding box center [417, 193] width 637 height 386
click at [40, 146] on span "Kursanci" at bounding box center [54, 146] width 65 height 8
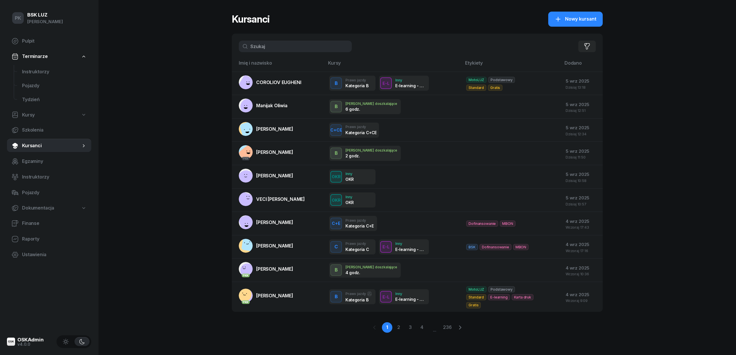
drag, startPoint x: 284, startPoint y: 45, endPoint x: 228, endPoint y: 43, distance: 56.5
click at [228, 43] on div "PK BSK LUZ Piotr Klimek Pulpit Terminarze Instruktorzy Pojazdy Tydzień Kursy Sz…" at bounding box center [368, 177] width 736 height 355
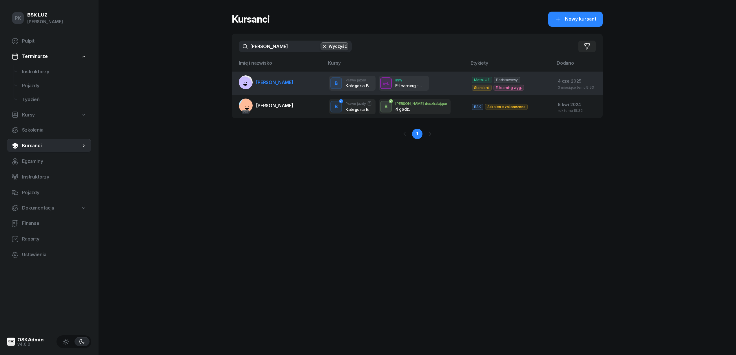
type input "nowosad"
click at [289, 84] on span "NOWOSAD ANDRZEJ" at bounding box center [274, 82] width 37 height 6
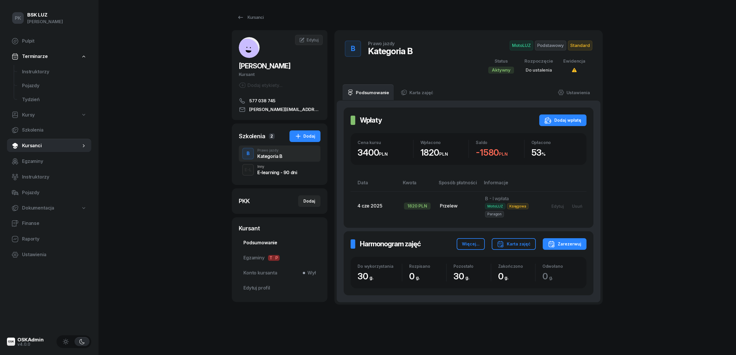
click at [268, 246] on span "Podsumowanie" at bounding box center [279, 243] width 72 height 8
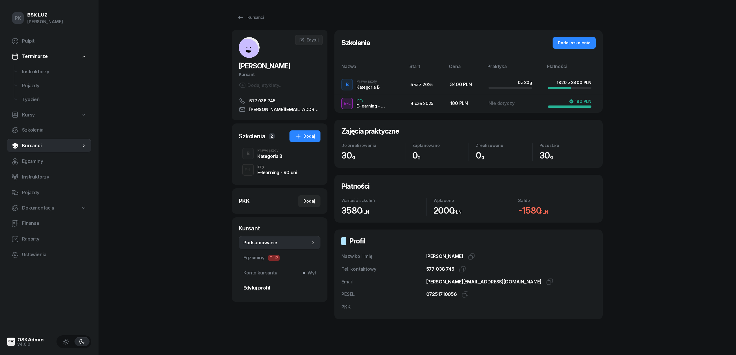
click at [260, 288] on span "Edytuj profil" at bounding box center [279, 288] width 72 height 8
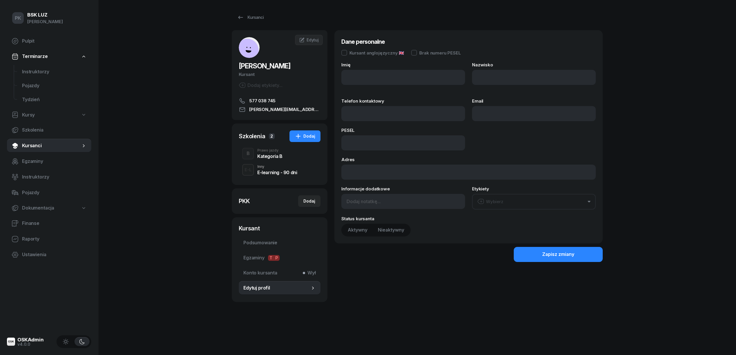
type input "ANDRZEJ"
type input "NOWOSAD"
type input "577038745"
type input "andrzej.nowosad4tst@gmail.com"
type input "07251710056"
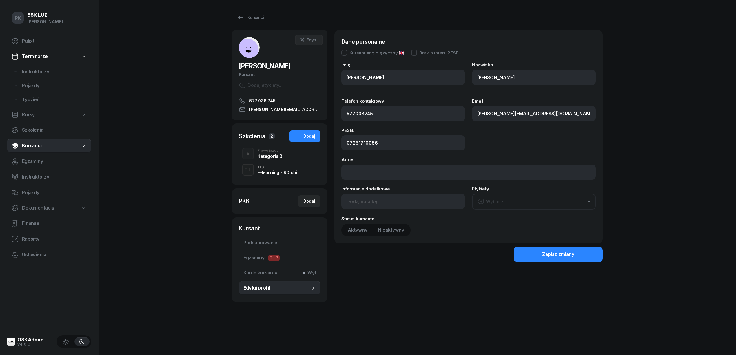
type input "577 038 745"
drag, startPoint x: 267, startPoint y: 149, endPoint x: 267, endPoint y: 153, distance: 3.8
click at [267, 151] on div "Prawo jazdy" at bounding box center [269, 150] width 25 height 3
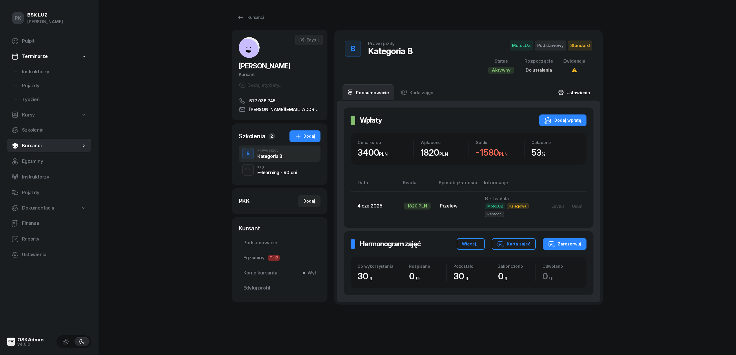
click at [589, 92] on link "Ustawienia" at bounding box center [573, 92] width 41 height 16
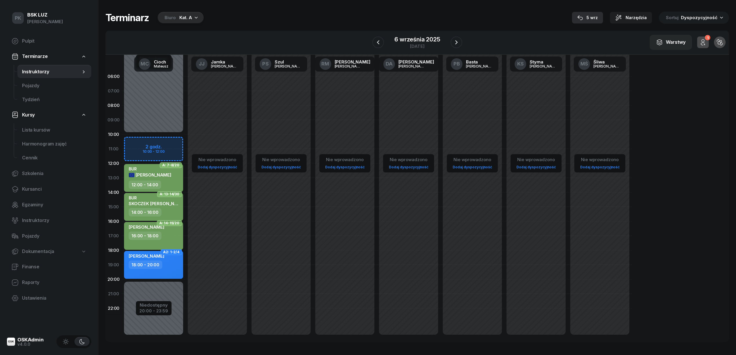
click at [590, 15] on div "5 wrz" at bounding box center [587, 17] width 21 height 7
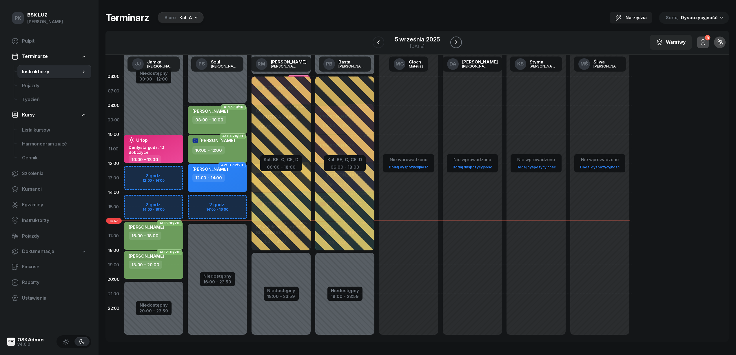
click at [455, 42] on icon "button" at bounding box center [455, 42] width 7 height 7
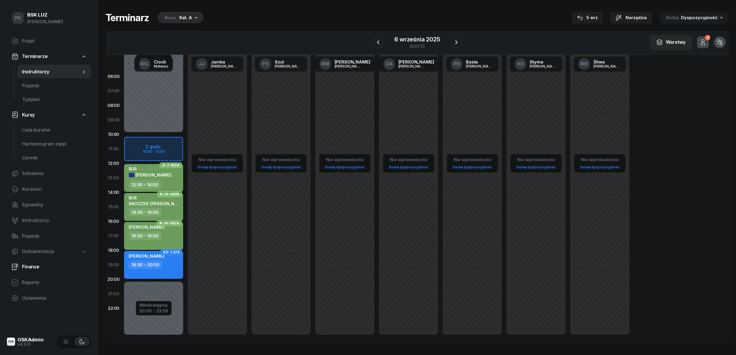
click at [33, 261] on link "Finanse" at bounding box center [49, 267] width 84 height 14
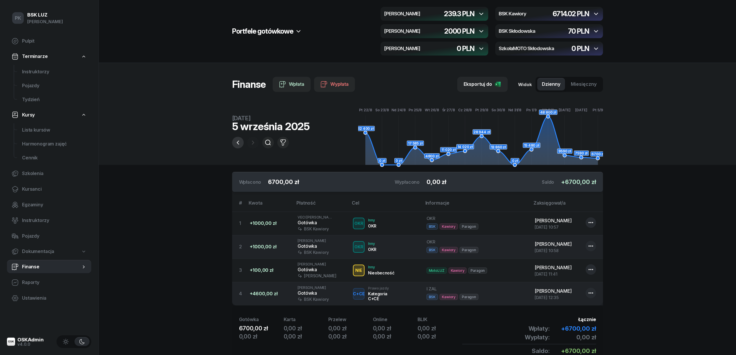
click at [239, 143] on icon "button" at bounding box center [237, 142] width 7 height 7
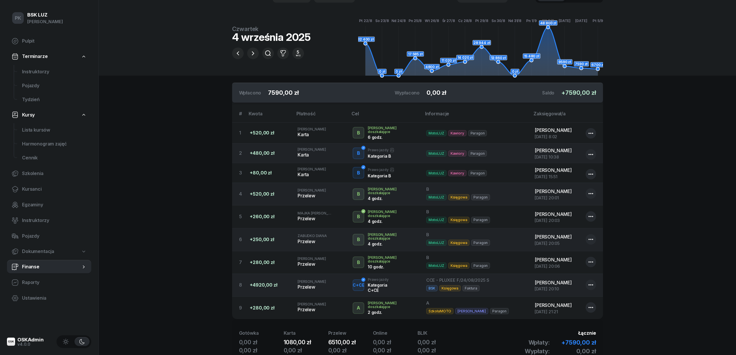
scroll to position [77, 0]
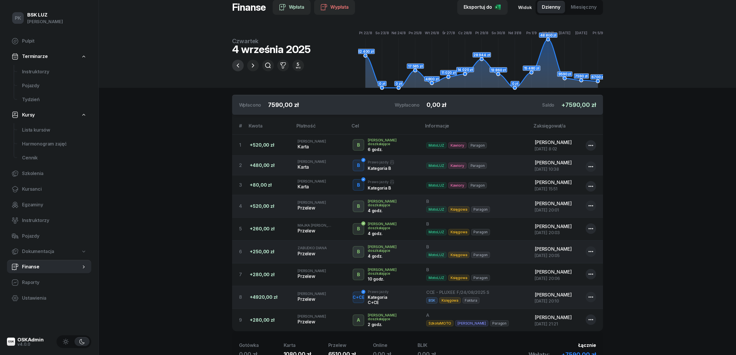
click at [239, 65] on icon "button" at bounding box center [237, 65] width 7 height 7
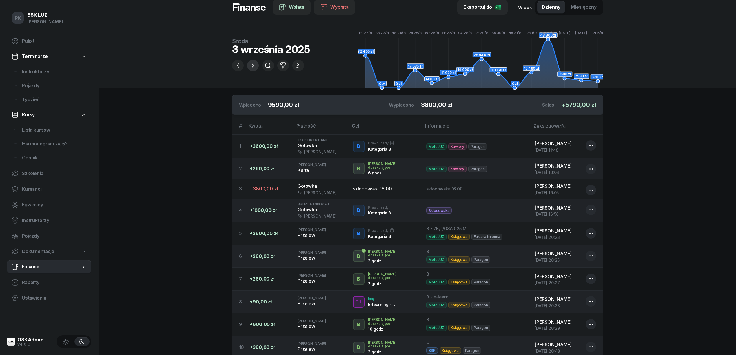
click at [254, 66] on icon "button" at bounding box center [252, 65] width 7 height 7
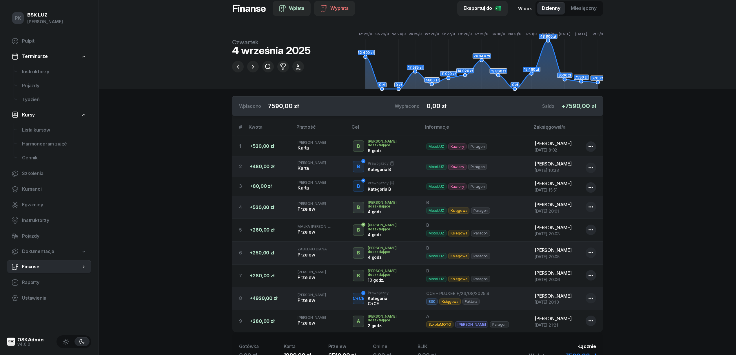
scroll to position [135, 0]
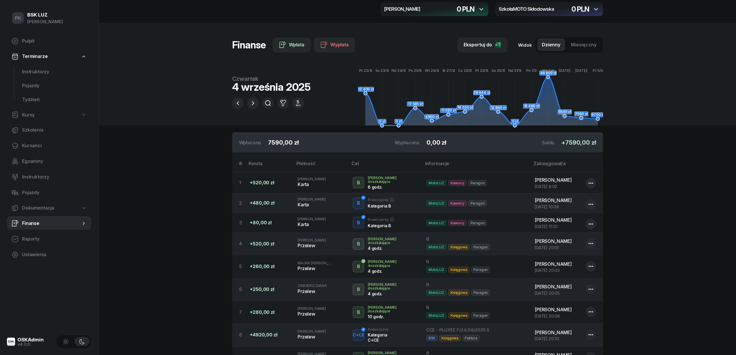
scroll to position [19, 0]
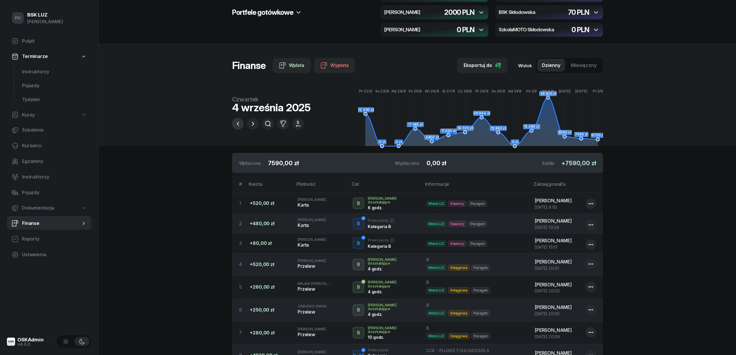
click at [241, 125] on icon "button" at bounding box center [237, 123] width 7 height 7
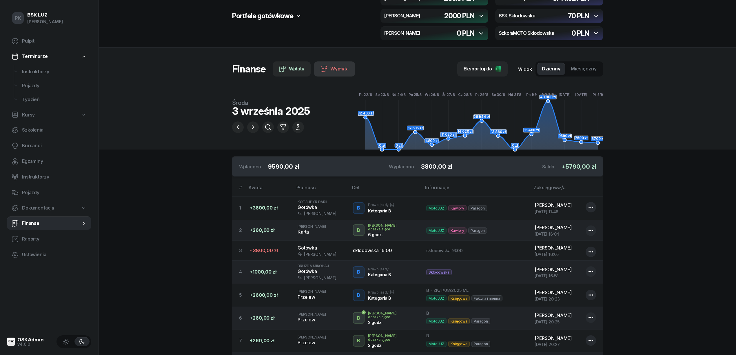
scroll to position [0, 0]
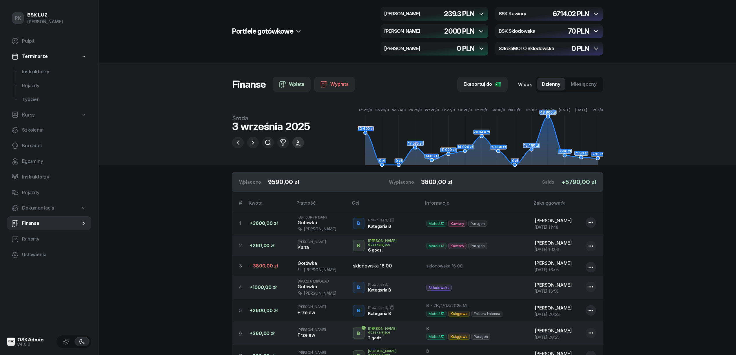
click at [300, 144] on button "5 wrz" at bounding box center [298, 143] width 12 height 12
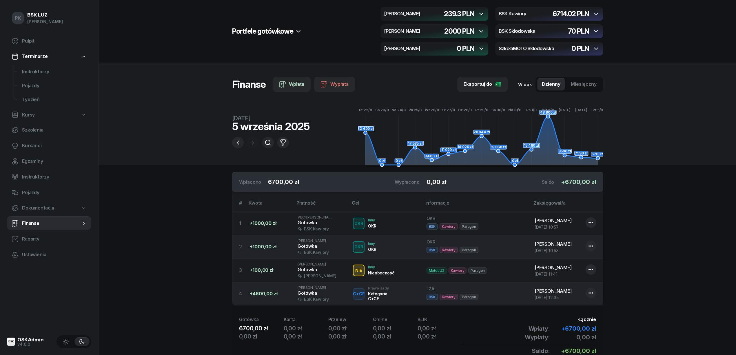
click at [588, 14] on div "6714.02 PLN" at bounding box center [570, 13] width 37 height 7
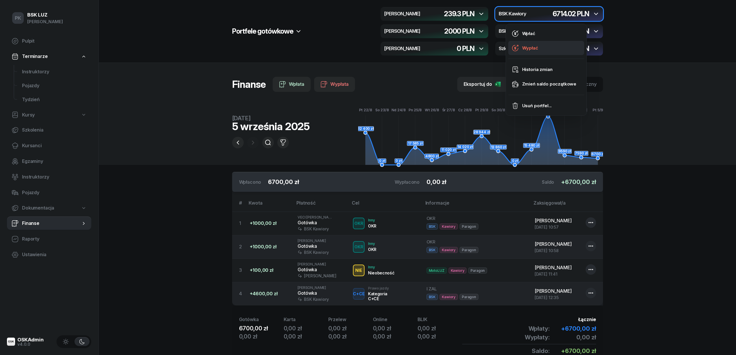
click at [542, 50] on link "Wypłać" at bounding box center [546, 48] width 76 height 14
select select "16"
select select "07"
select select "67eba016d336f44fb15f644d"
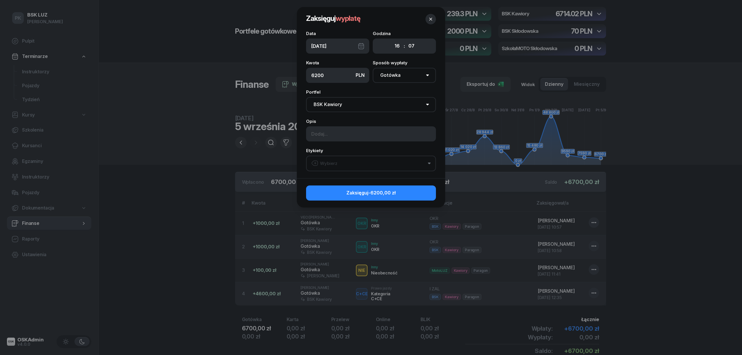
type input "6200"
click at [342, 160] on button "Wybierz" at bounding box center [371, 164] width 130 height 16
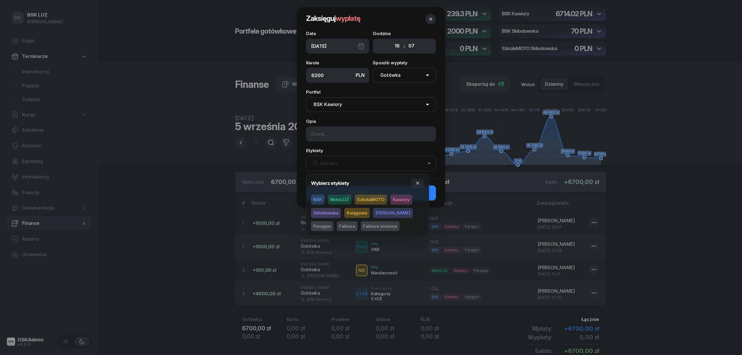
click at [341, 200] on span "MotoLUZ" at bounding box center [339, 200] width 23 height 10
click at [403, 202] on span "Kawiory" at bounding box center [401, 200] width 22 height 10
click at [417, 181] on icon "button" at bounding box center [417, 183] width 5 height 5
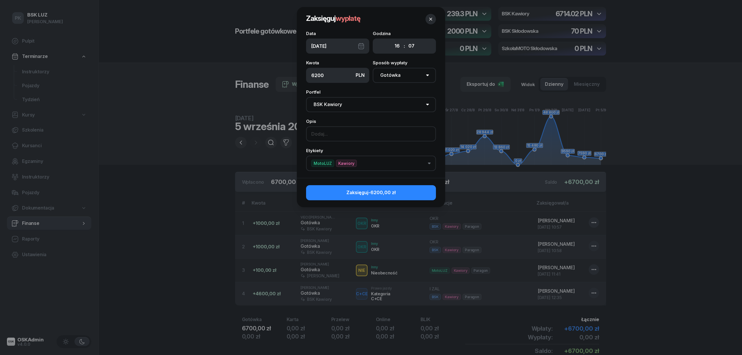
click at [338, 138] on input at bounding box center [371, 133] width 130 height 15
type input "Zabrał Piotrek do Marty"
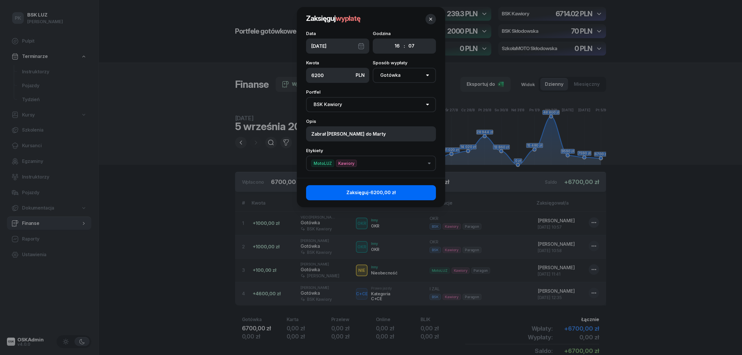
click at [404, 192] on button "Zaksięguj -6200,00 zł" at bounding box center [371, 192] width 130 height 15
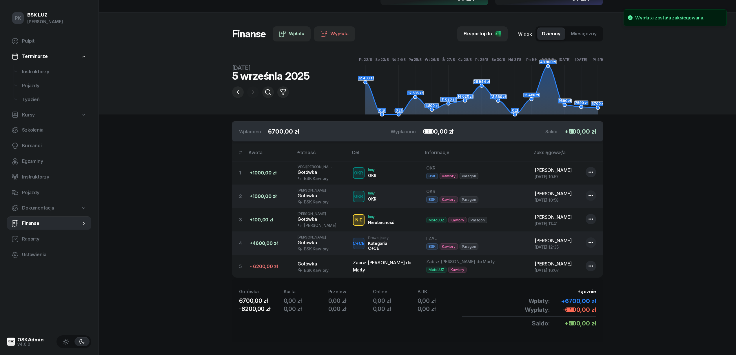
scroll to position [56, 0]
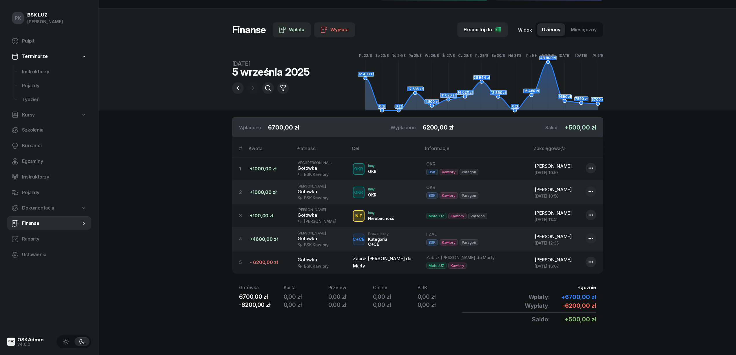
click at [591, 261] on icon "button" at bounding box center [590, 261] width 7 height 7
click at [560, 281] on div "Edytuj" at bounding box center [559, 280] width 13 height 8
select select "16"
select select "07"
select select "67eba016d336f44fb15f644d"
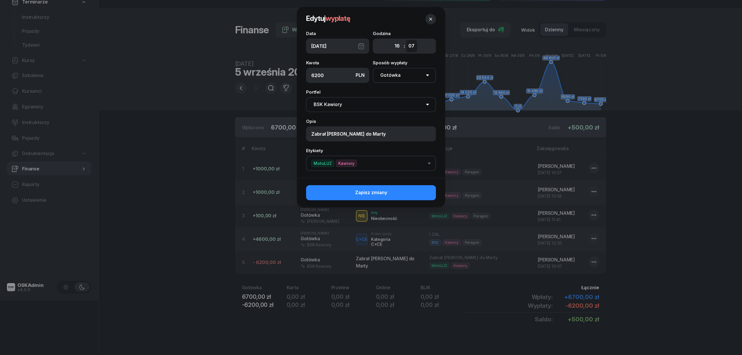
click at [410, 49] on select "00 01 02 03 04 05 06 07 08 09 10 11 12 13 14 15 16 17 18 19 20 21 22 23 24 25 2…" at bounding box center [411, 46] width 11 height 12
click at [416, 45] on select "00 01 02 03 04 05 06 07 08 09 10 11 12 13 14 15 16 17 18 19 20 21 22 23 24 25 2…" at bounding box center [411, 46] width 11 height 12
select select "30"
click at [406, 40] on select "00 01 02 03 04 05 06 07 08 09 10 11 12 13 14 15 16 17 18 19 20 21 22 23 24 25 2…" at bounding box center [411, 46] width 11 height 12
click at [419, 192] on button "Zapisz zmiany" at bounding box center [371, 192] width 130 height 15
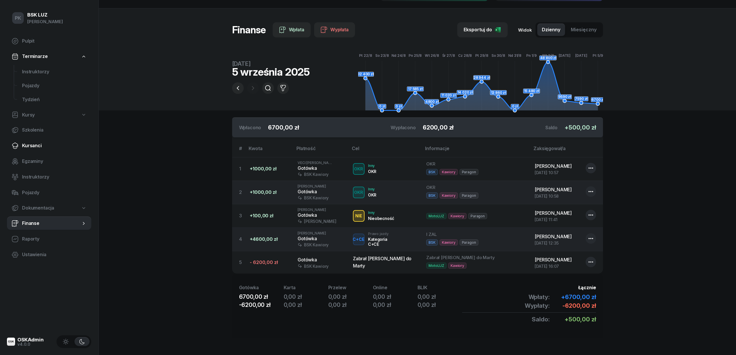
click at [38, 144] on span "Kursanci" at bounding box center [54, 146] width 65 height 8
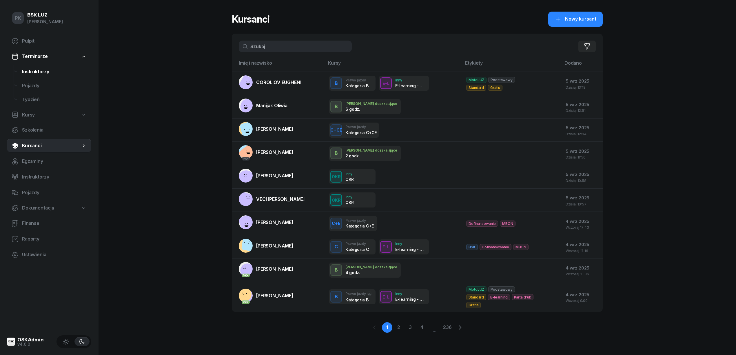
click at [31, 71] on span "Instruktorzy" at bounding box center [54, 72] width 65 height 8
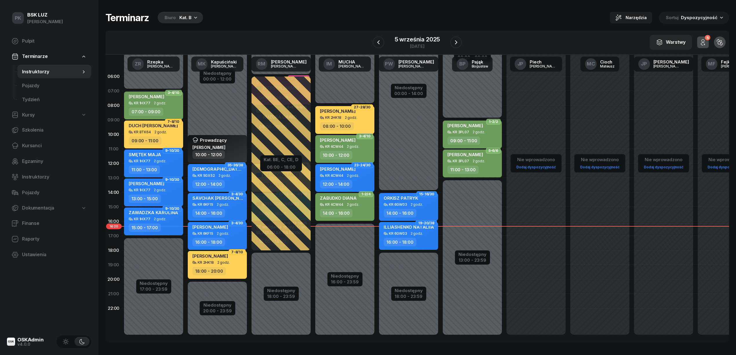
click at [174, 20] on div "Biuro" at bounding box center [170, 17] width 11 height 7
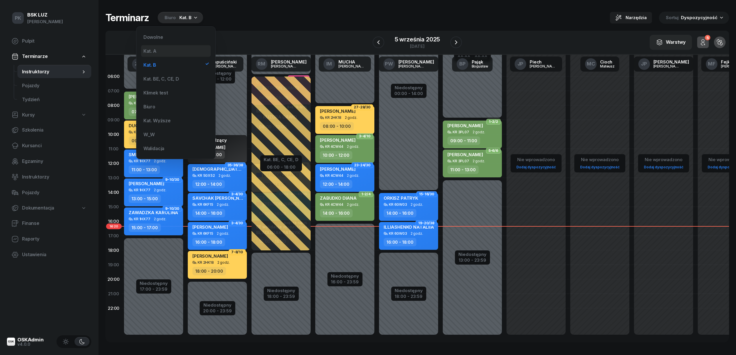
click at [173, 49] on div "Kat. A" at bounding box center [176, 51] width 70 height 12
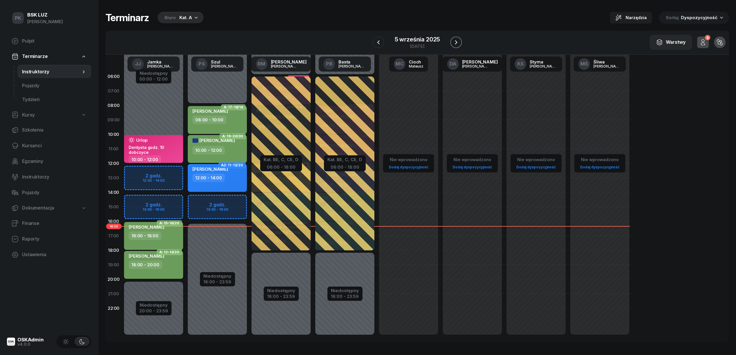
click at [456, 41] on icon "button" at bounding box center [455, 42] width 7 height 7
